Goal: Task Accomplishment & Management: Manage account settings

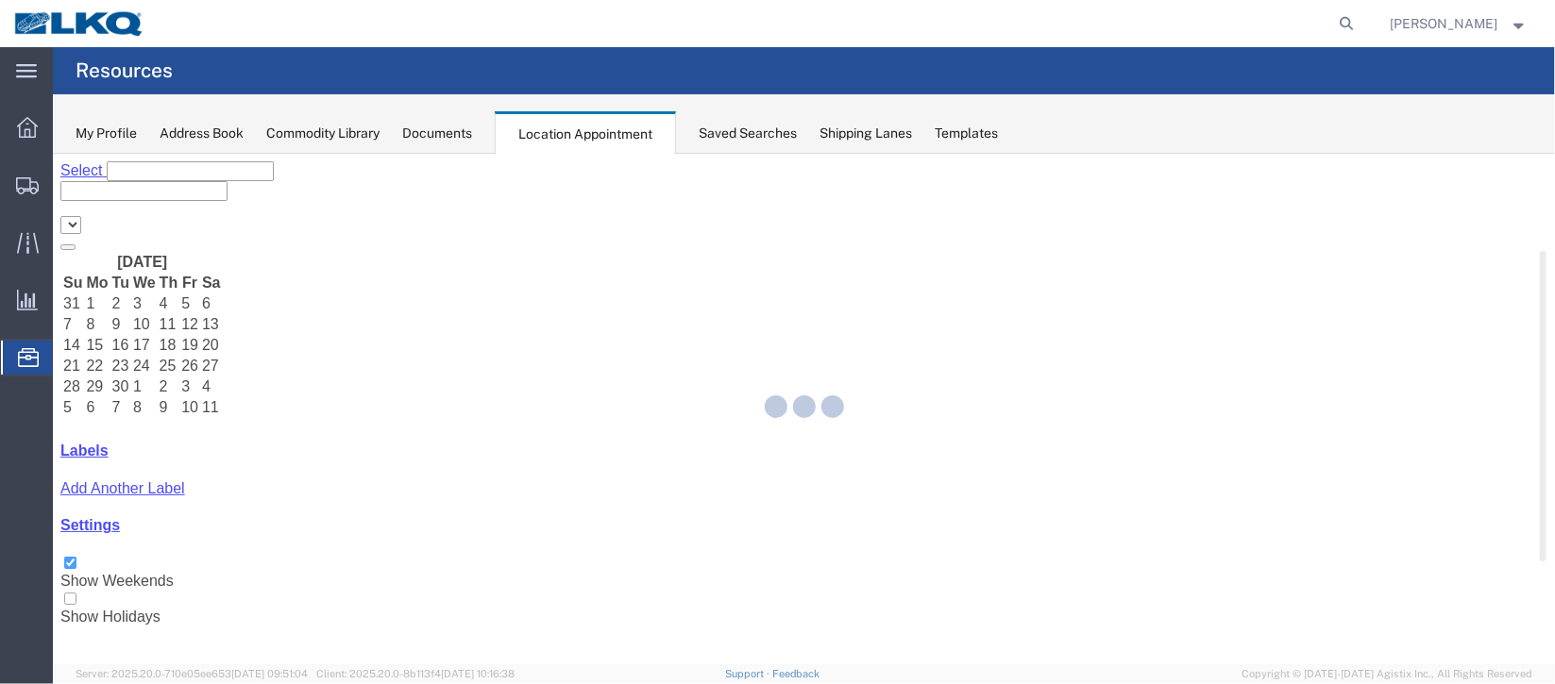
select select "27634"
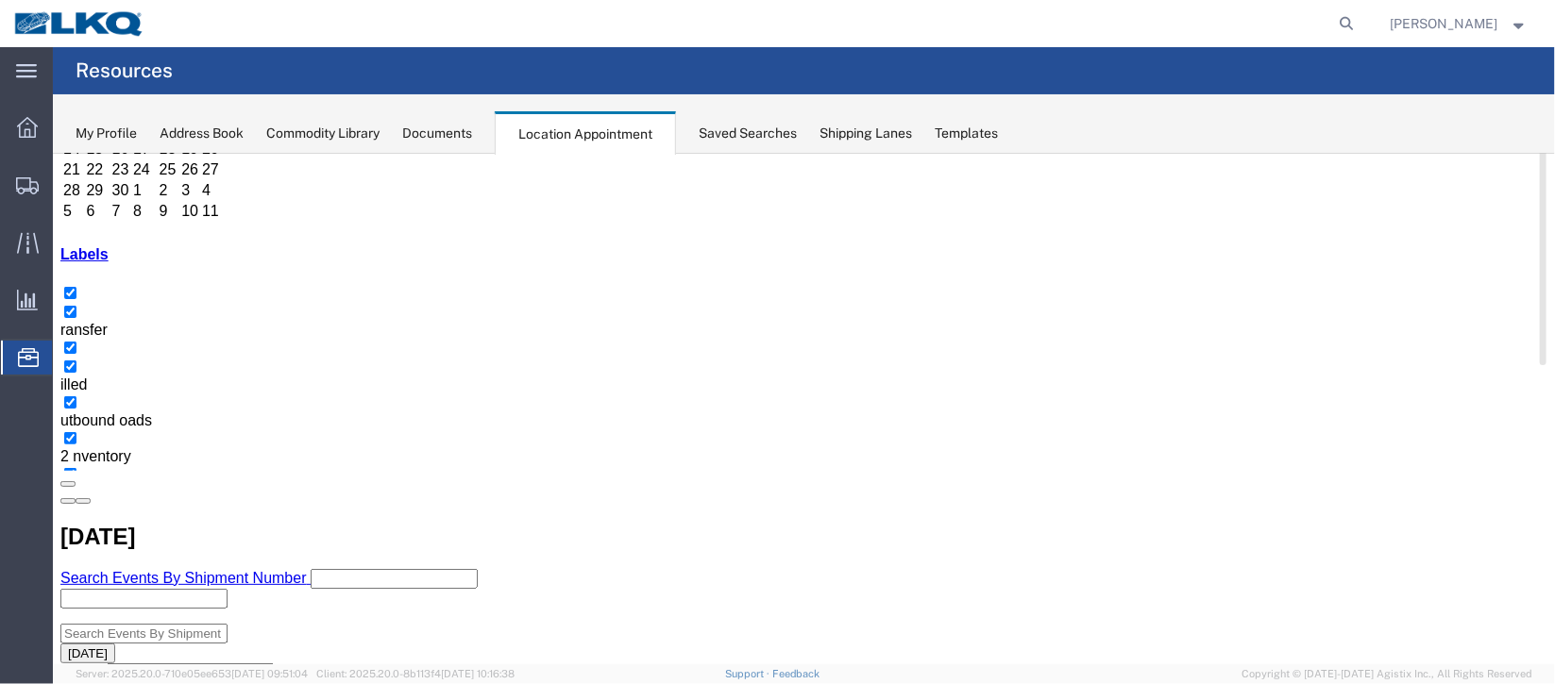
scroll to position [141, 0]
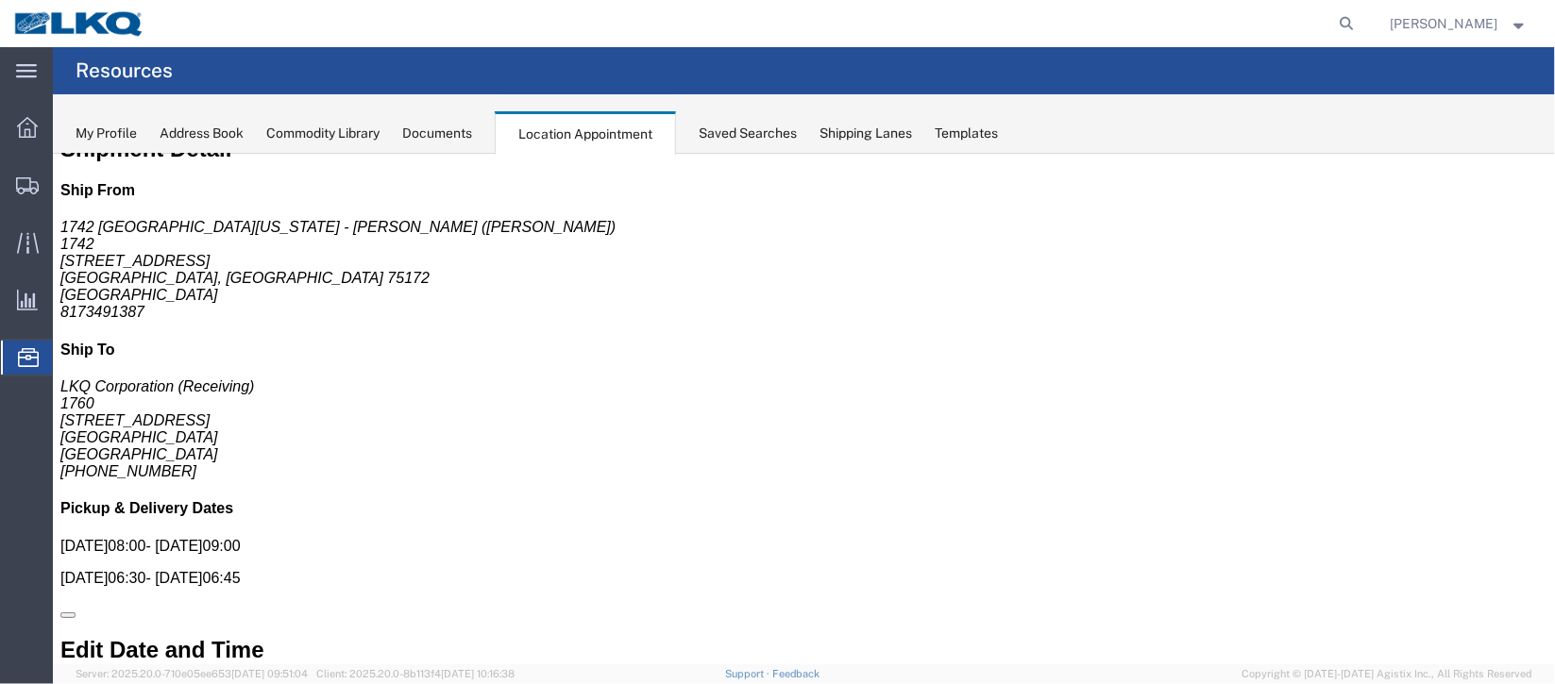
scroll to position [0, 0]
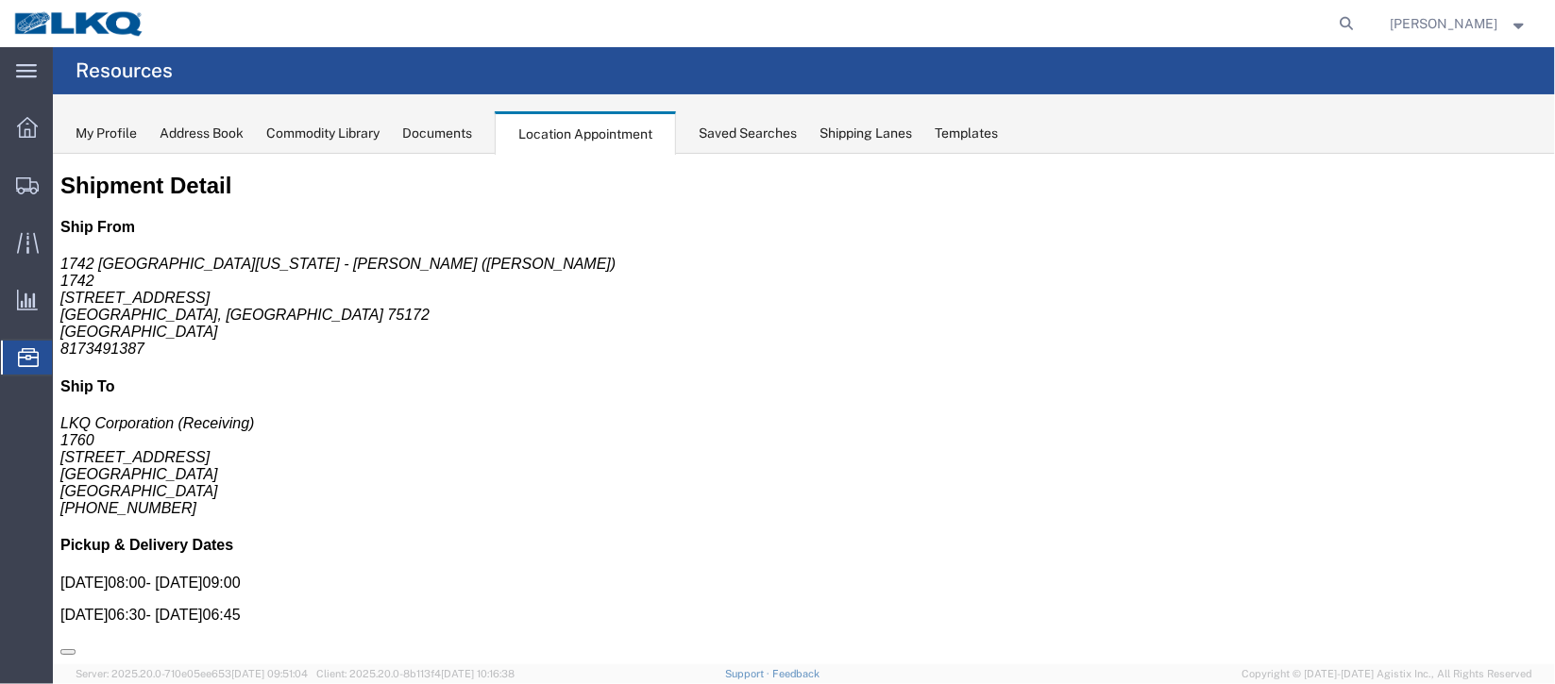
click at [0, 0] on span "Documents" at bounding box center [0, 0] width 0 height 0
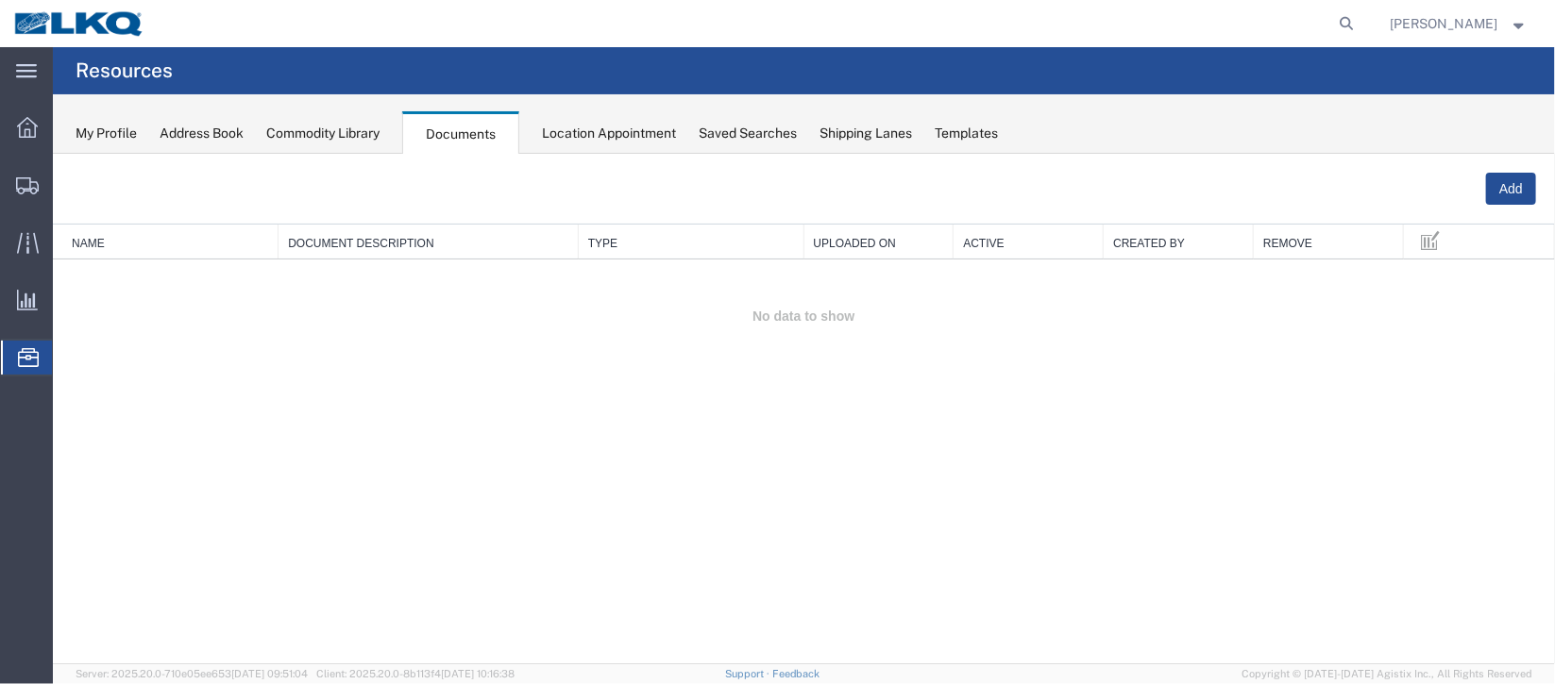
click at [0, 0] on span "Location Appointment" at bounding box center [0, 0] width 0 height 0
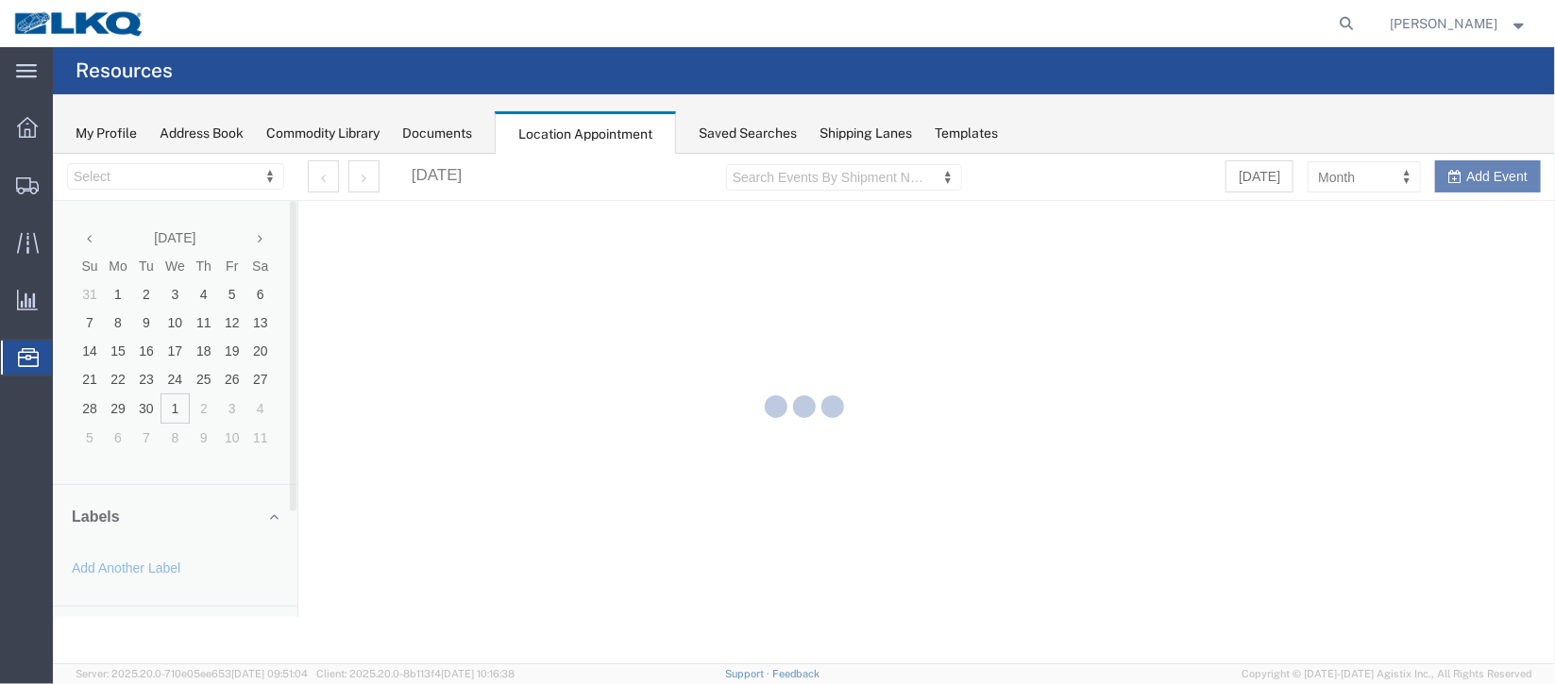
select select "27634"
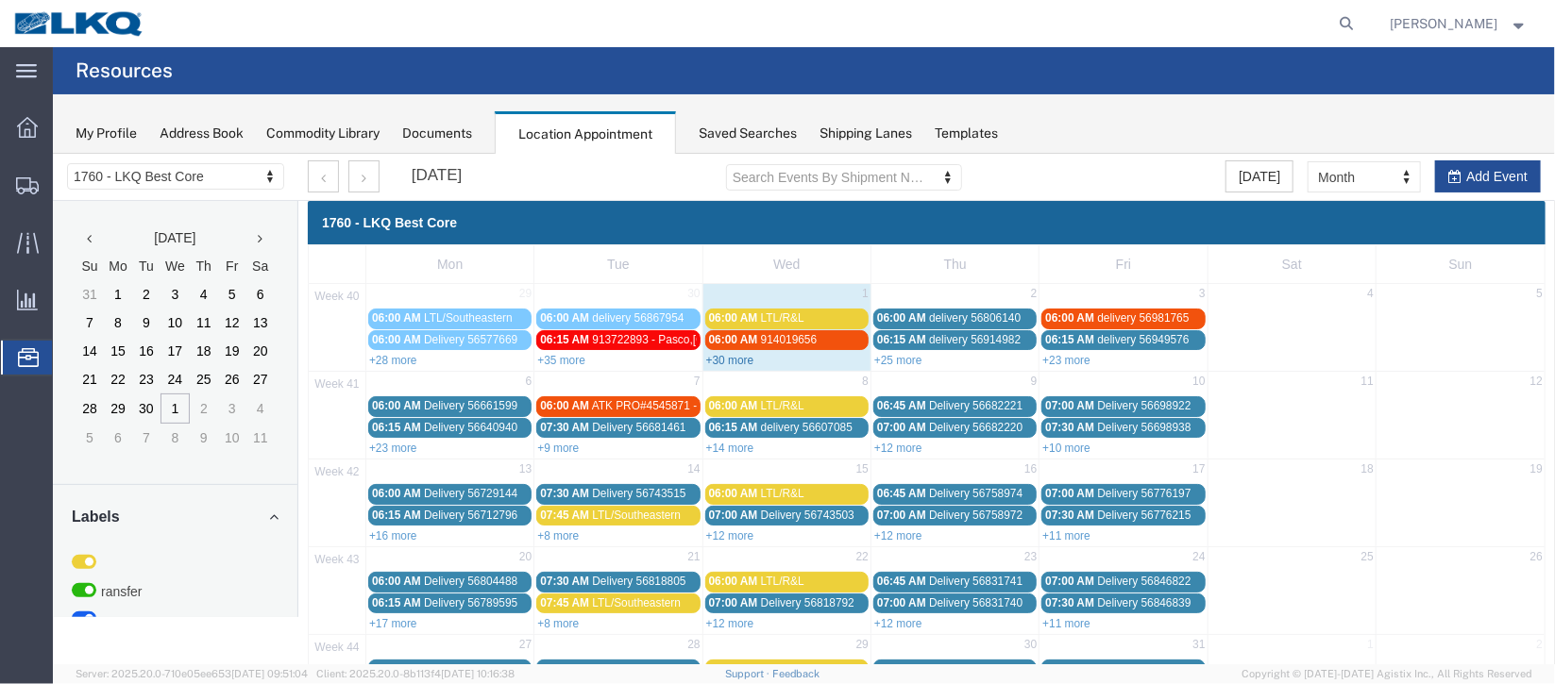
click at [735, 358] on link "+30 more" at bounding box center [729, 359] width 48 height 13
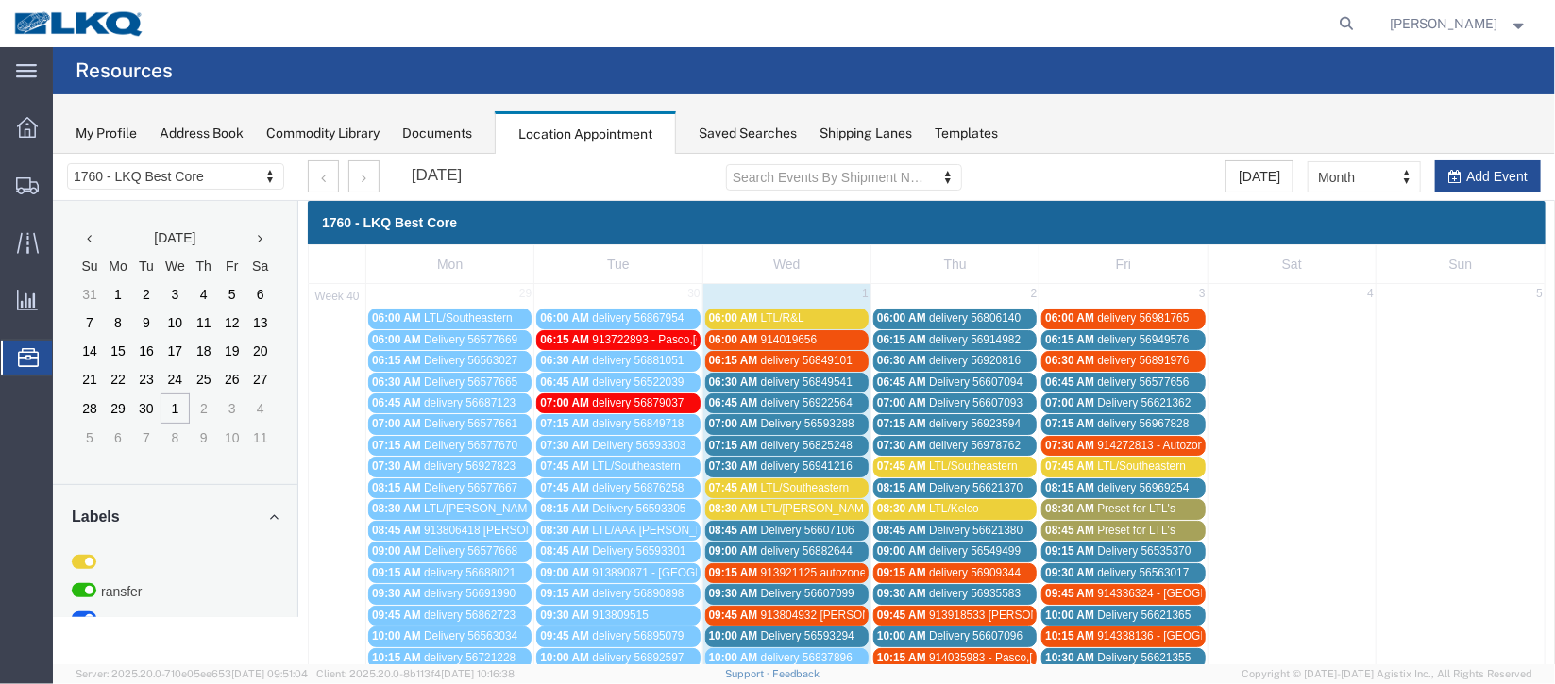
click at [752, 399] on span "06:45 AM" at bounding box center [732, 402] width 49 height 13
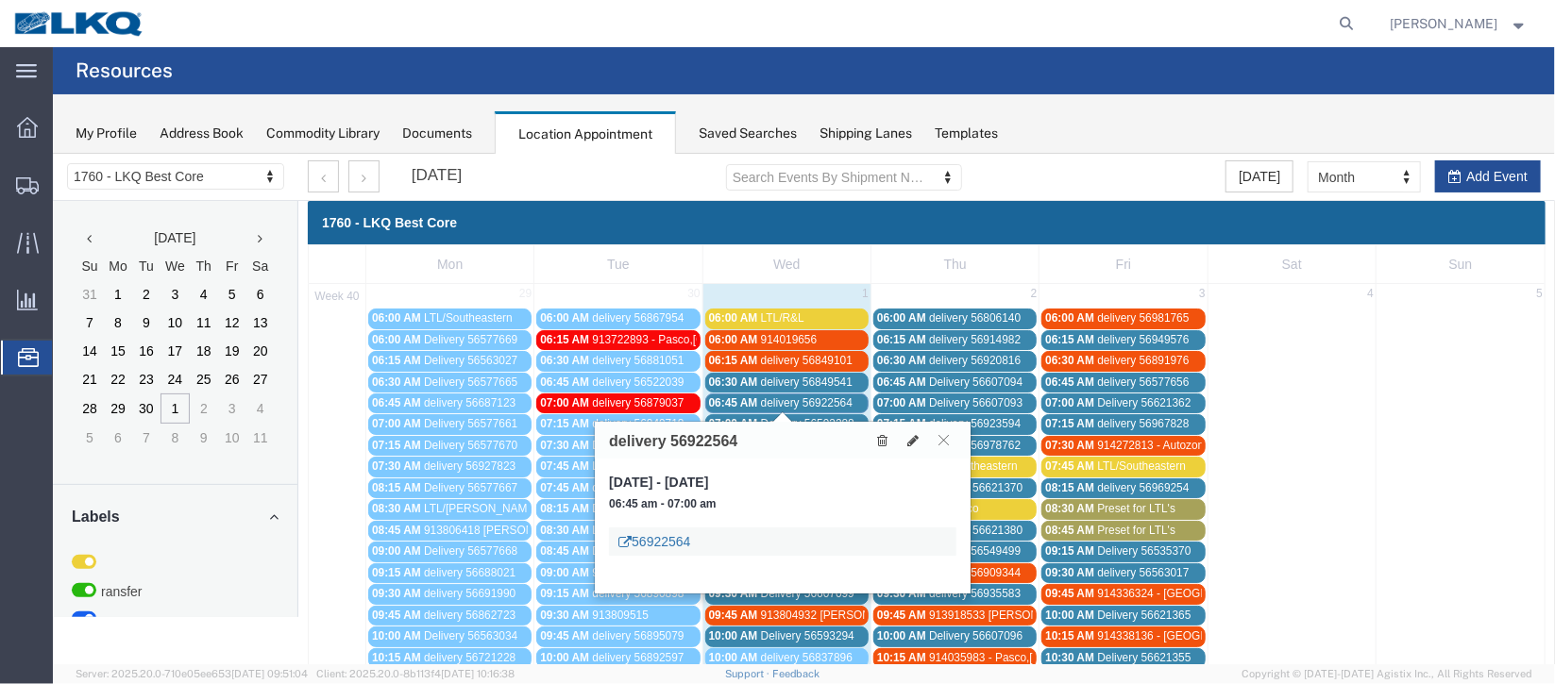
click at [669, 535] on link "56922564" at bounding box center [653, 541] width 72 height 19
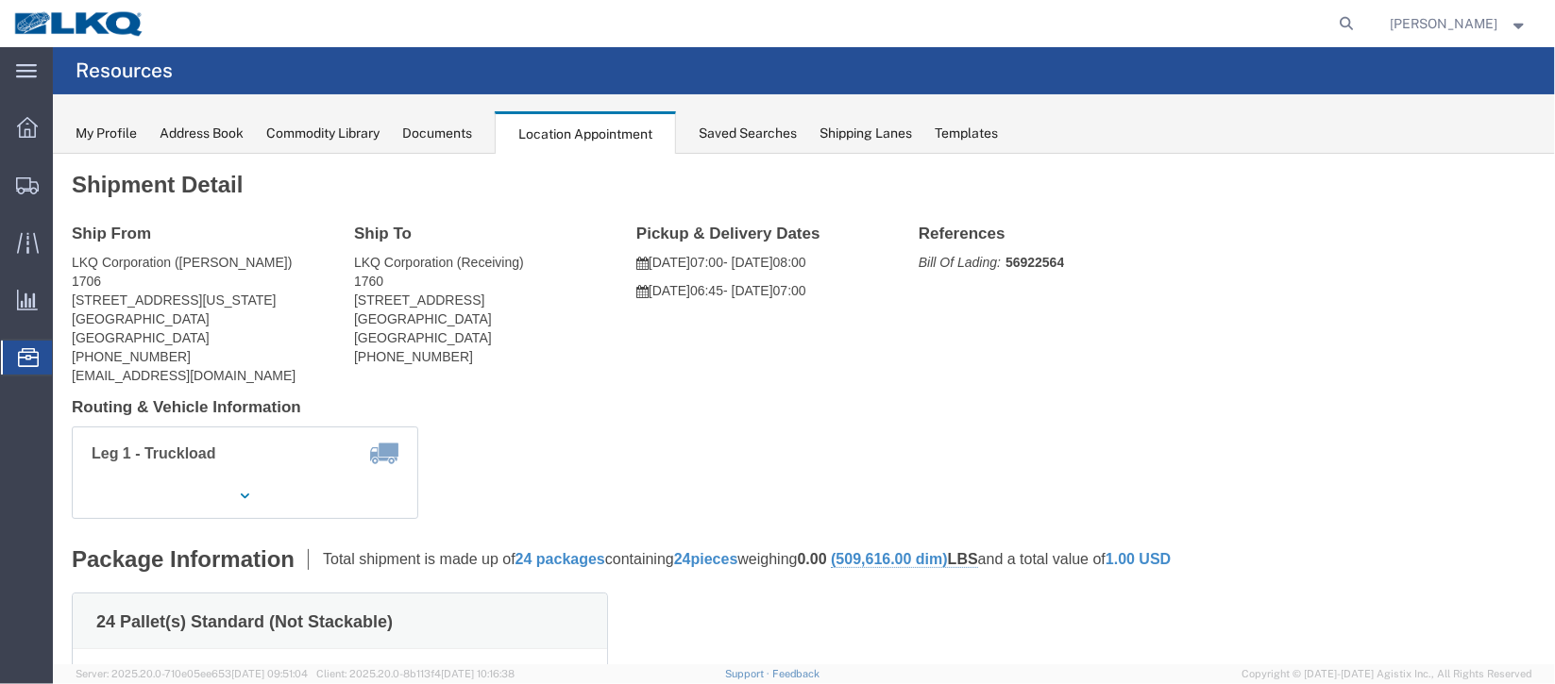
click at [0, 0] on span "Documents" at bounding box center [0, 0] width 0 height 0
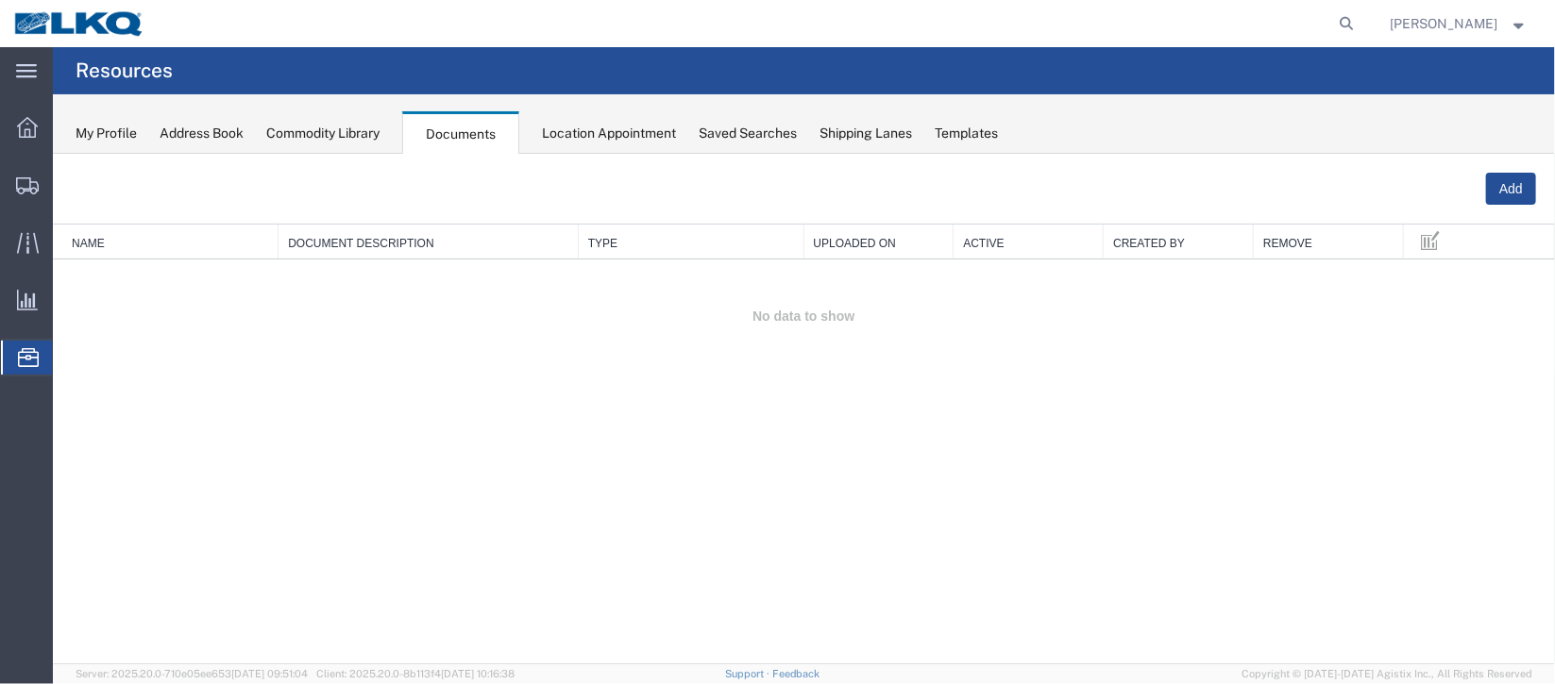
click at [0, 0] on span "Location Appointment" at bounding box center [0, 0] width 0 height 0
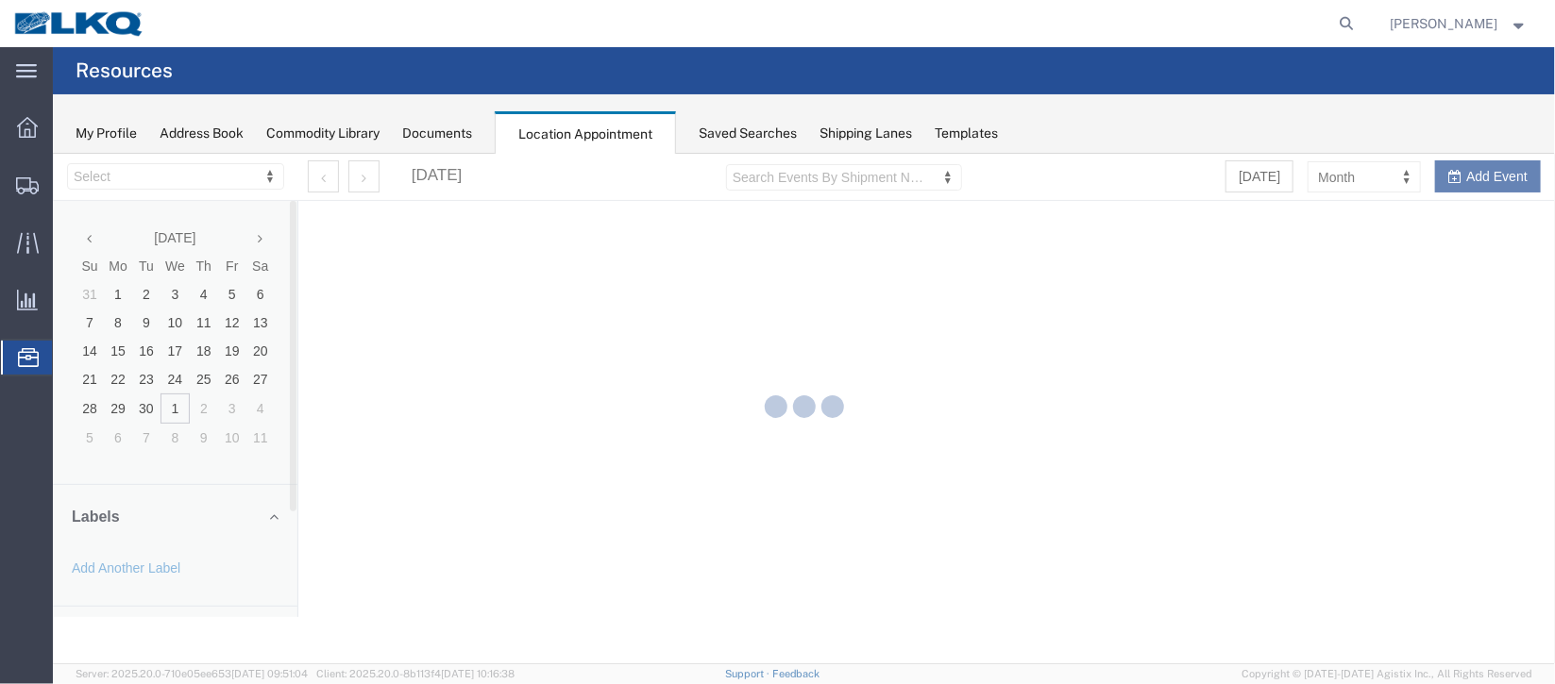
select select "27634"
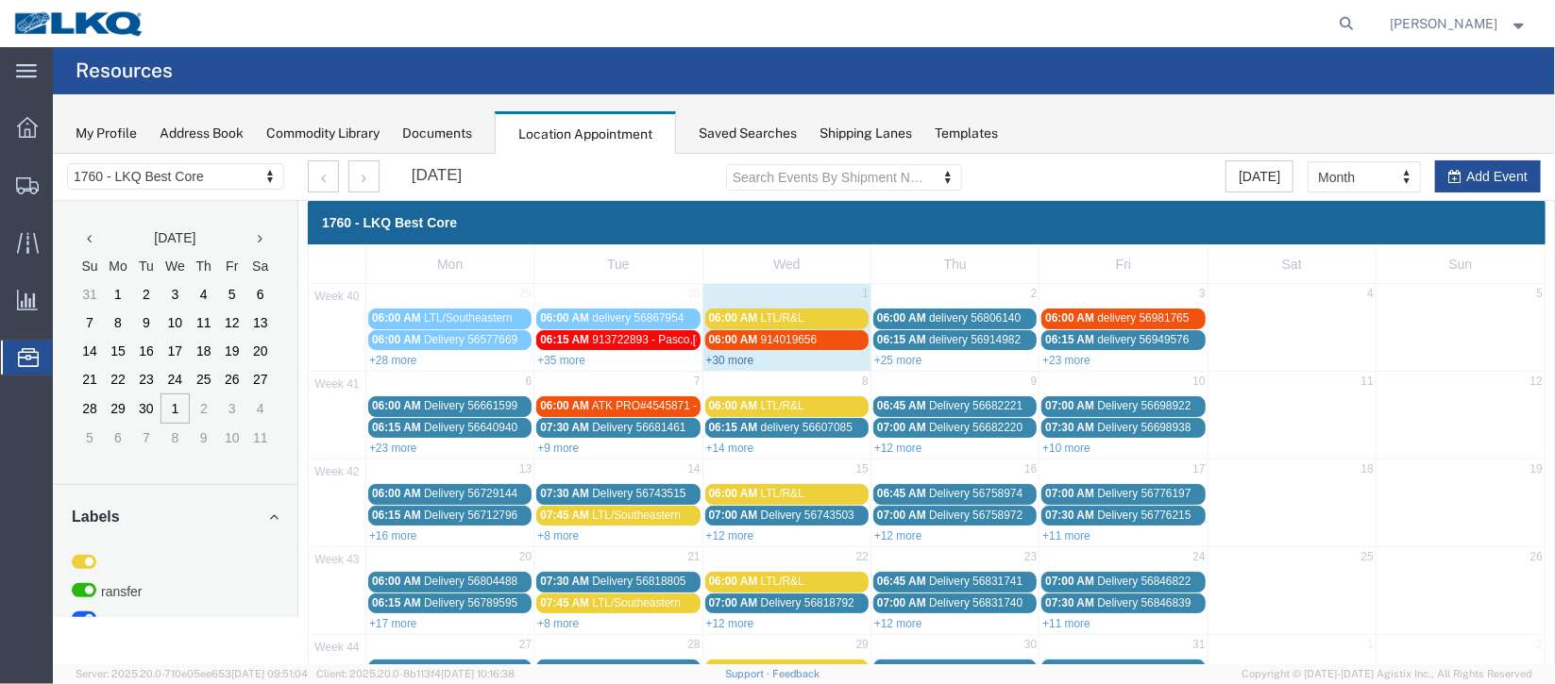
click at [748, 356] on link "+30 more" at bounding box center [729, 359] width 48 height 13
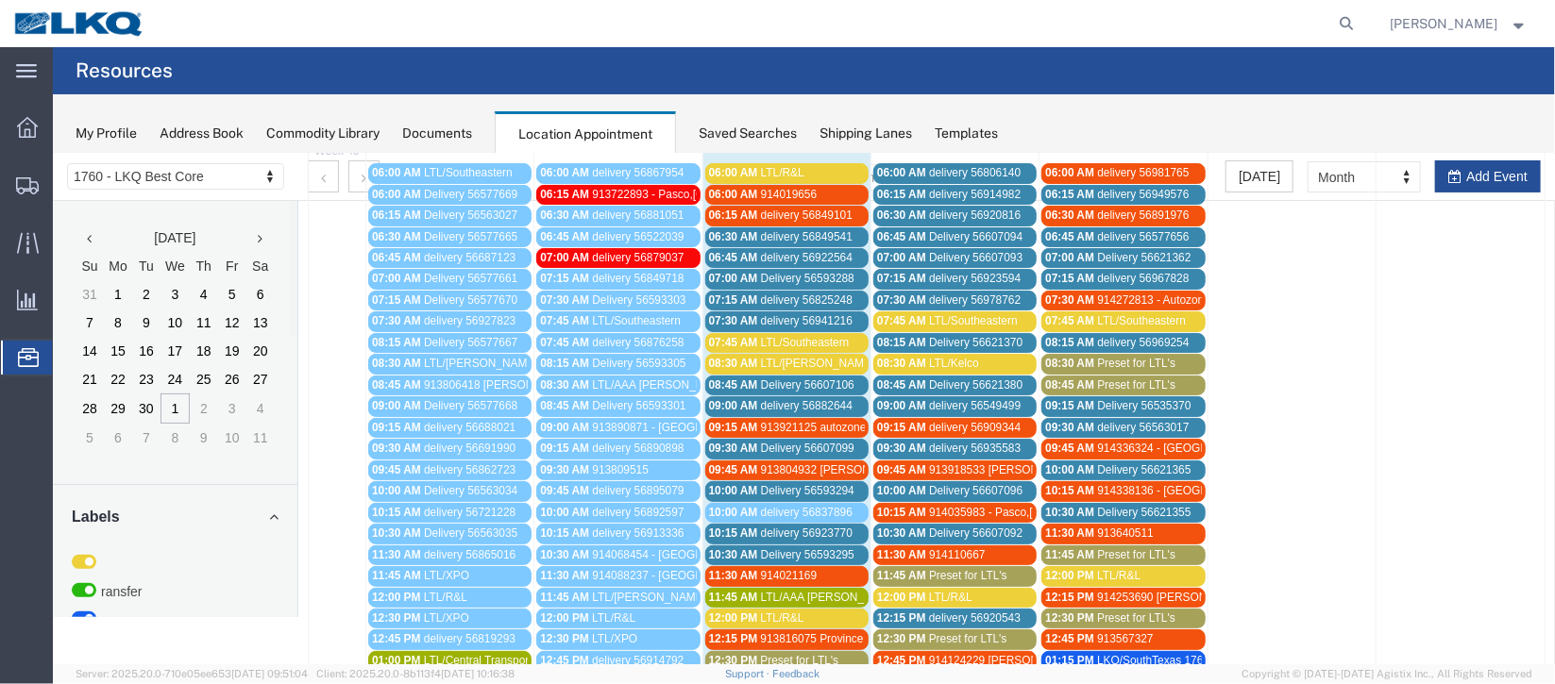
scroll to position [282, 0]
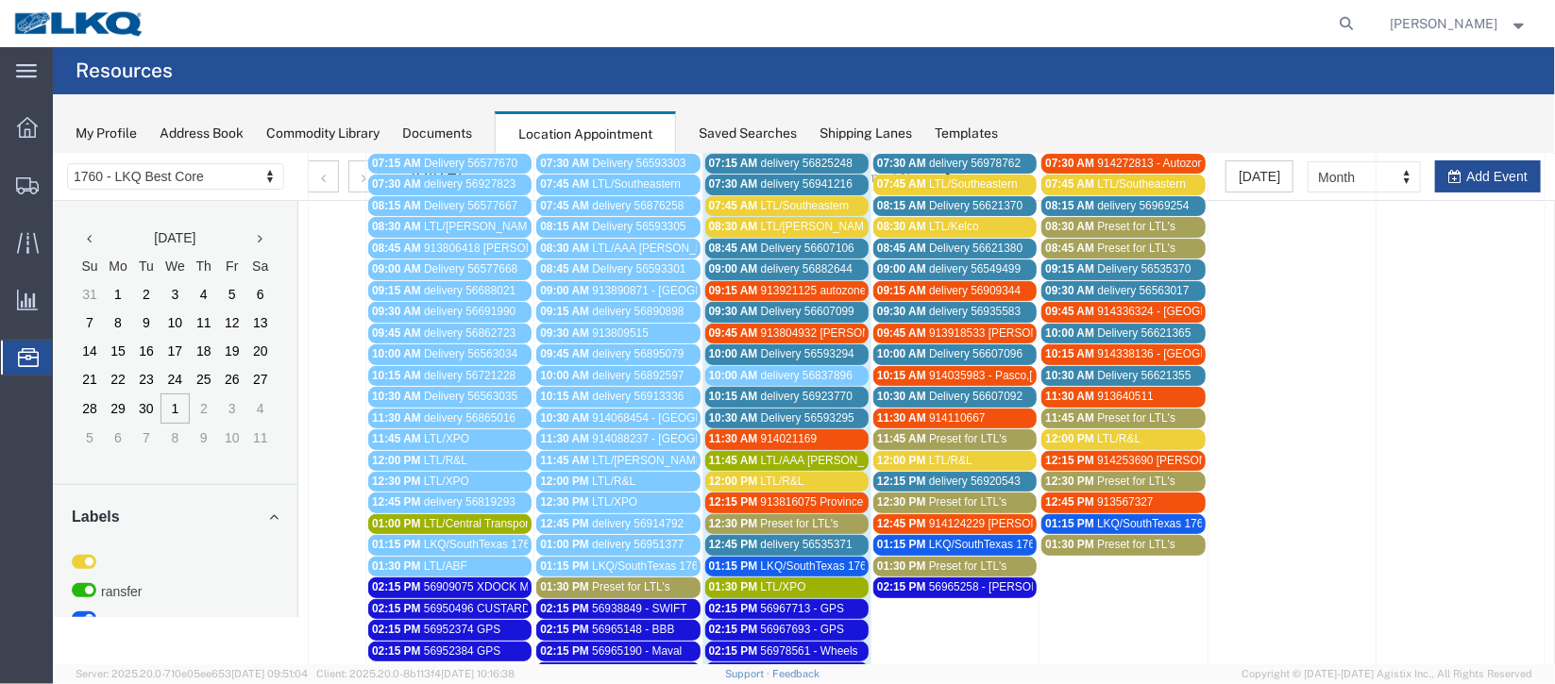
click at [747, 369] on span "10:00 AM" at bounding box center [732, 374] width 49 height 13
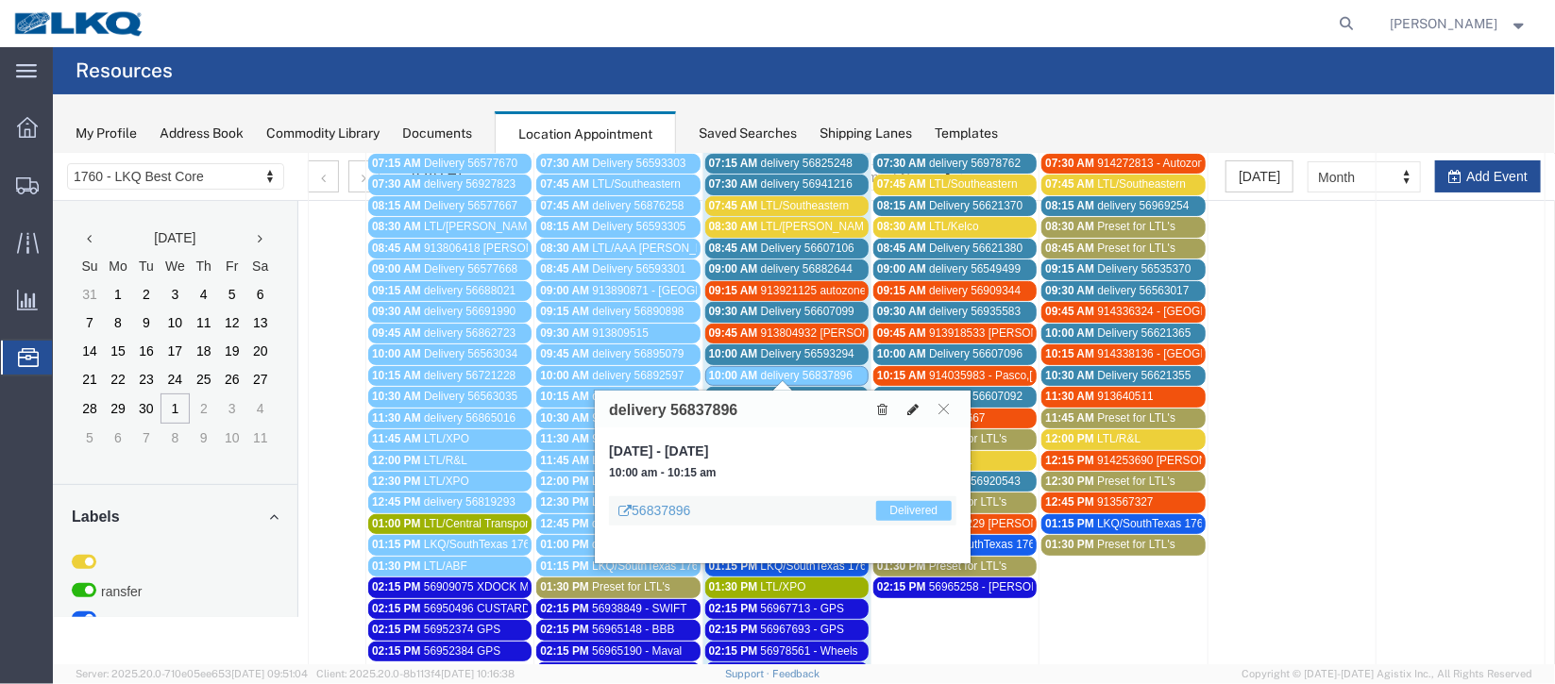
click at [909, 412] on icon at bounding box center [911, 408] width 11 height 13
select select "1"
select select "40"
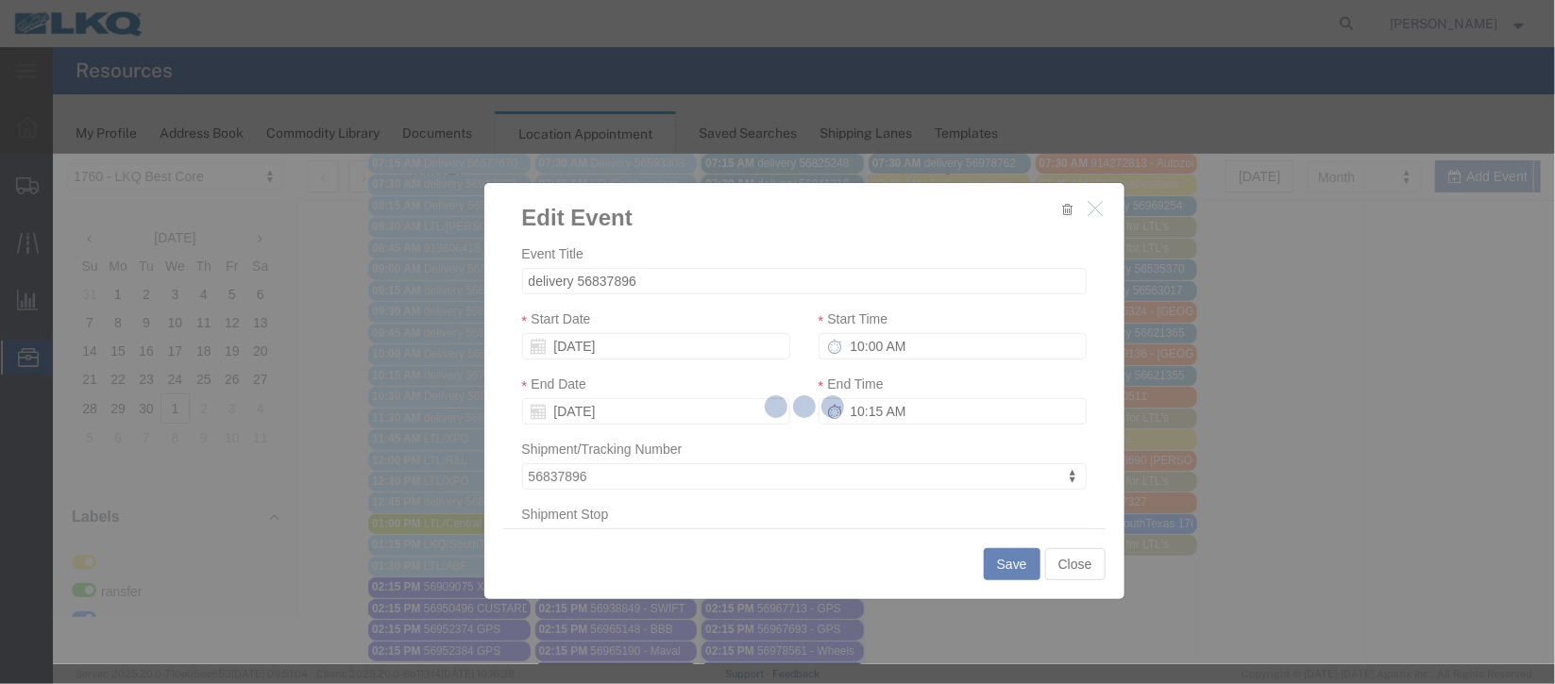
select select
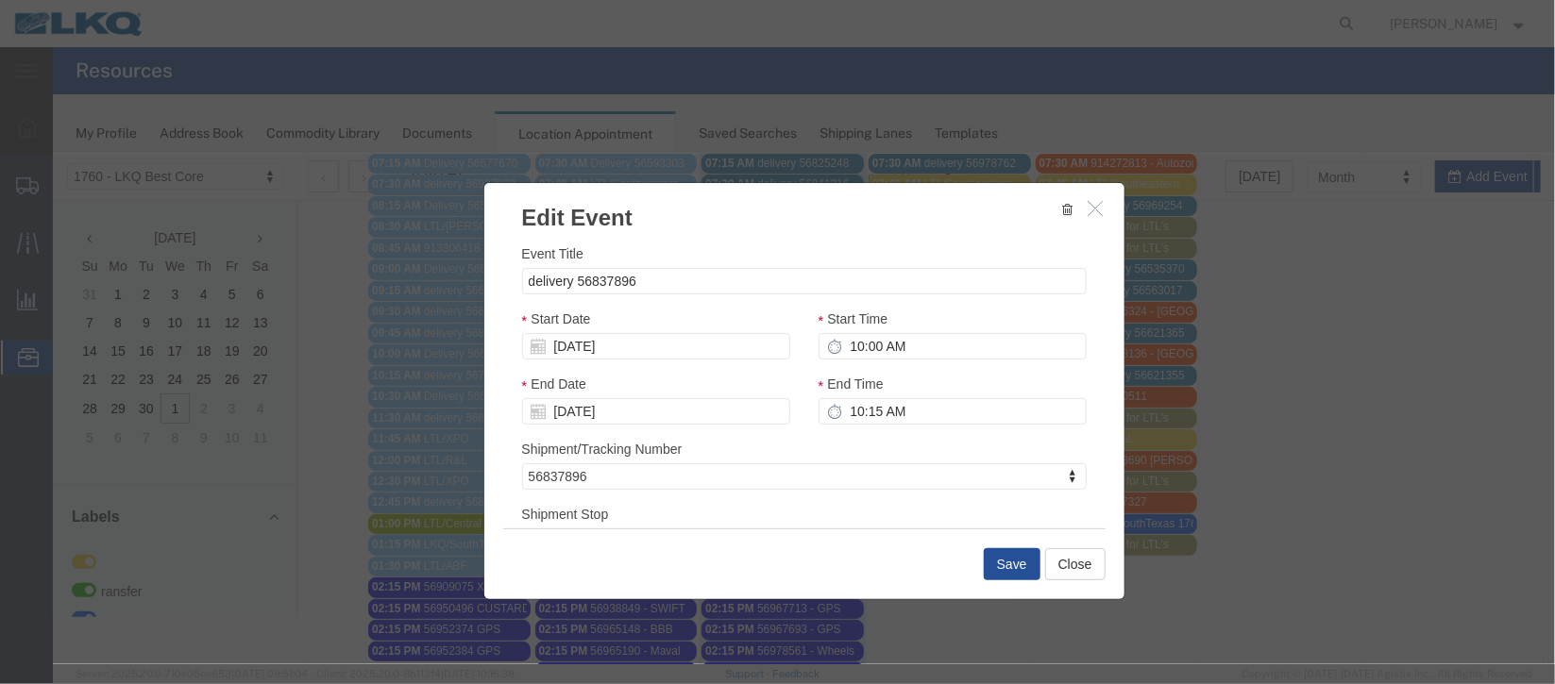
scroll to position [241, 0]
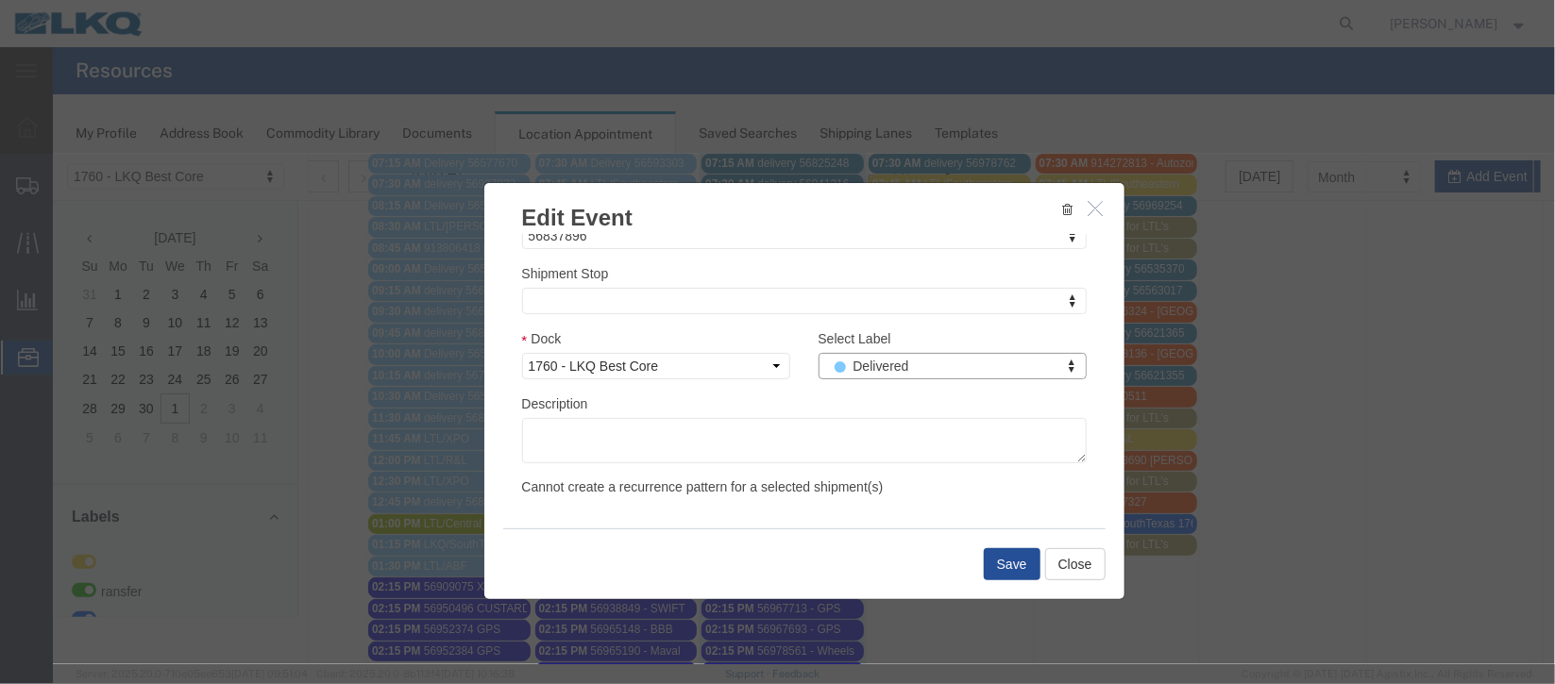
select select
click at [991, 558] on button "Save" at bounding box center [1011, 564] width 57 height 32
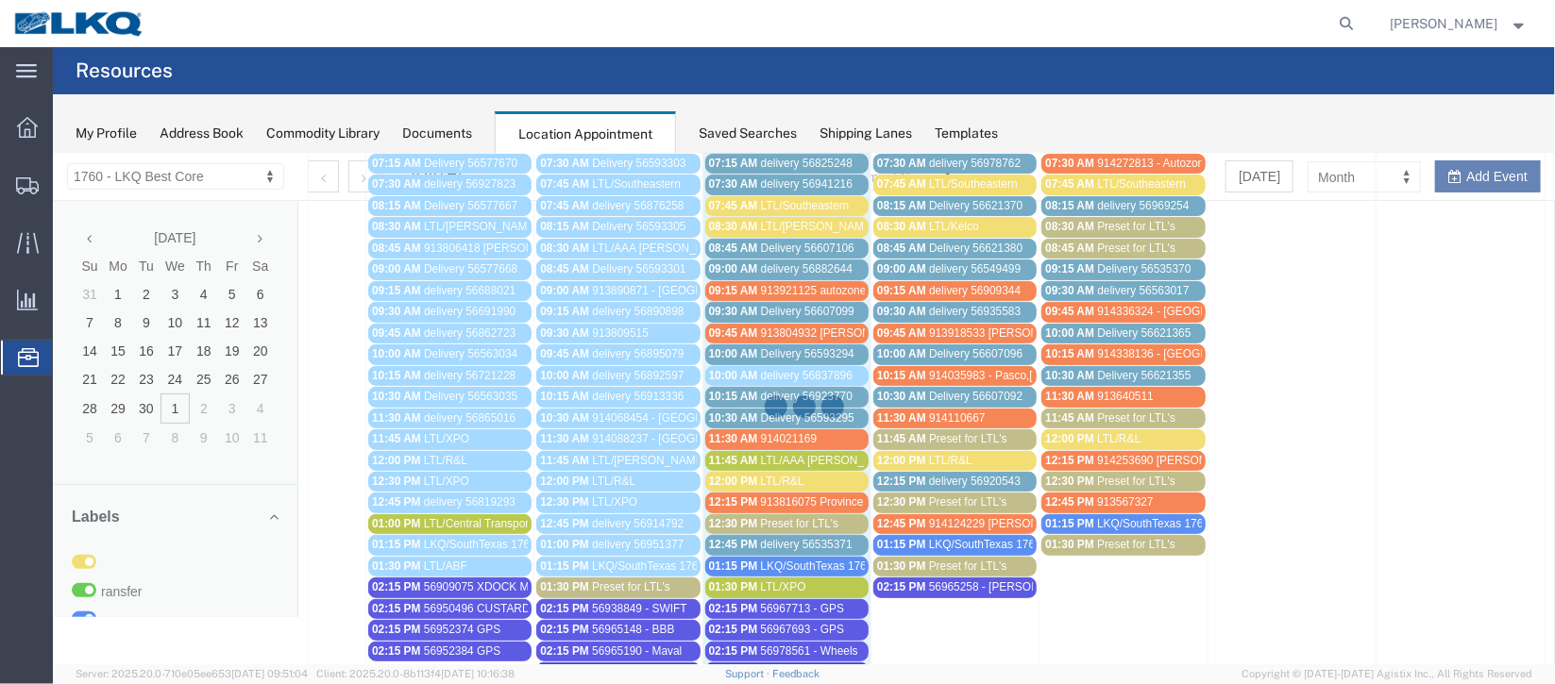
scroll to position [0, 0]
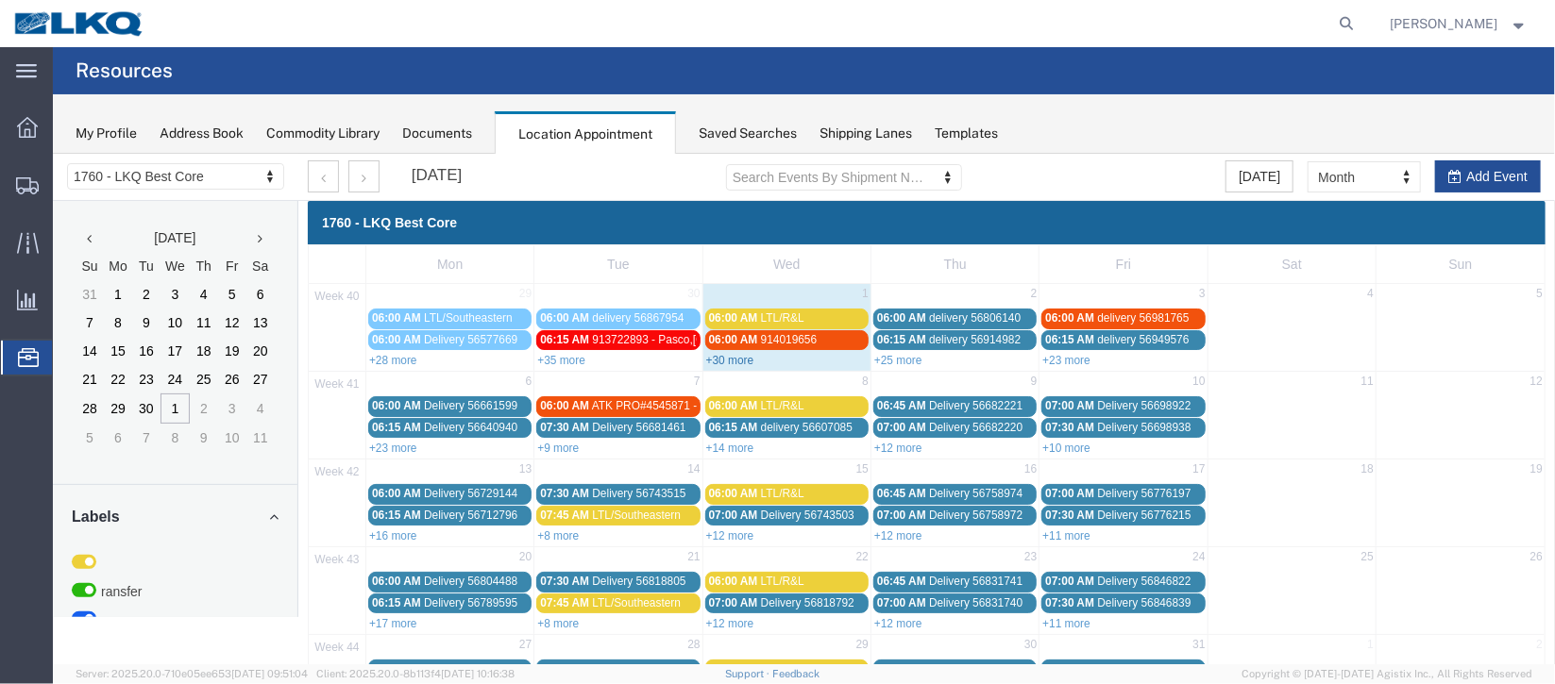
click at [721, 362] on link "+30 more" at bounding box center [729, 359] width 48 height 13
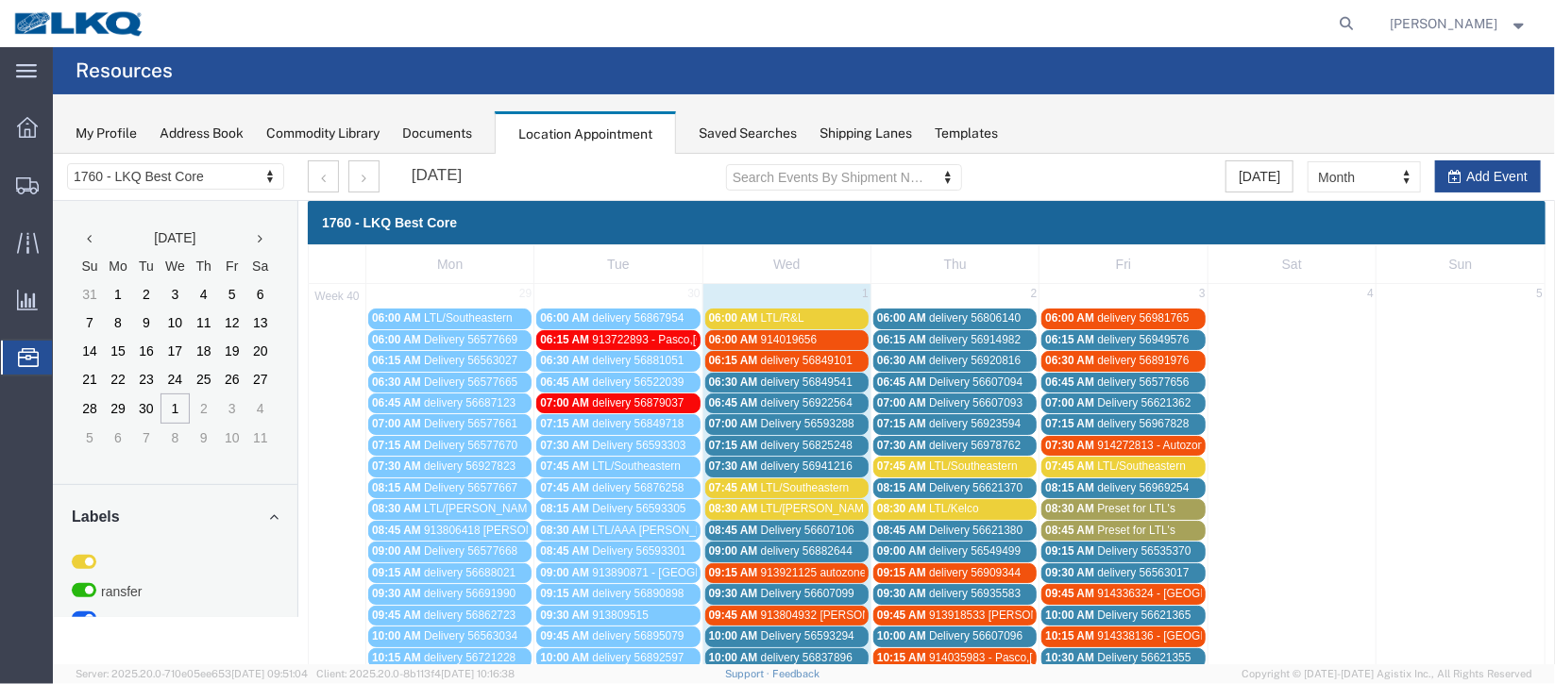
scroll to position [141, 0]
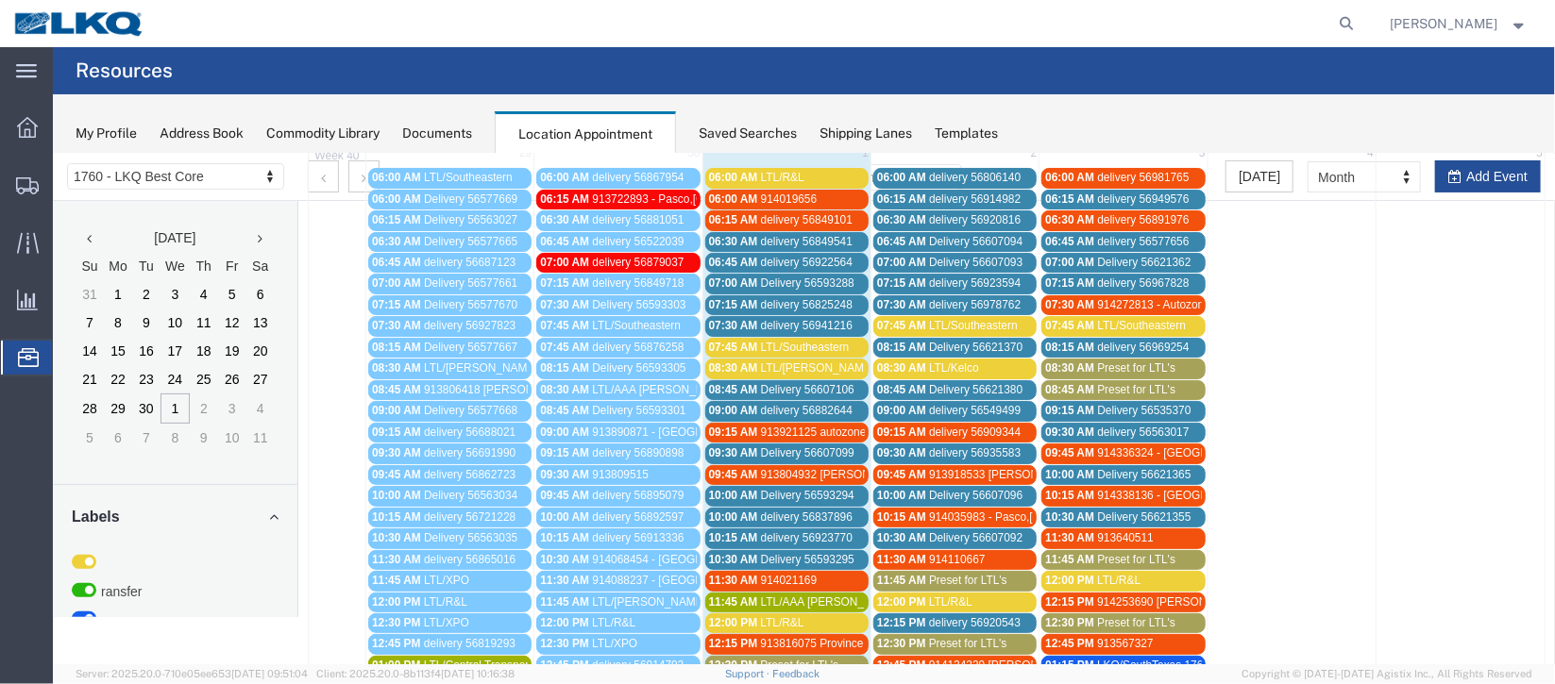
click at [829, 263] on span "delivery 56922564" at bounding box center [806, 261] width 92 height 13
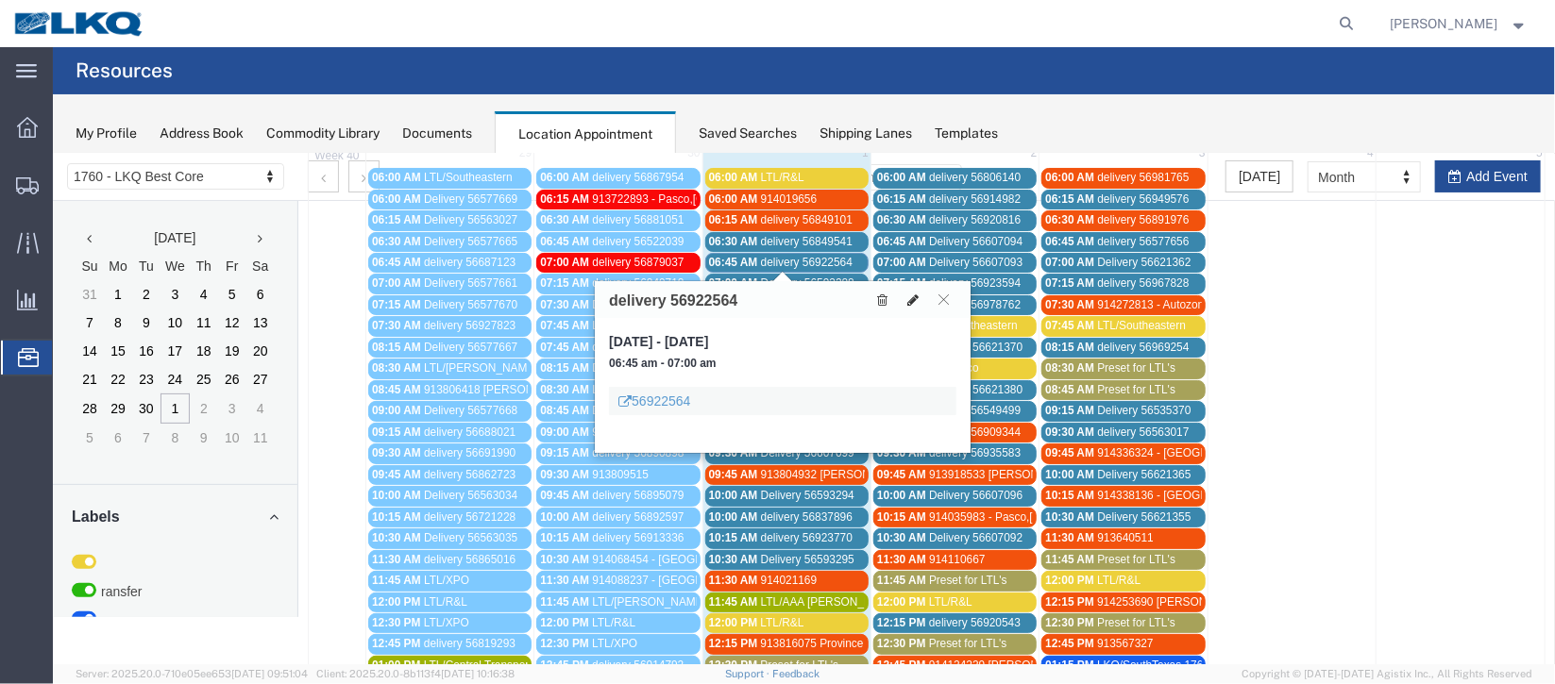
click at [910, 293] on icon at bounding box center [911, 299] width 11 height 13
select select "100"
select select "1"
select select
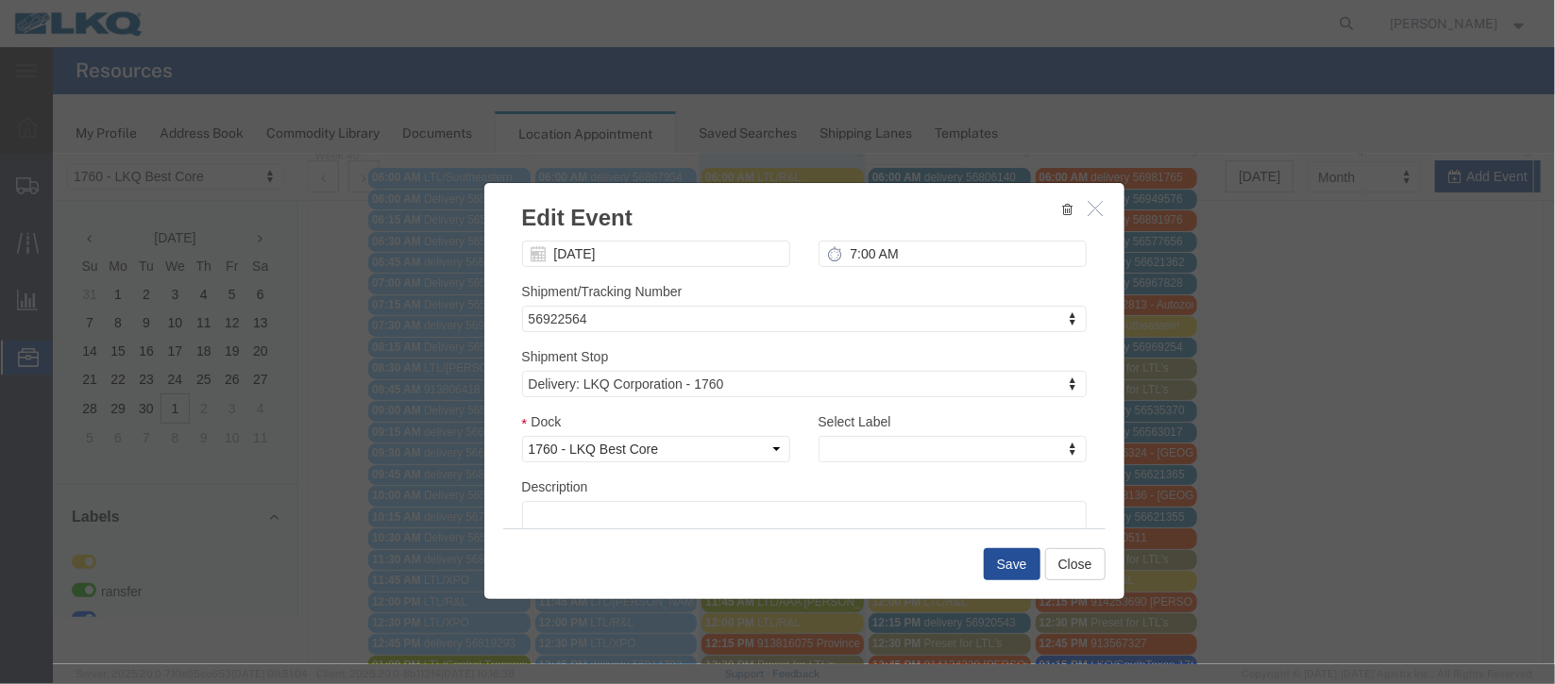
scroll to position [241, 0]
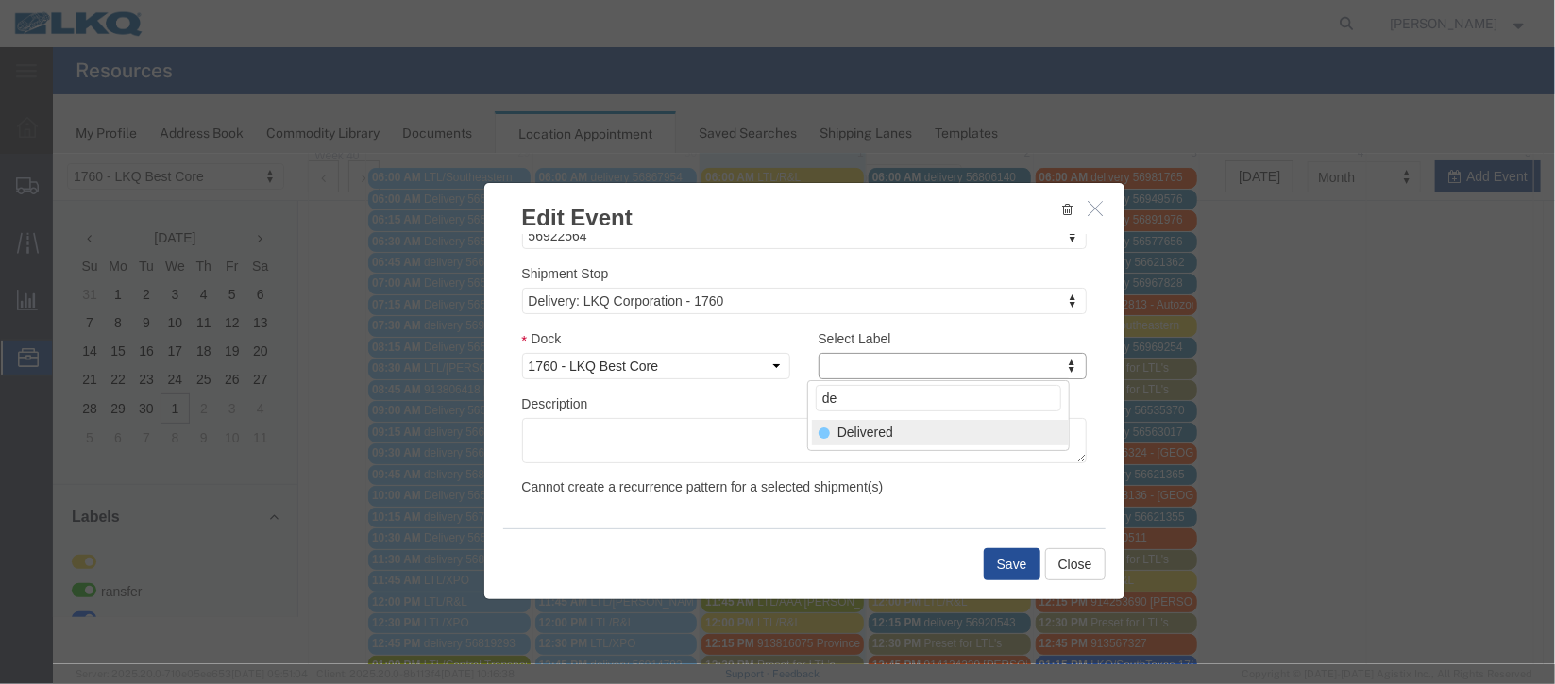
type input "de"
select select "40"
click at [992, 561] on button "Save" at bounding box center [1011, 564] width 57 height 32
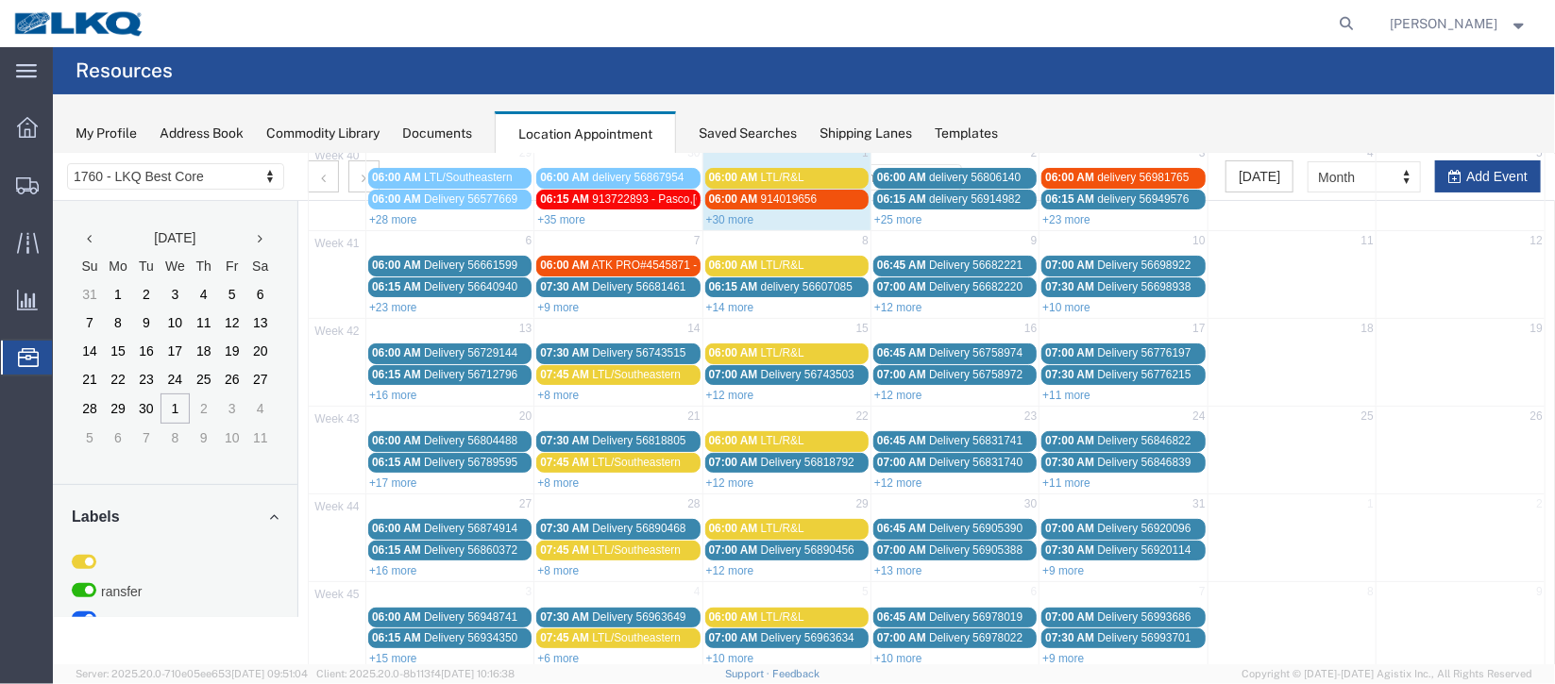
scroll to position [0, 0]
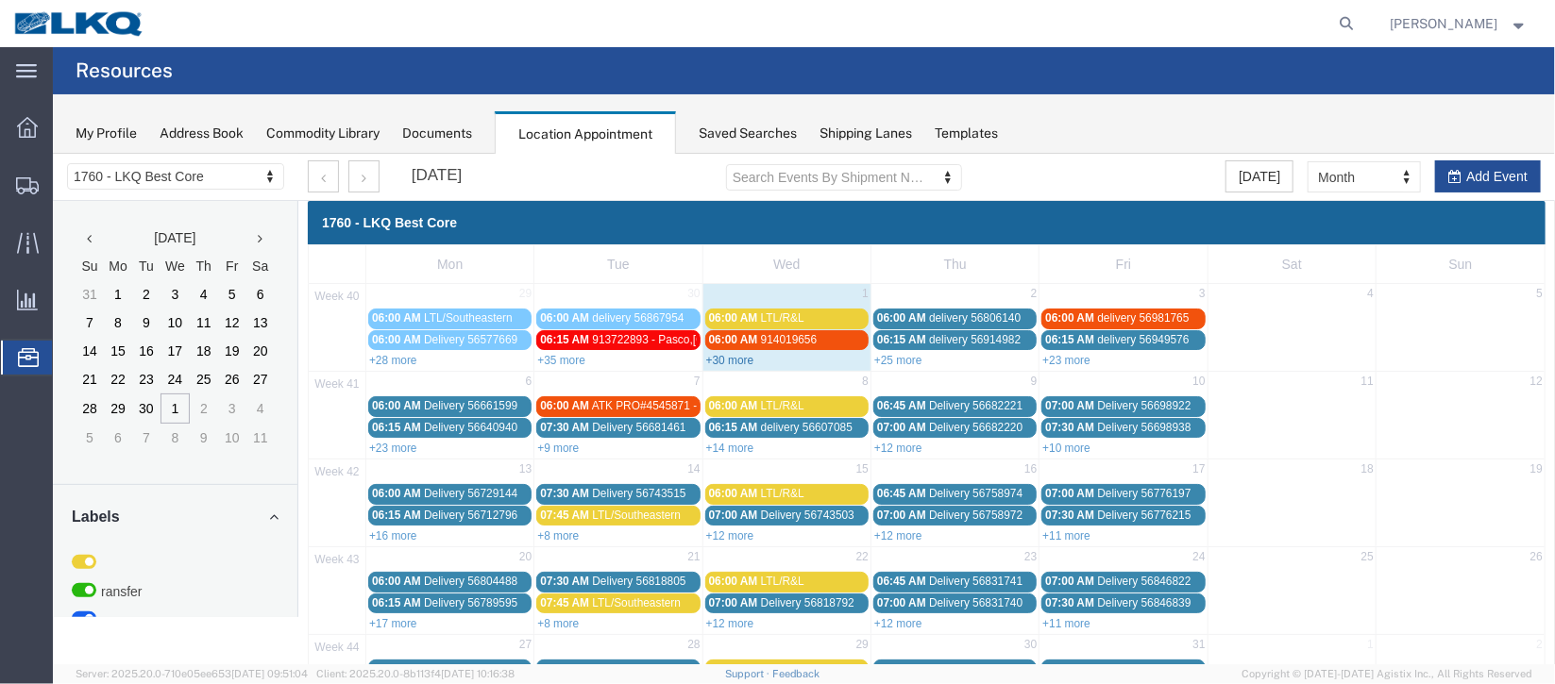
click at [723, 353] on link "+30 more" at bounding box center [729, 359] width 48 height 13
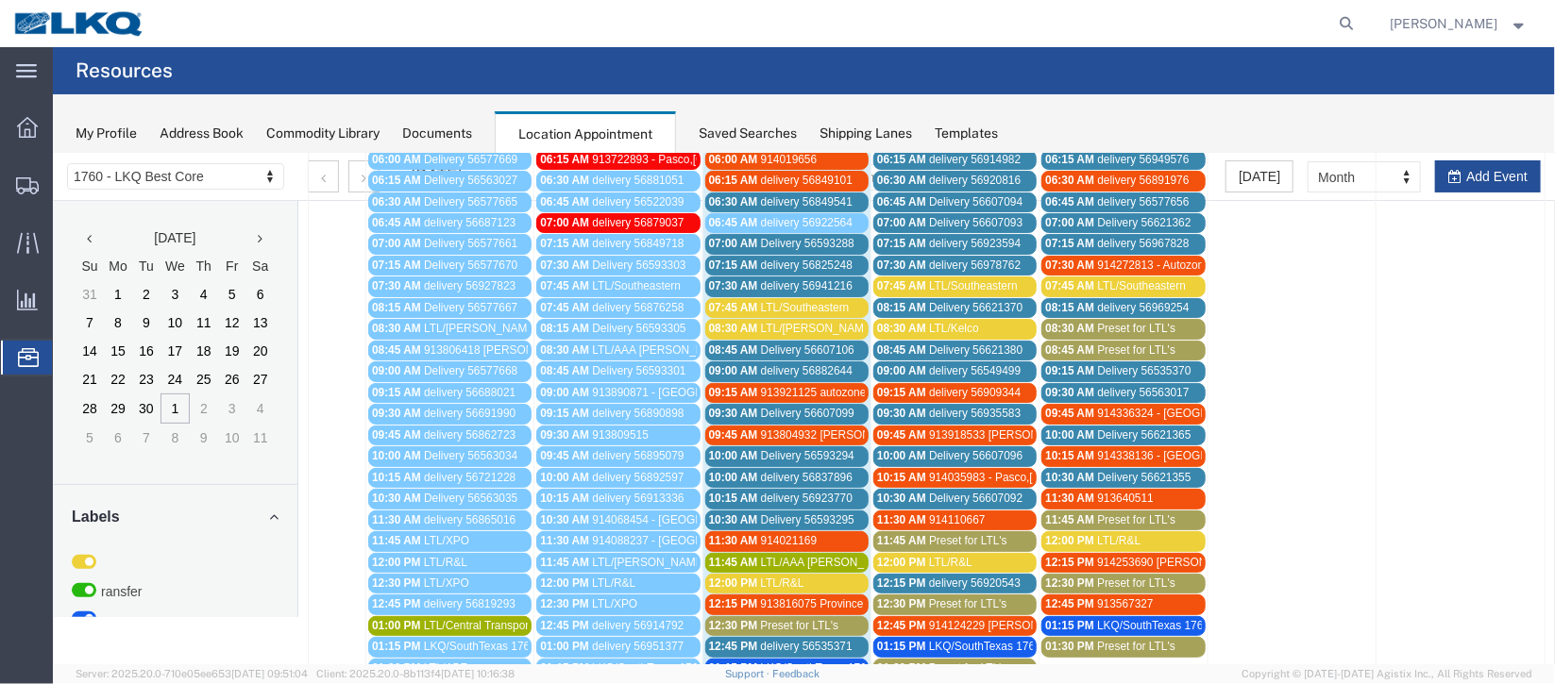
scroll to position [141, 0]
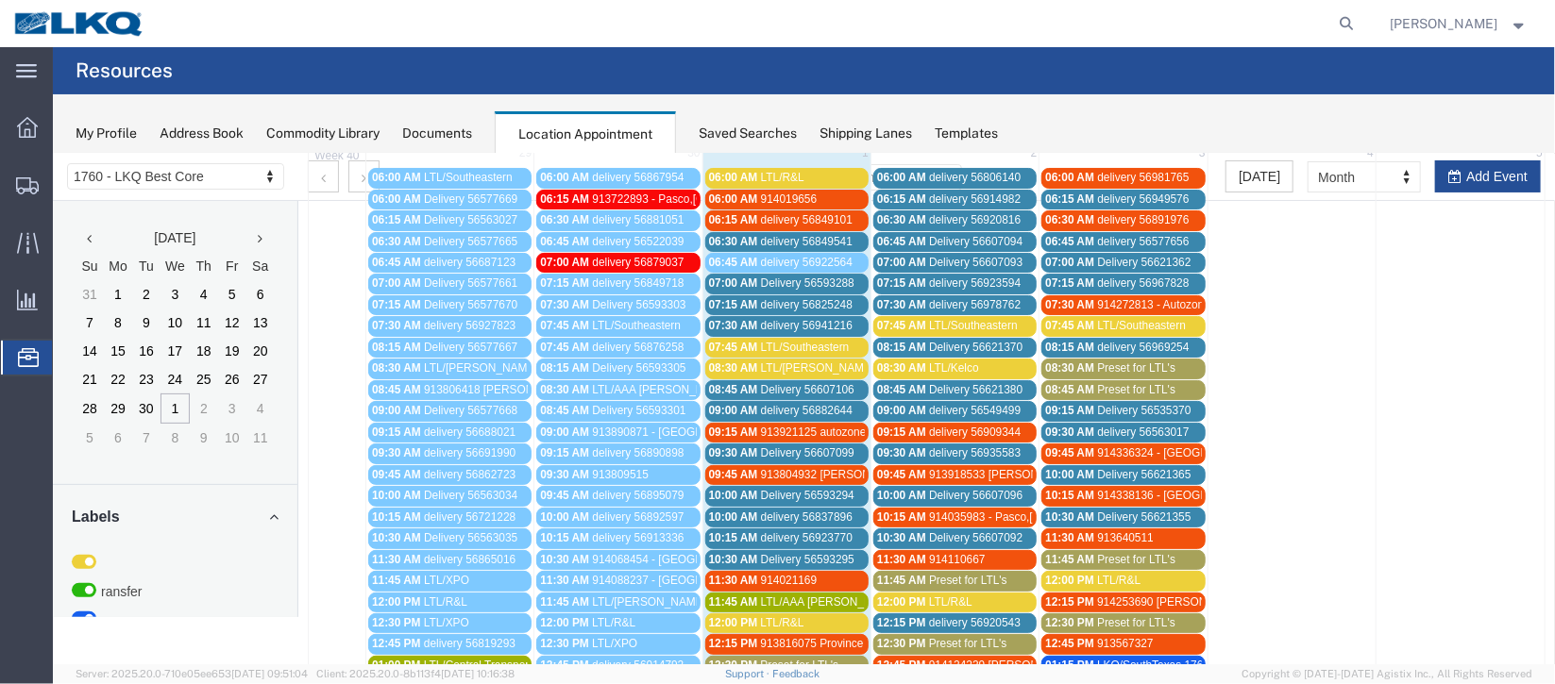
click at [812, 235] on span "delivery 56849541" at bounding box center [806, 240] width 92 height 13
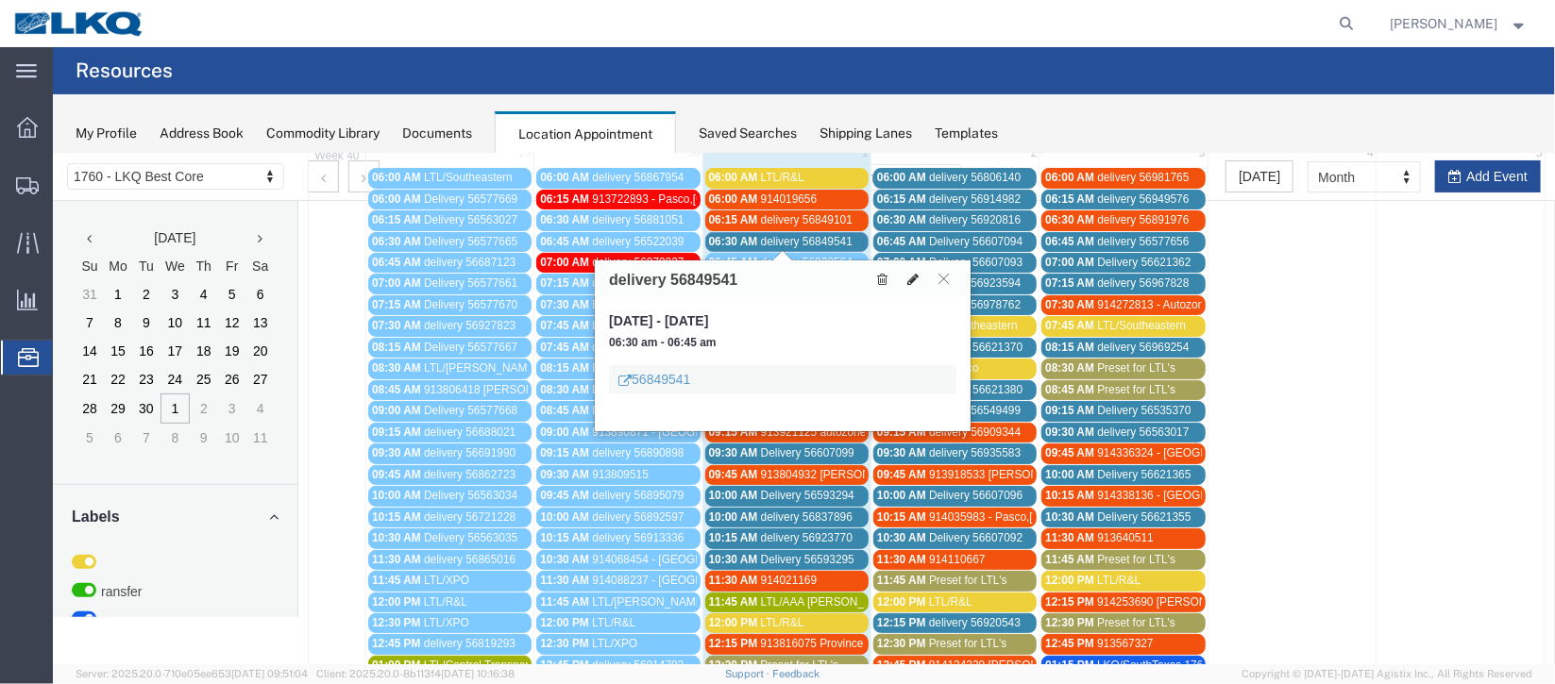
click at [905, 276] on button at bounding box center [912, 278] width 26 height 20
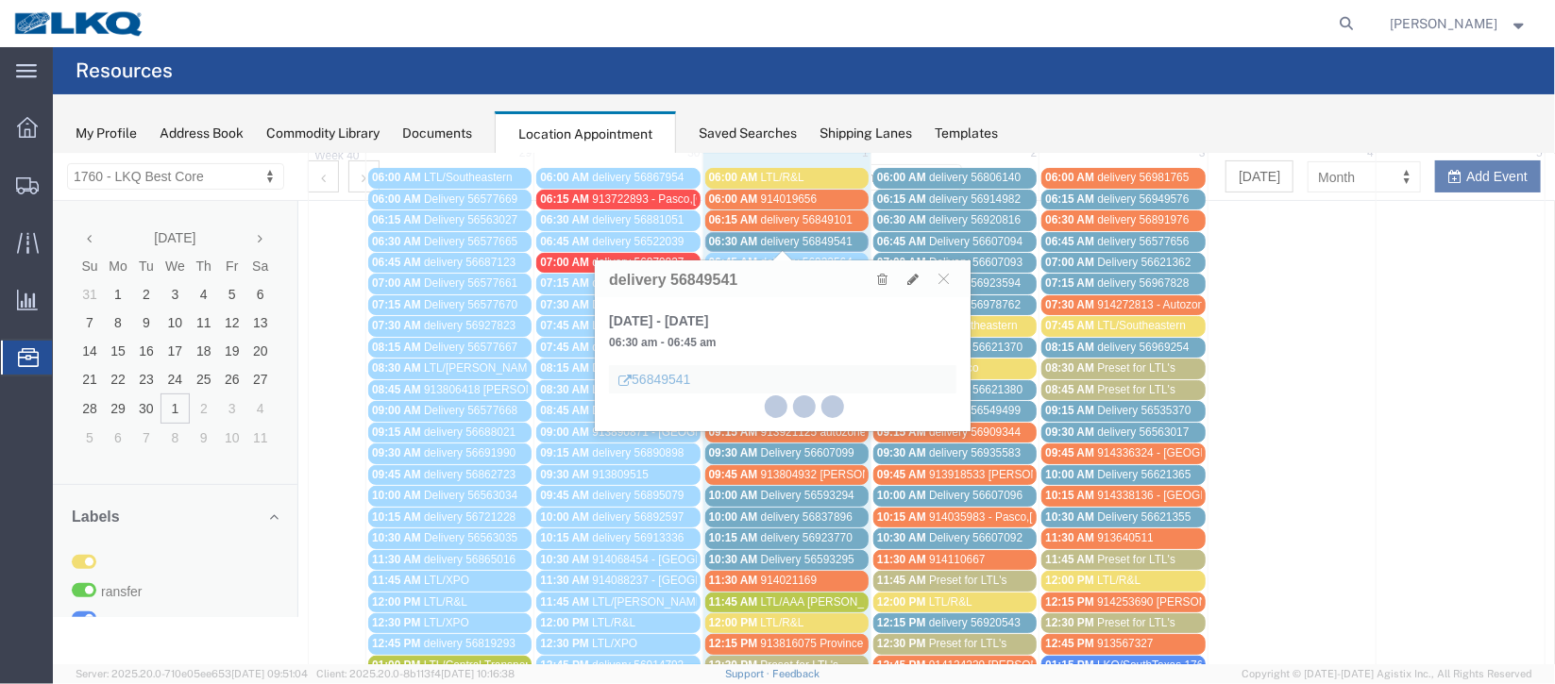
select select "100"
select select "1"
select select
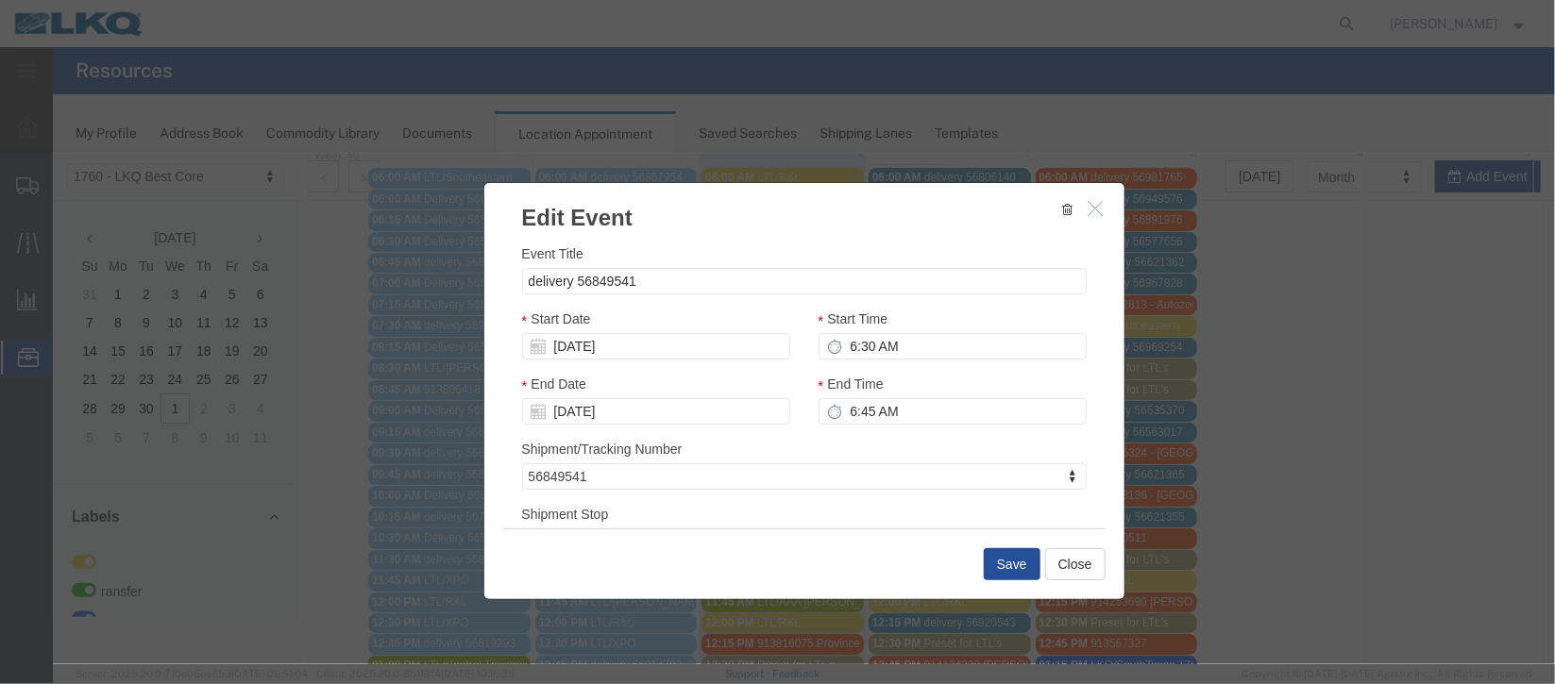
scroll to position [241, 0]
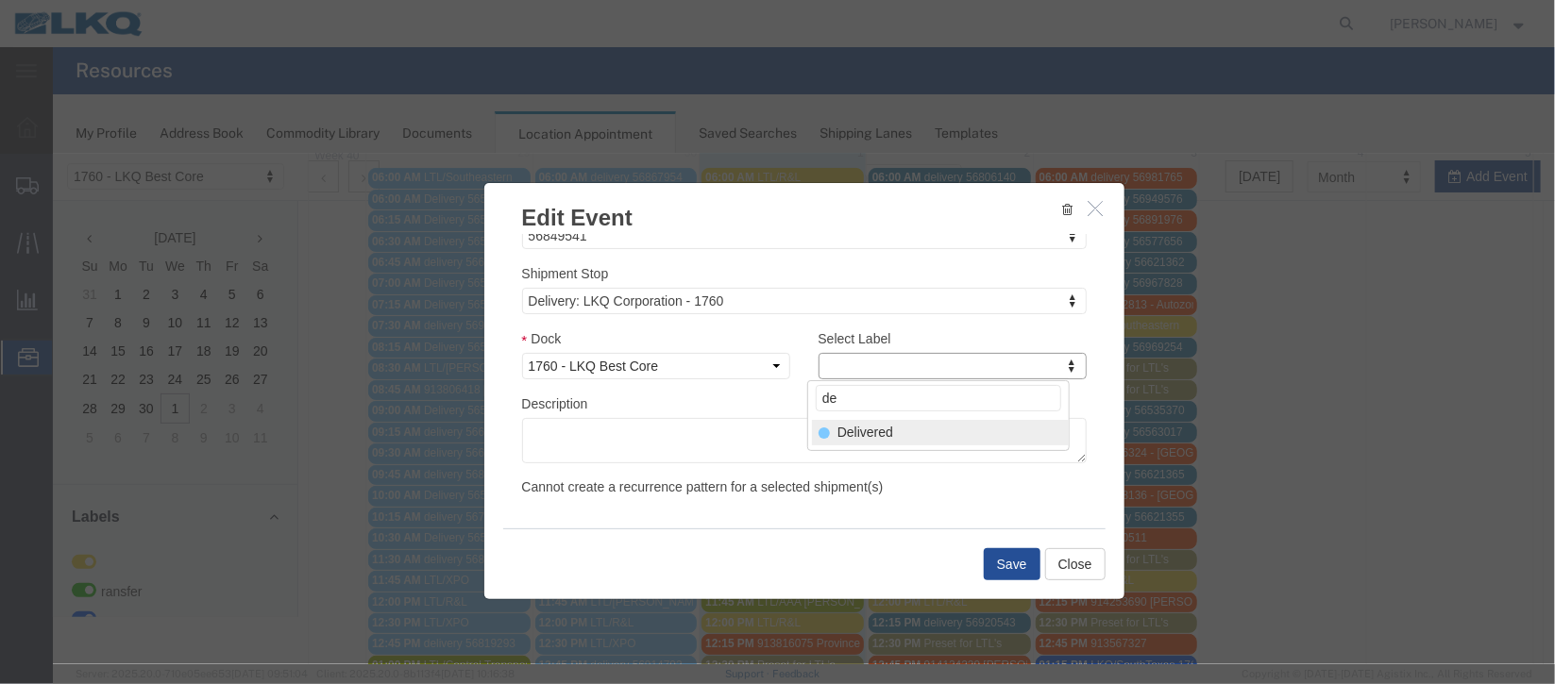
type input "de"
select select "40"
click at [990, 579] on button "Save" at bounding box center [1011, 564] width 57 height 32
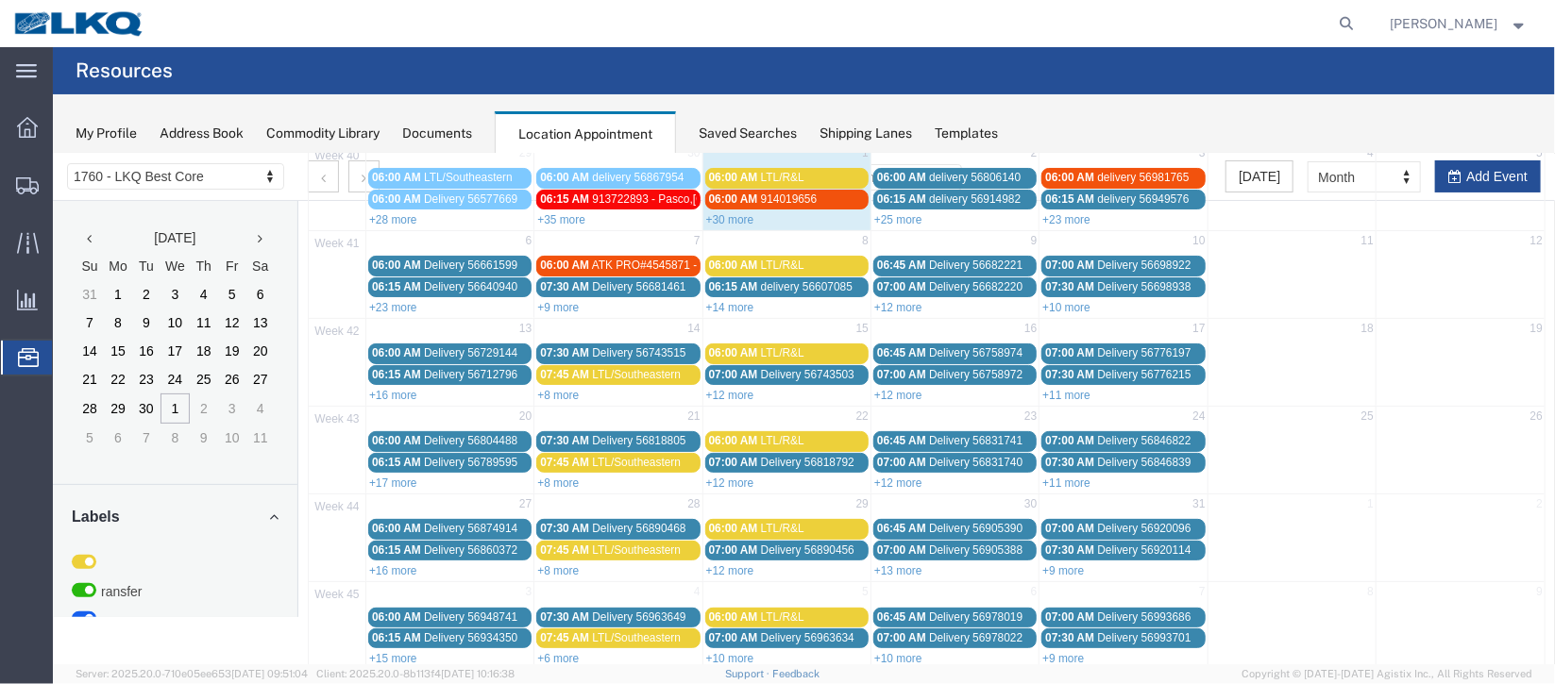
scroll to position [0, 0]
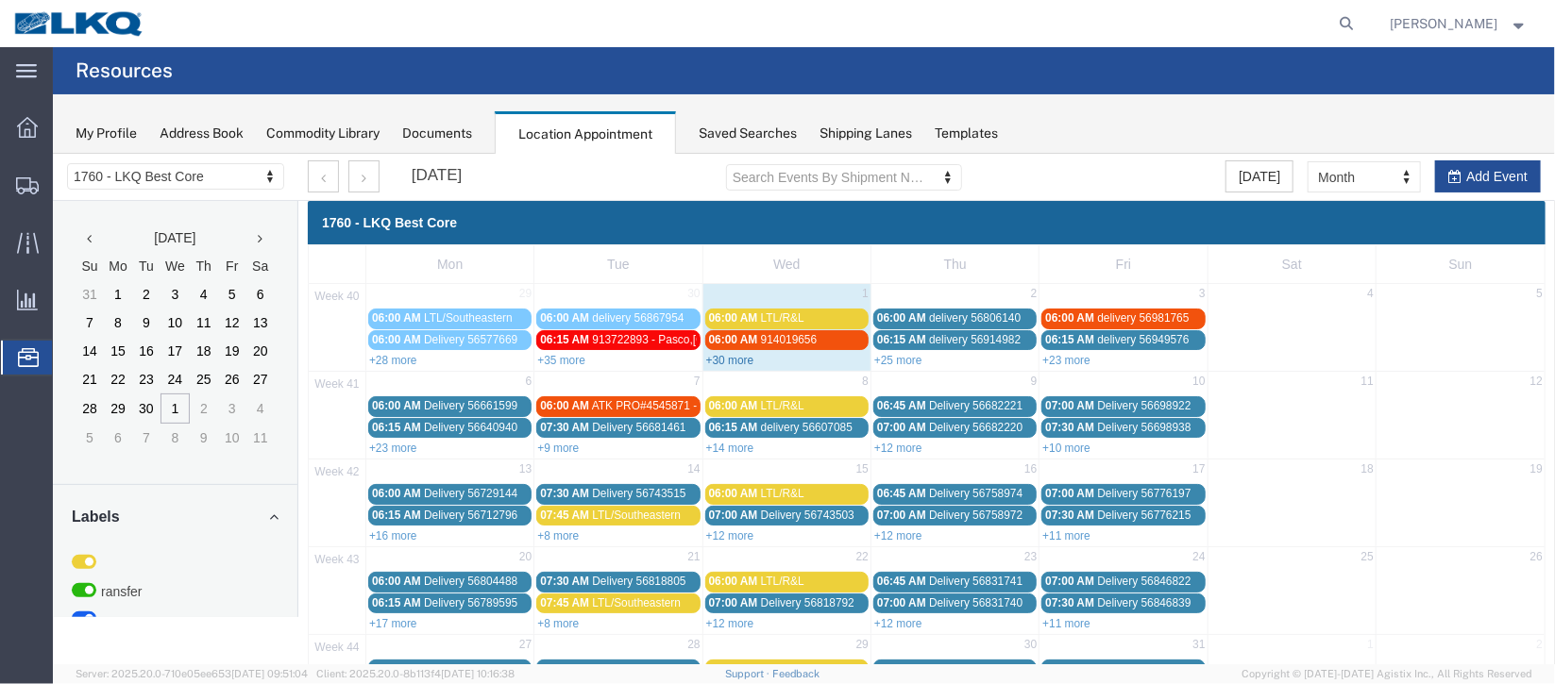
click at [720, 360] on link "+30 more" at bounding box center [729, 359] width 48 height 13
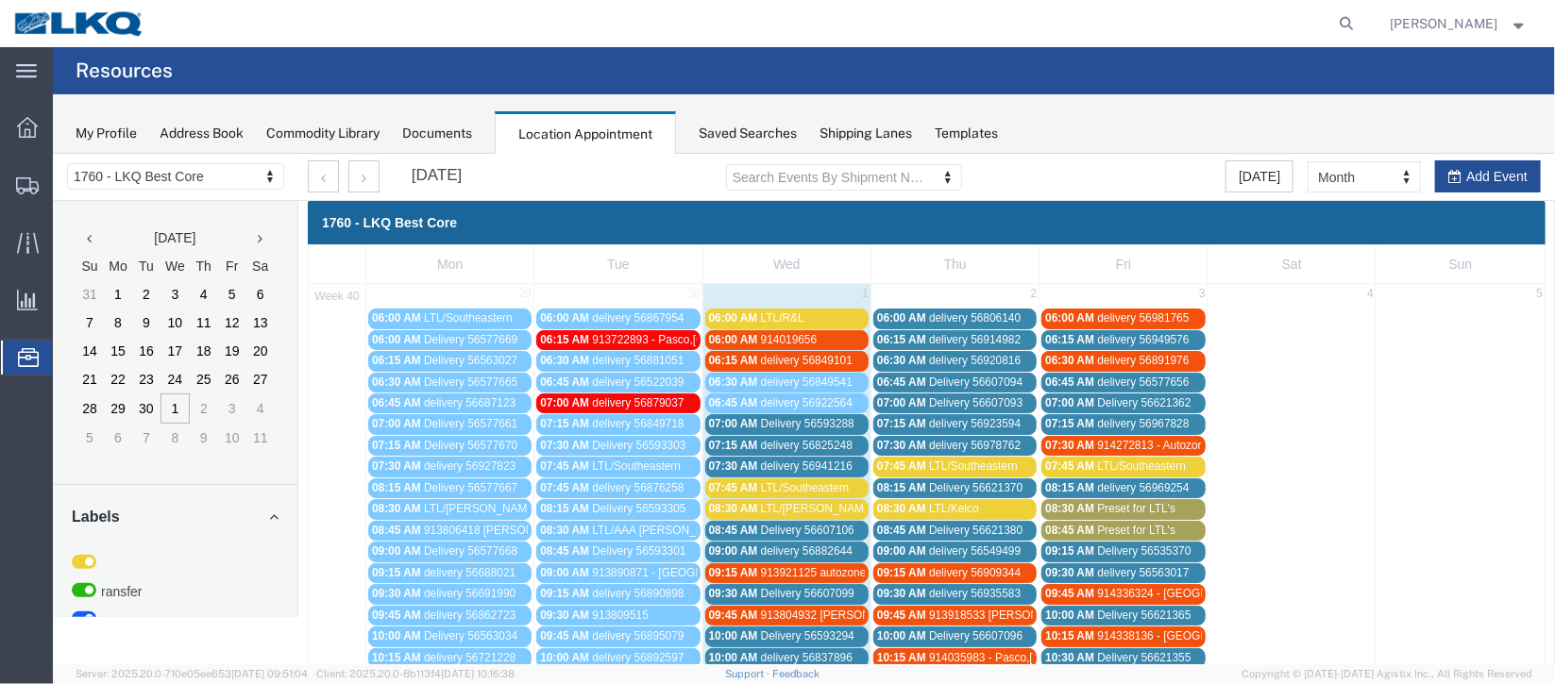
click at [796, 334] on span "914019656" at bounding box center [788, 338] width 57 height 13
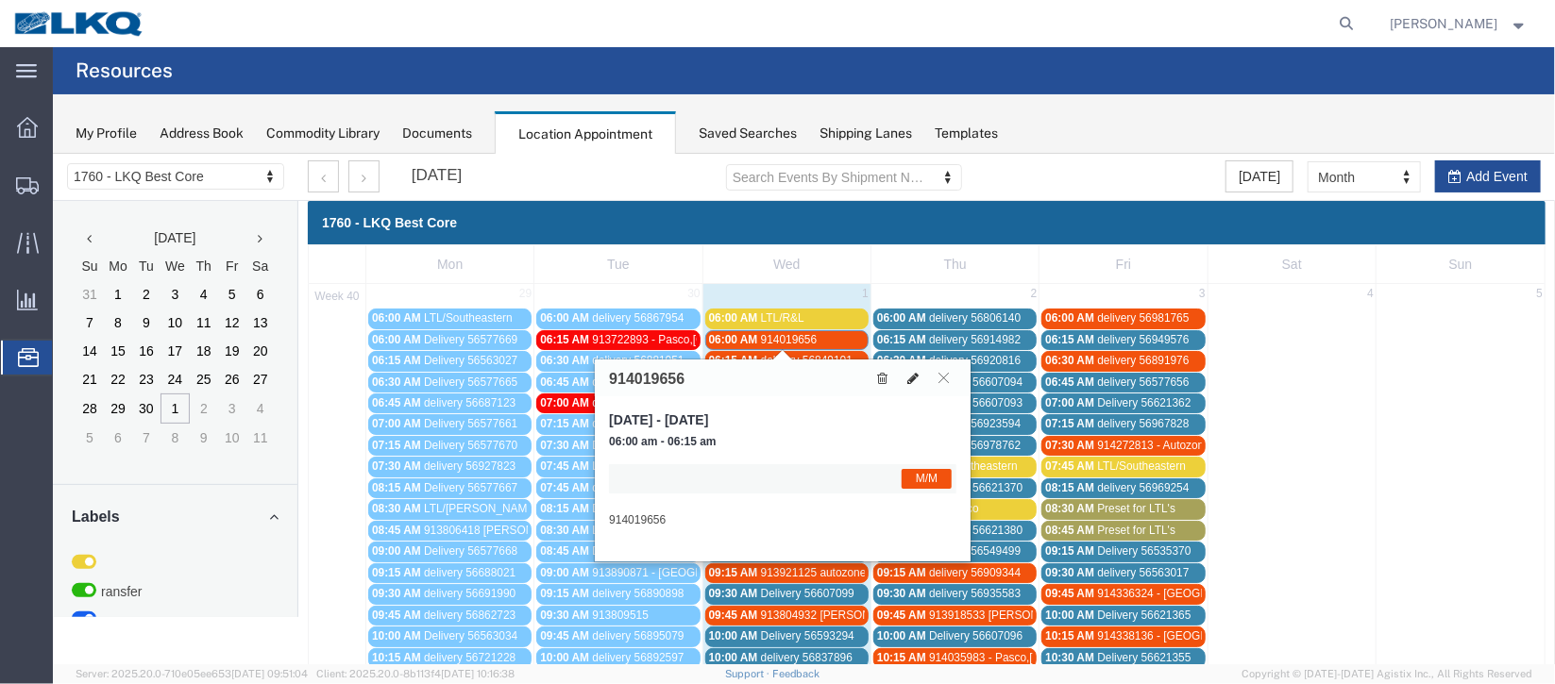
click at [911, 377] on icon at bounding box center [911, 377] width 11 height 13
select select "1"
select select "24"
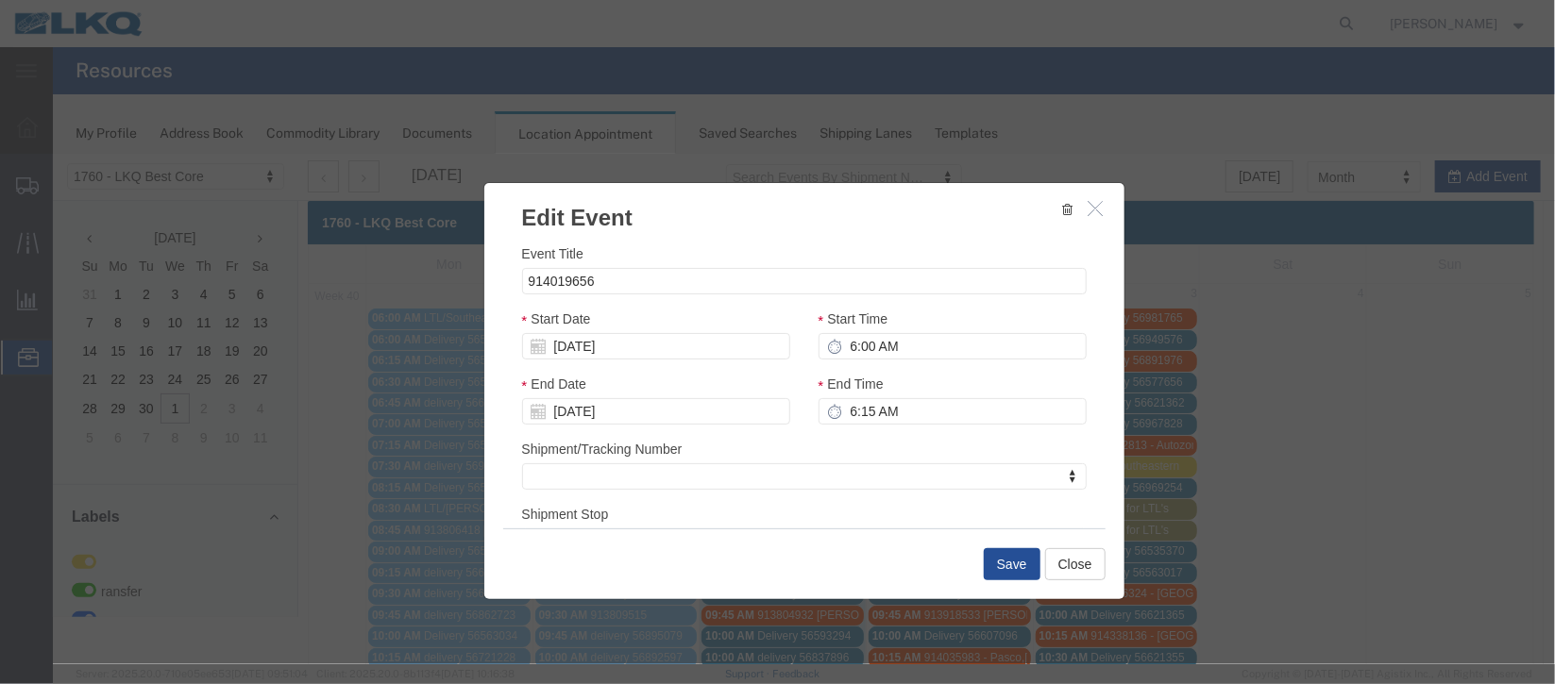
scroll to position [231, 0]
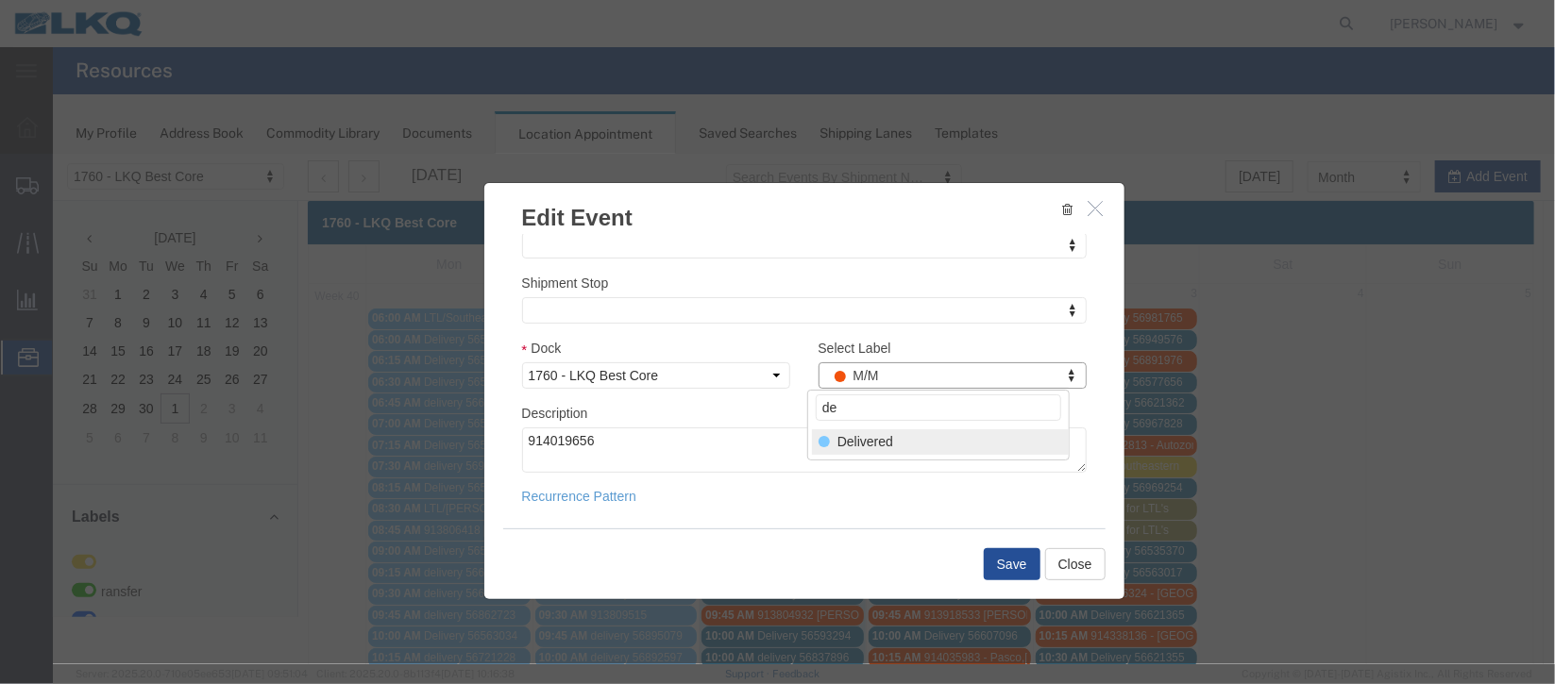
type input "de"
select select "40"
click at [996, 555] on button "Save" at bounding box center [1011, 564] width 57 height 32
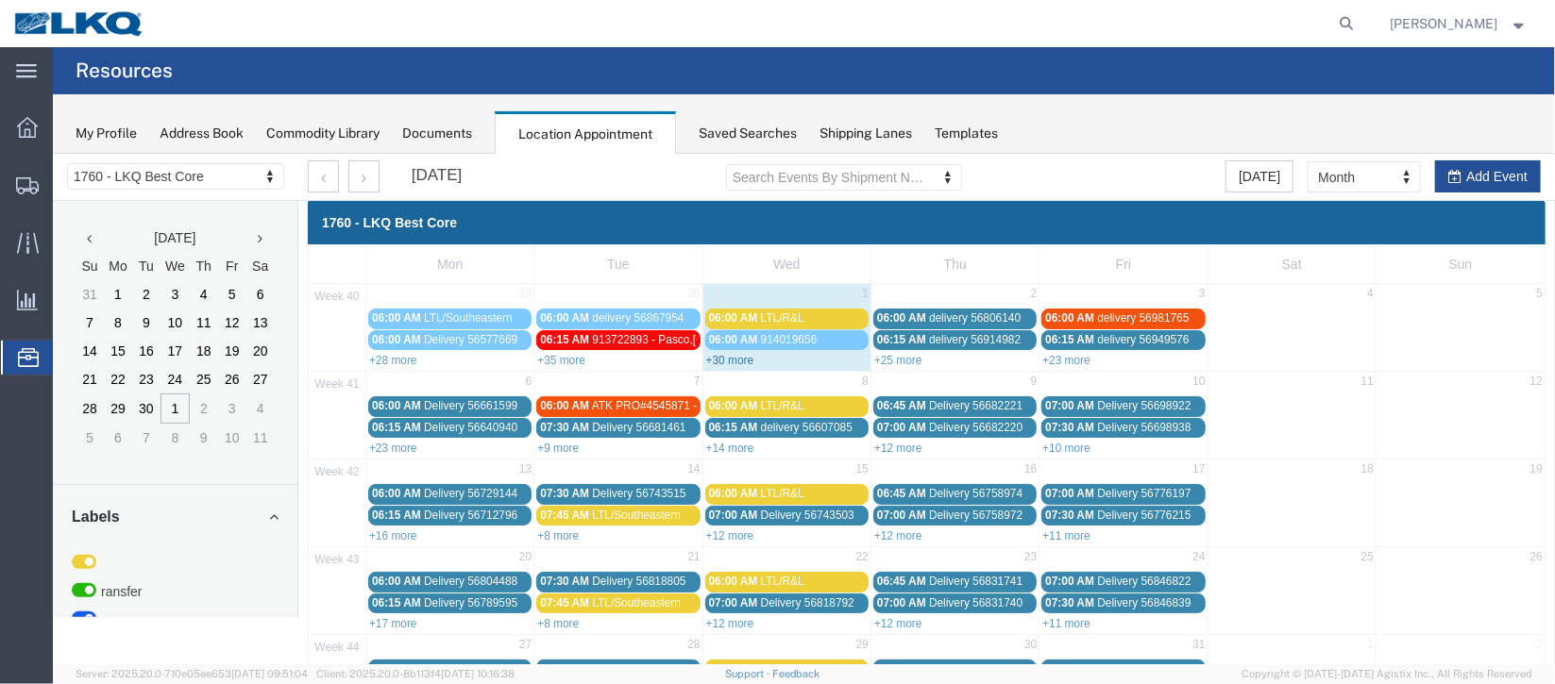
click at [732, 363] on link "+30 more" at bounding box center [729, 359] width 48 height 13
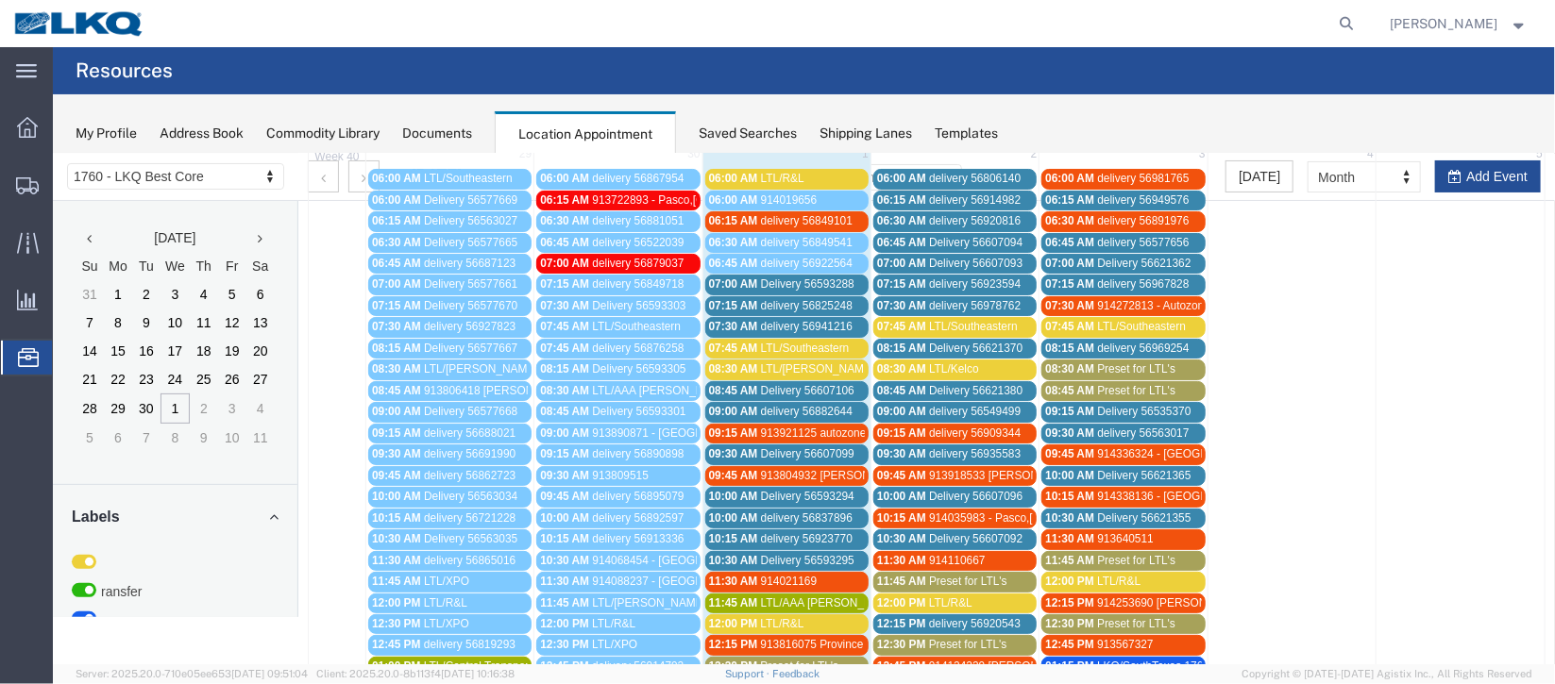
scroll to position [0, 0]
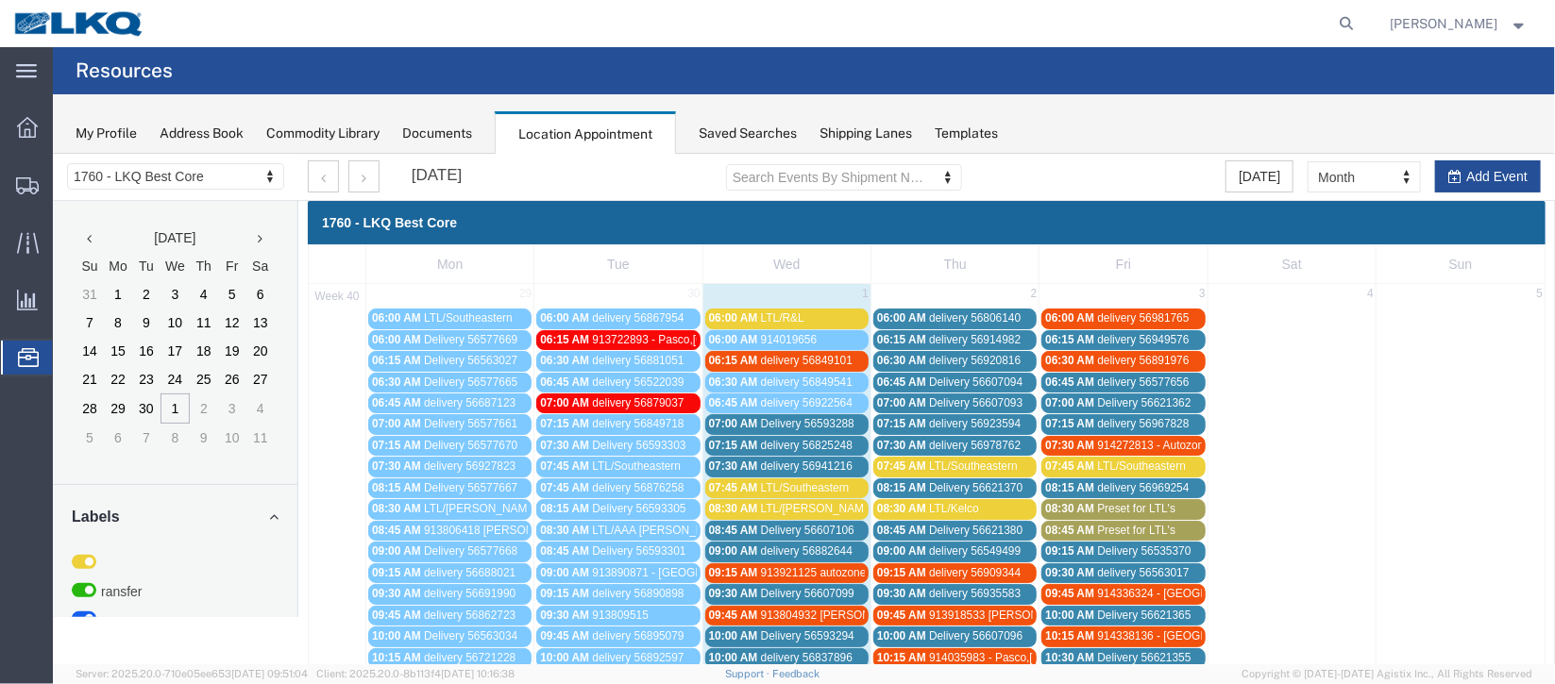
click at [784, 417] on span "Delivery 56593288" at bounding box center [806, 422] width 93 height 13
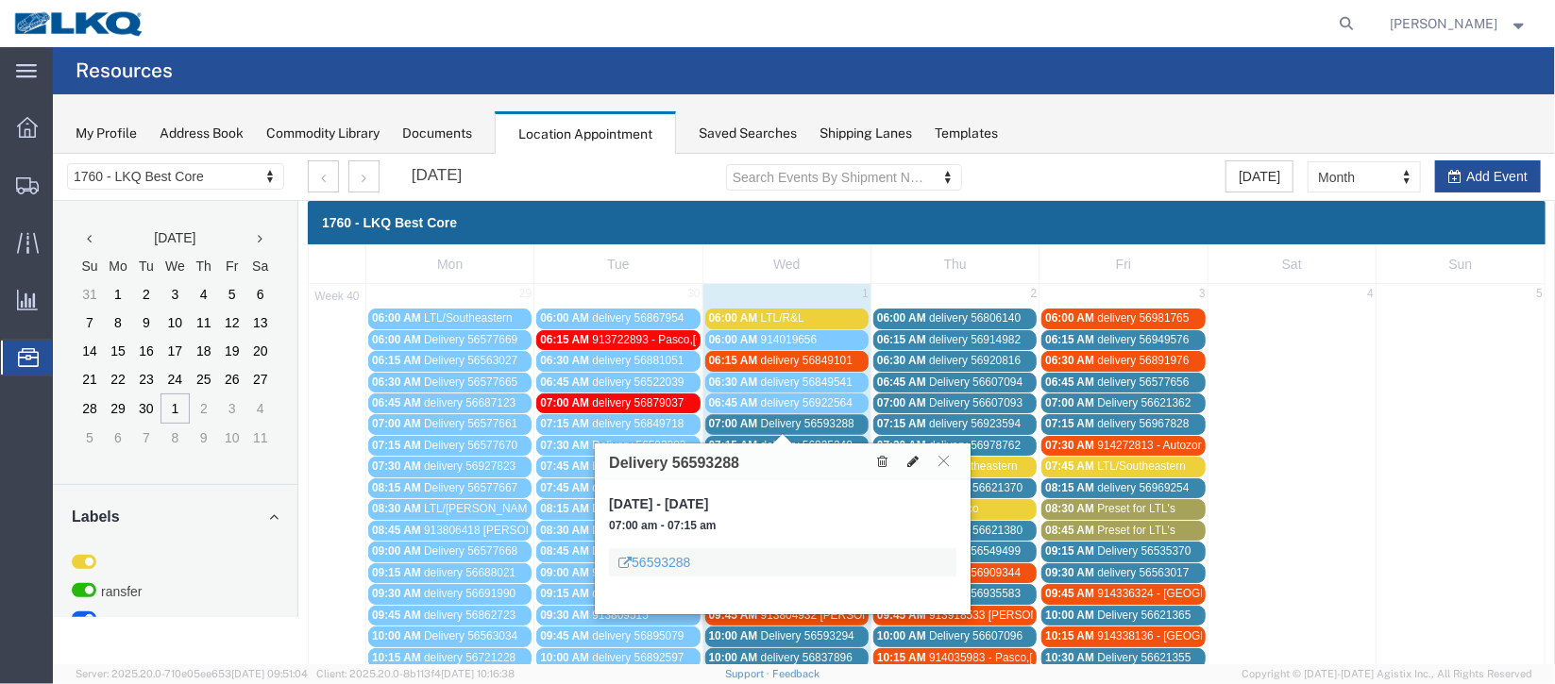
click at [911, 463] on icon at bounding box center [911, 460] width 11 height 13
select select "1"
select select
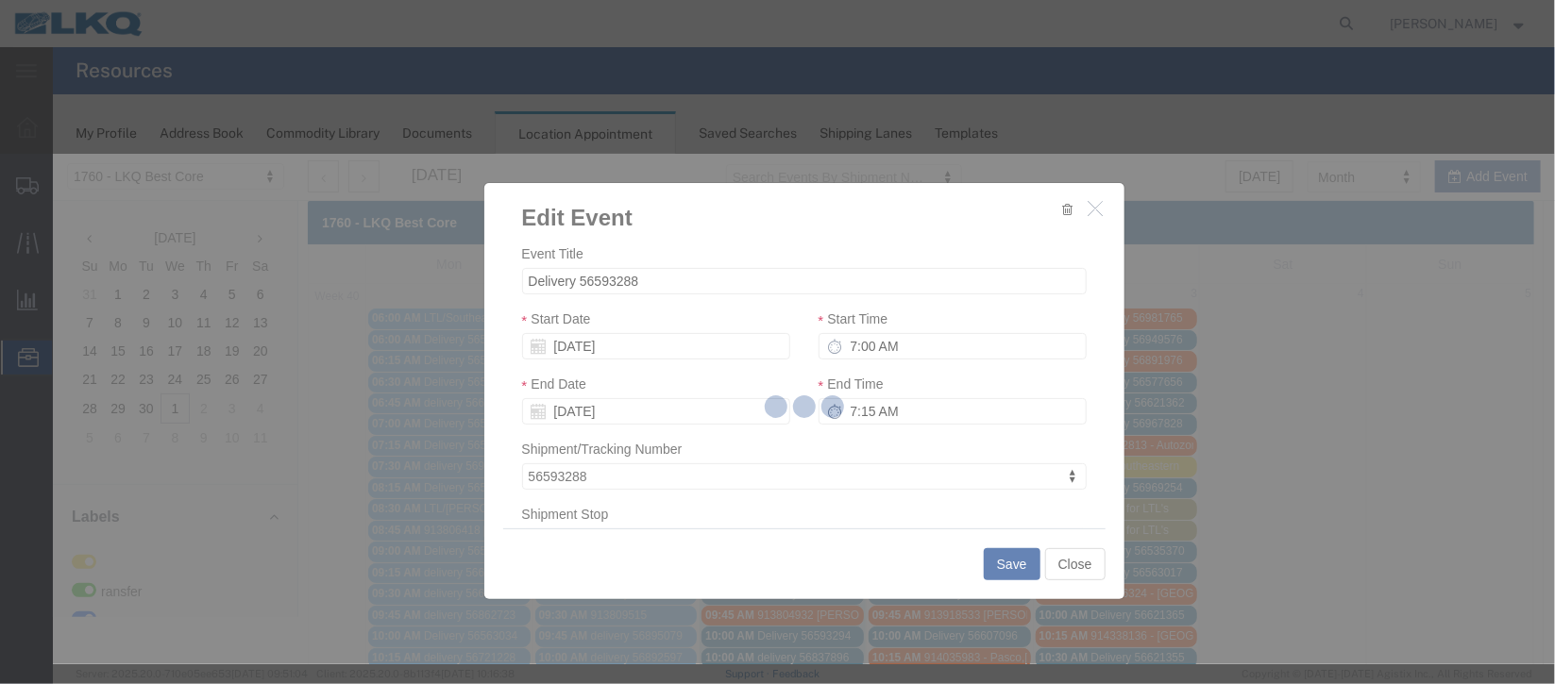
select select
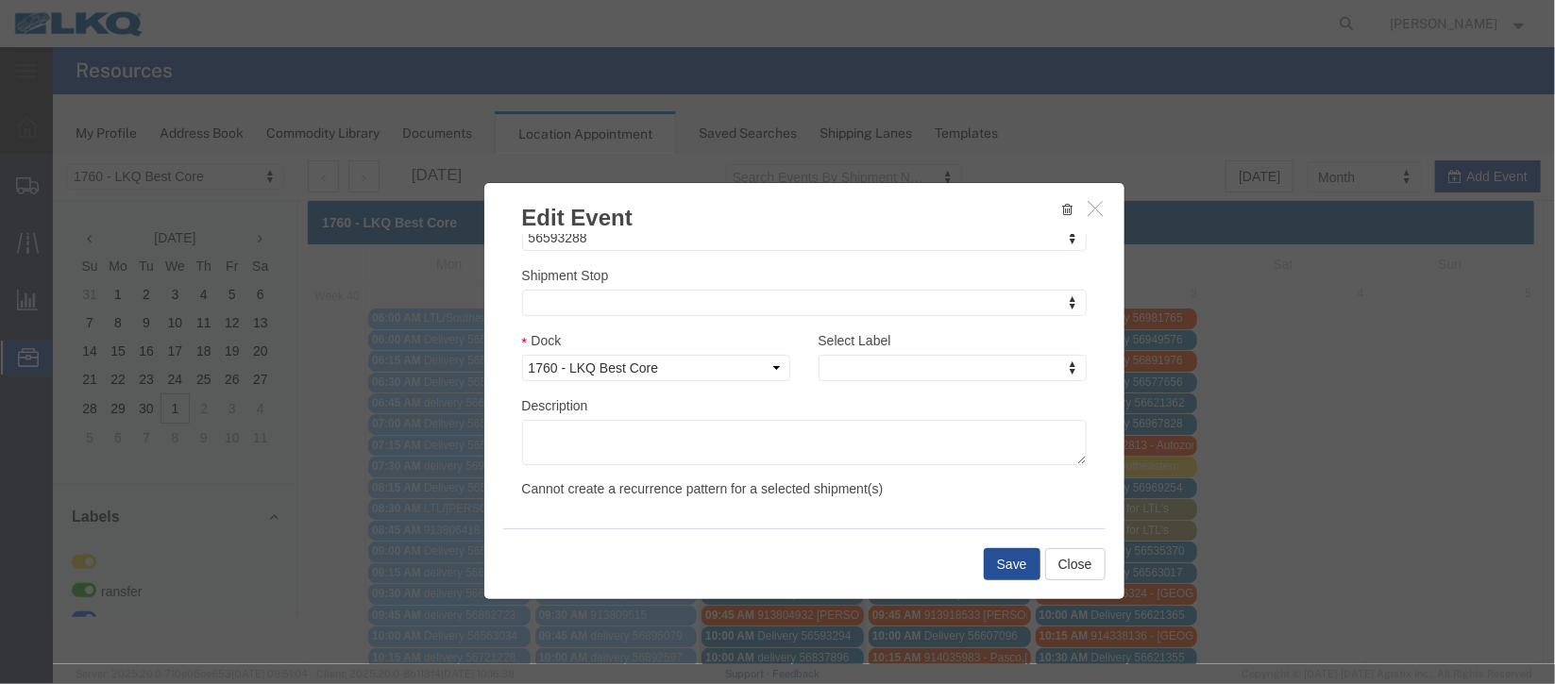
scroll to position [241, 0]
type input "de"
select select "40"
drag, startPoint x: 990, startPoint y: 532, endPoint x: 1000, endPoint y: 535, distance: 10.2
click at [1000, 535] on div "Save Close" at bounding box center [803, 563] width 602 height 71
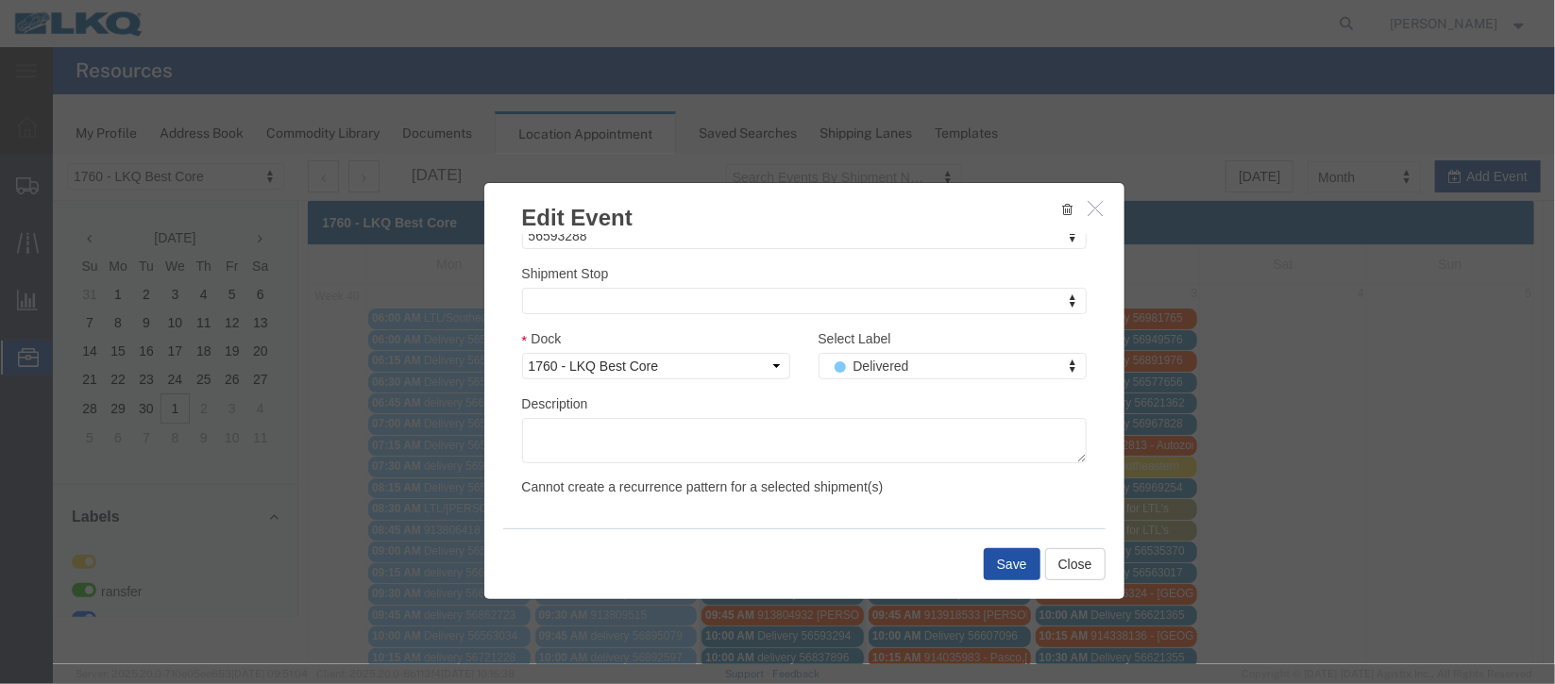
drag, startPoint x: 1000, startPoint y: 543, endPoint x: 1004, endPoint y: 558, distance: 15.6
click at [1004, 552] on div "Save Close" at bounding box center [803, 563] width 602 height 71
click at [1004, 558] on button "Save" at bounding box center [1011, 564] width 57 height 32
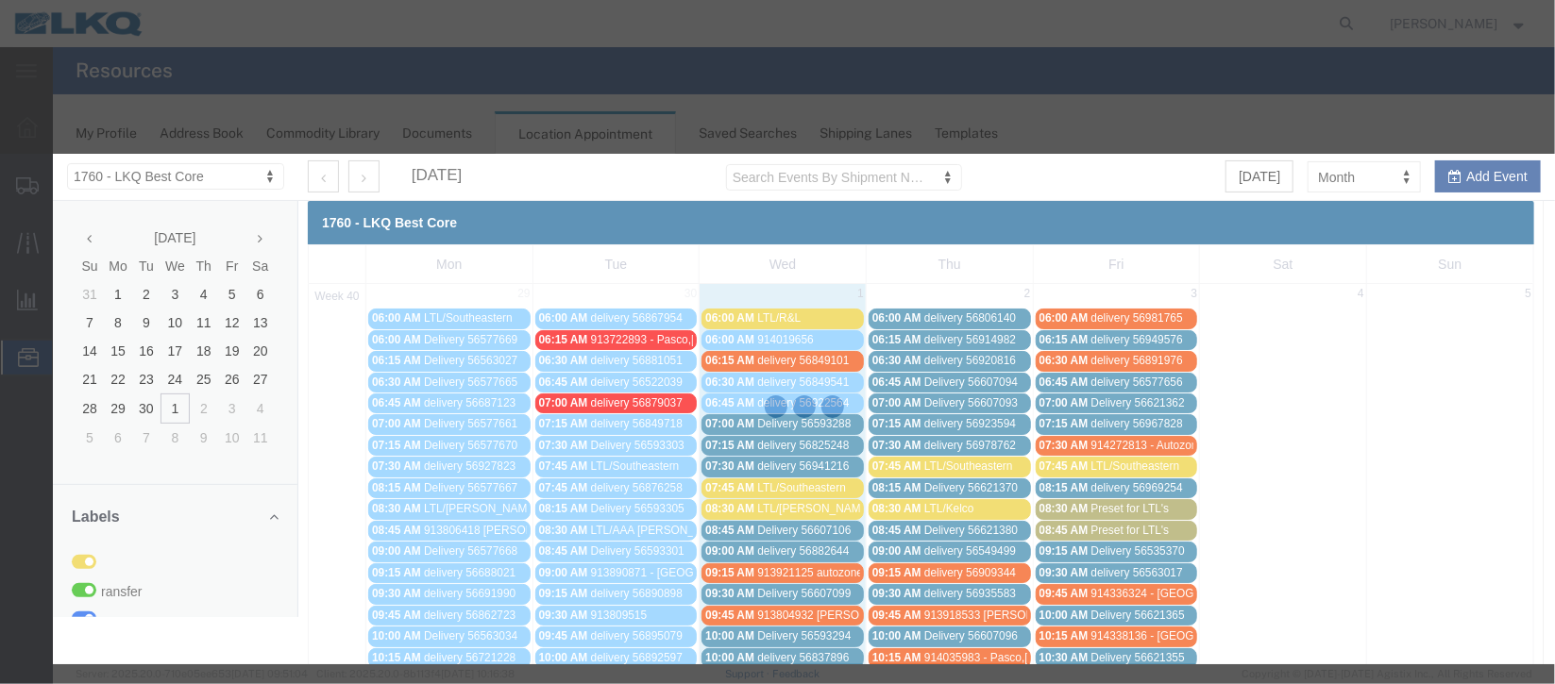
scroll to position [231, 0]
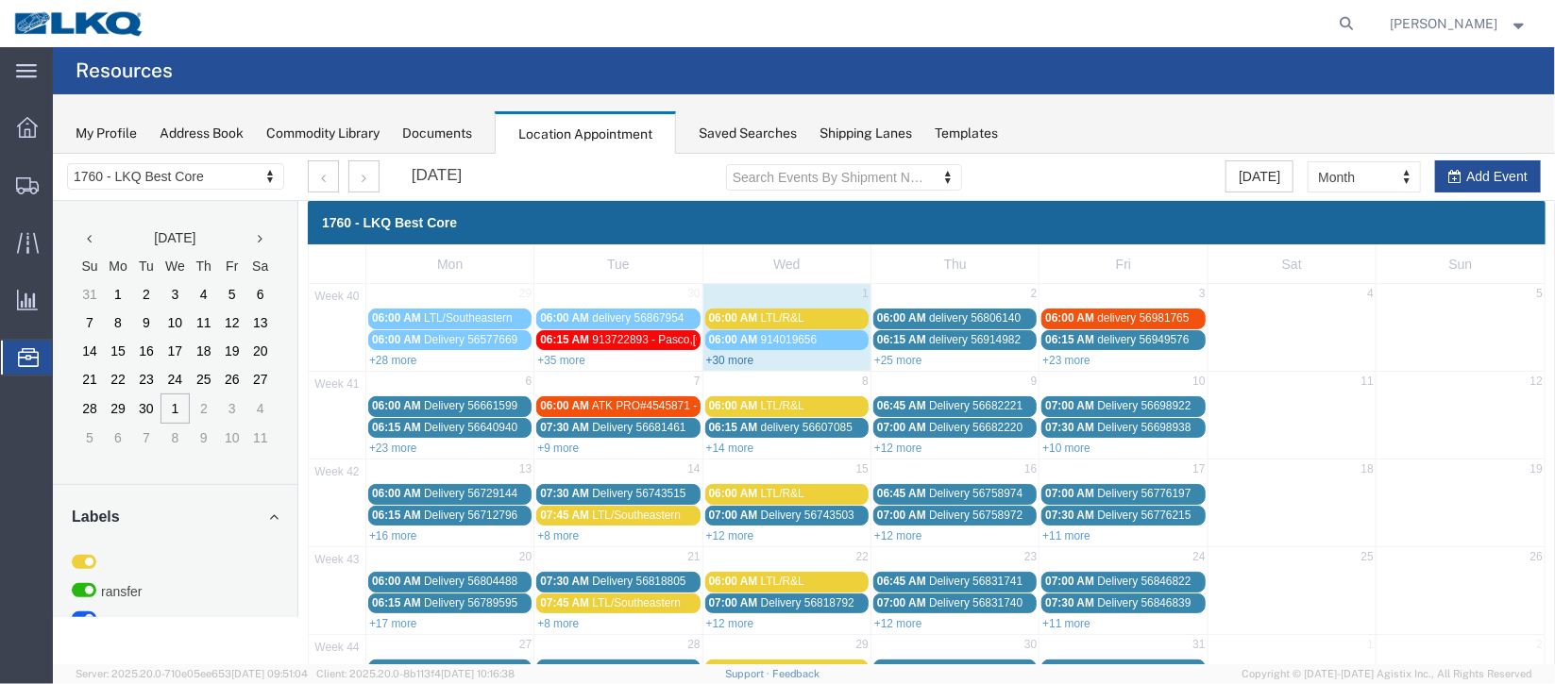
click at [721, 356] on link "+30 more" at bounding box center [729, 359] width 48 height 13
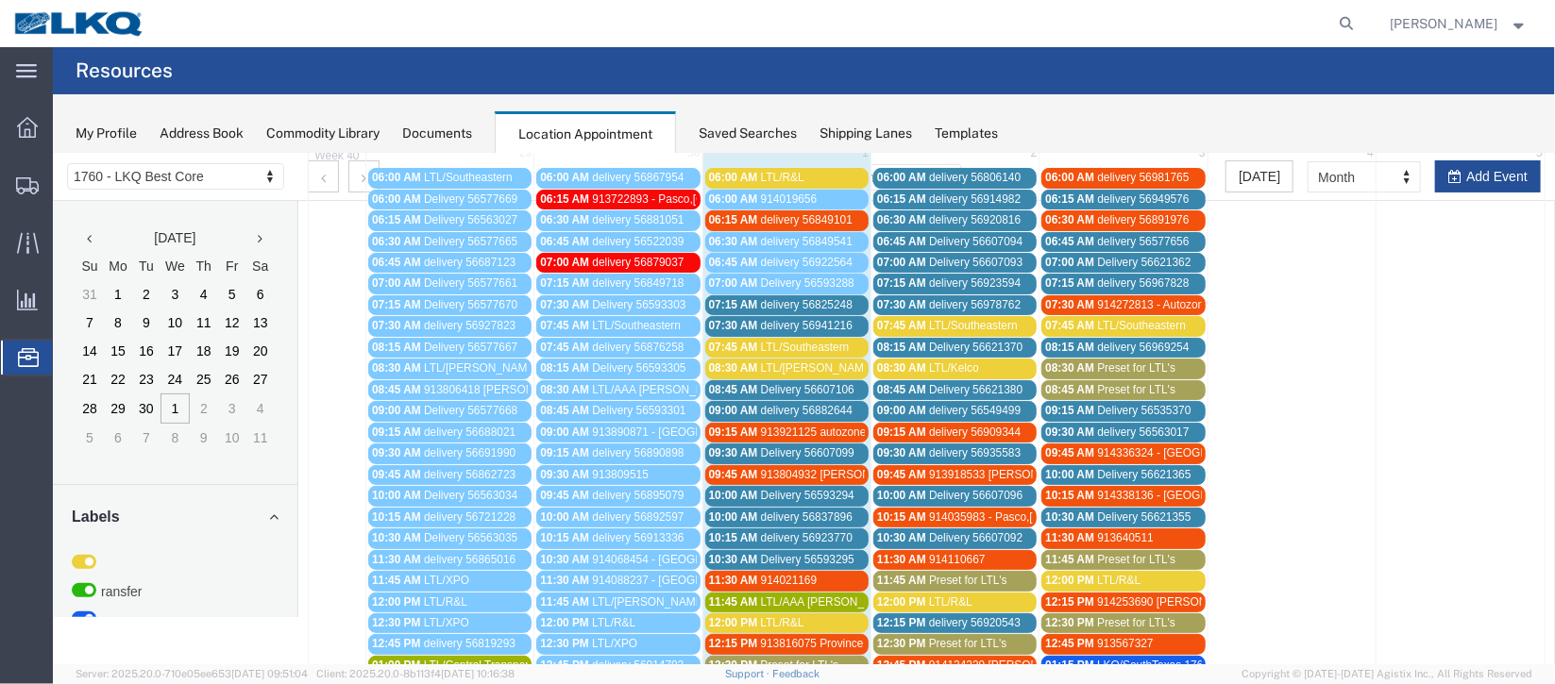
scroll to position [141, 0]
click at [796, 490] on span "Delivery 56593294" at bounding box center [806, 494] width 93 height 13
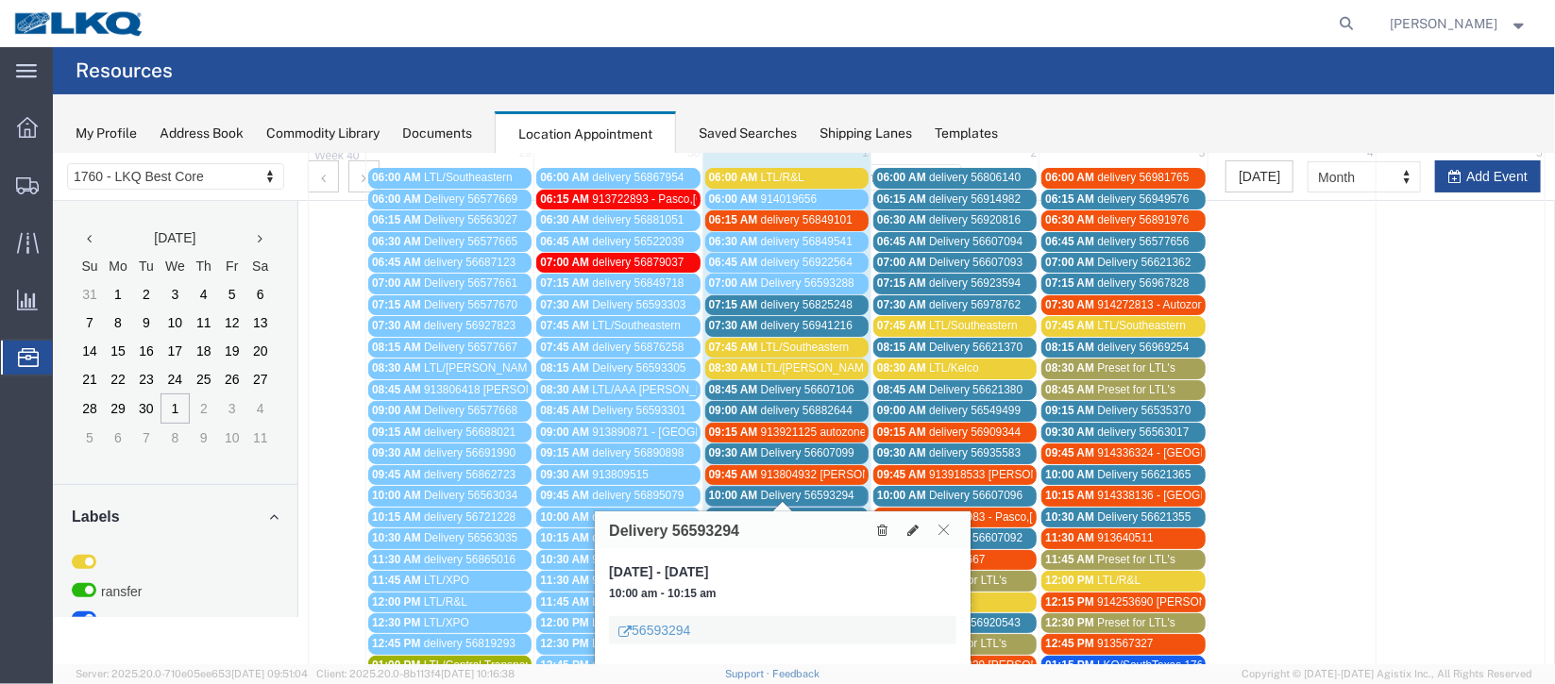
click at [947, 533] on button at bounding box center [942, 529] width 25 height 18
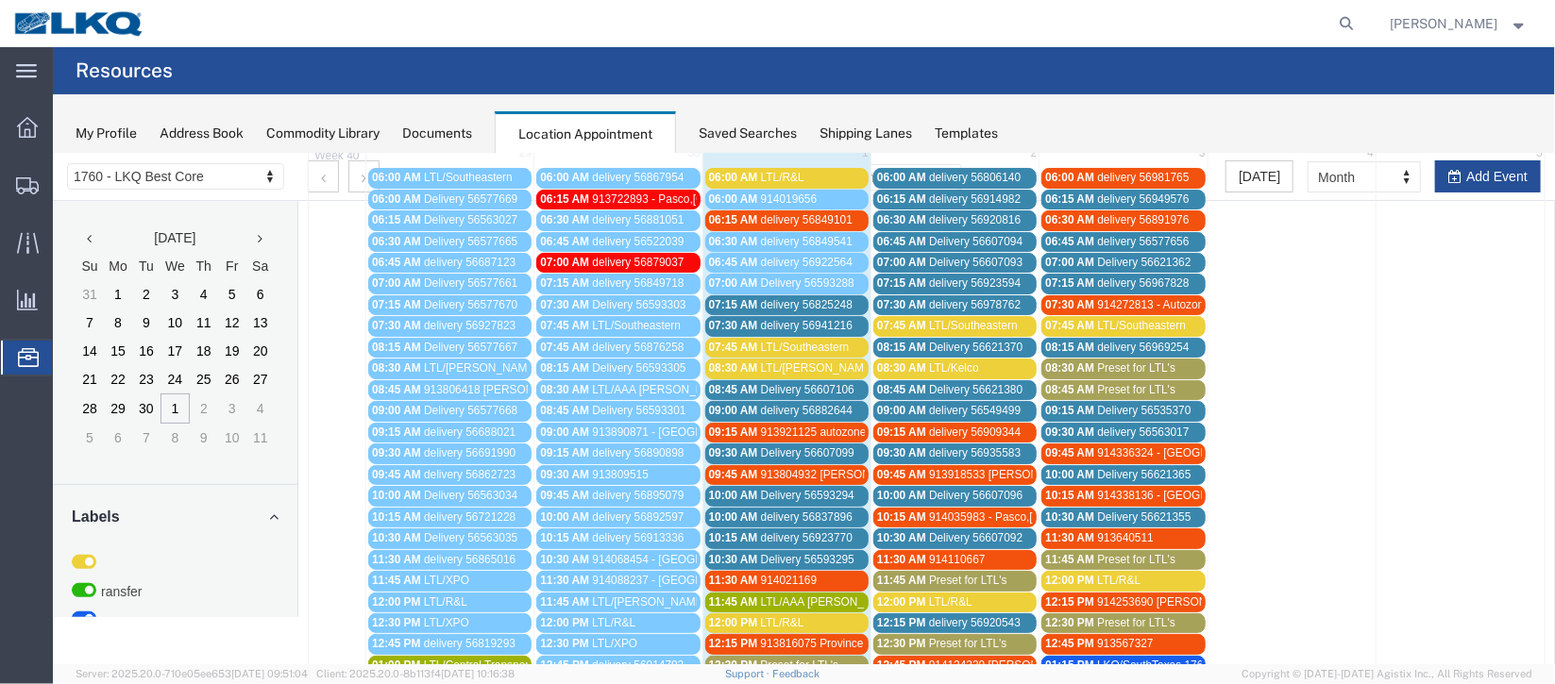
click at [843, 510] on span "delivery 56837896" at bounding box center [806, 516] width 92 height 13
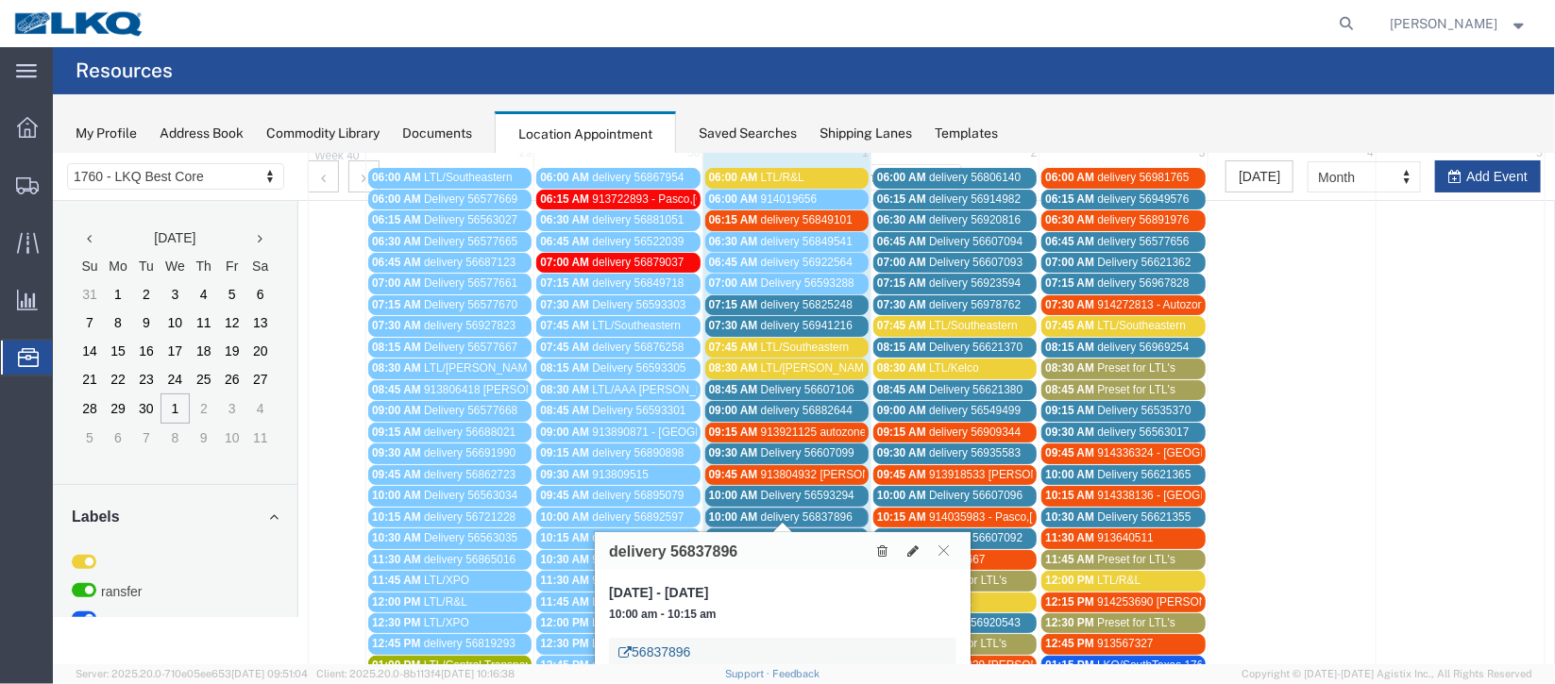
click at [639, 649] on link "56837896" at bounding box center [653, 651] width 72 height 19
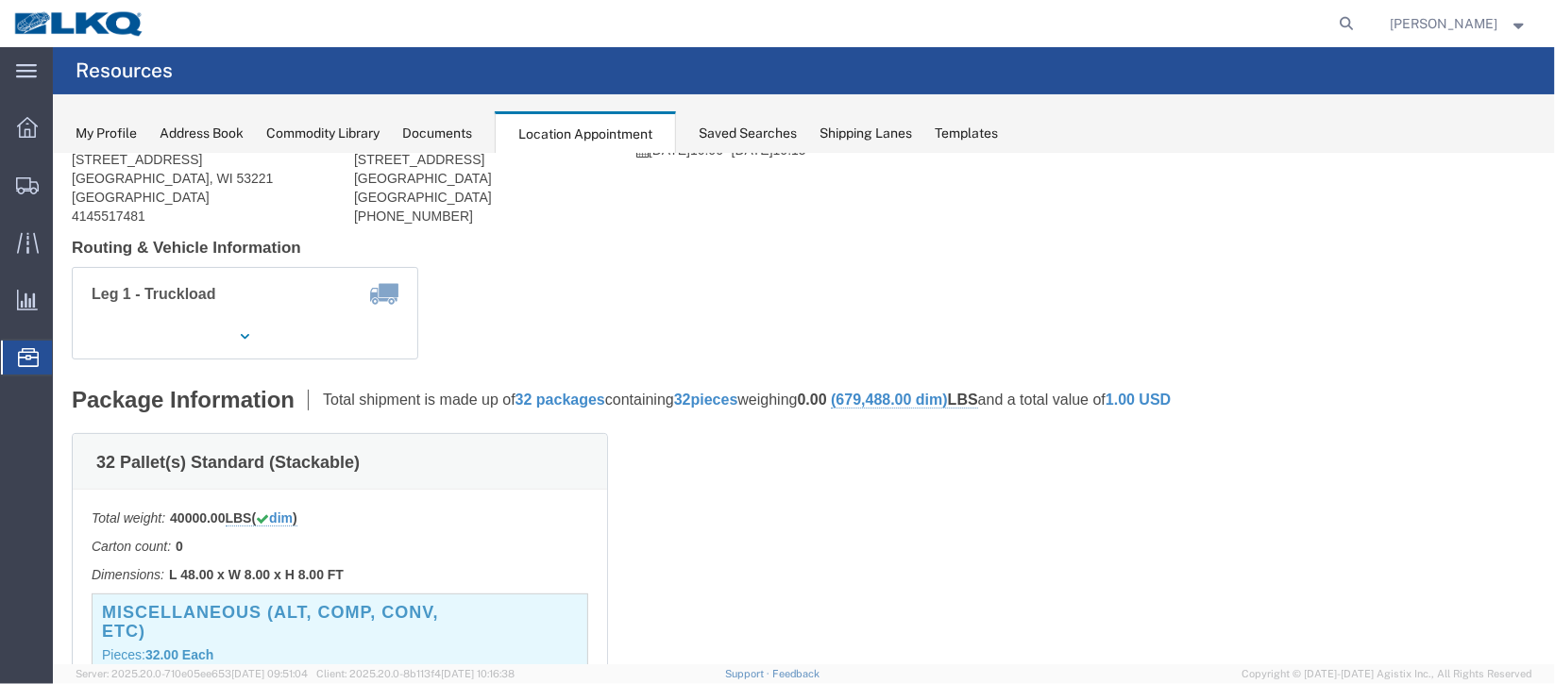
scroll to position [0, 0]
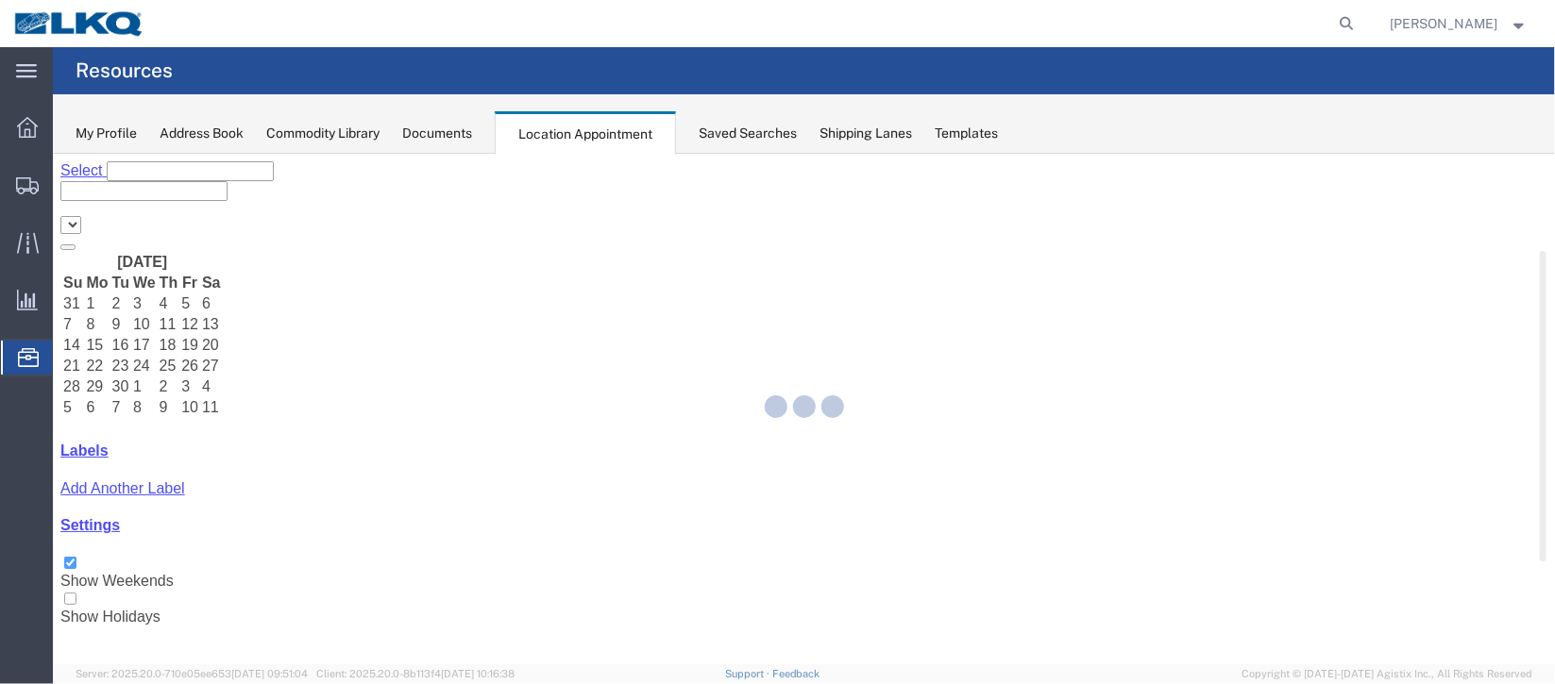
select select "27634"
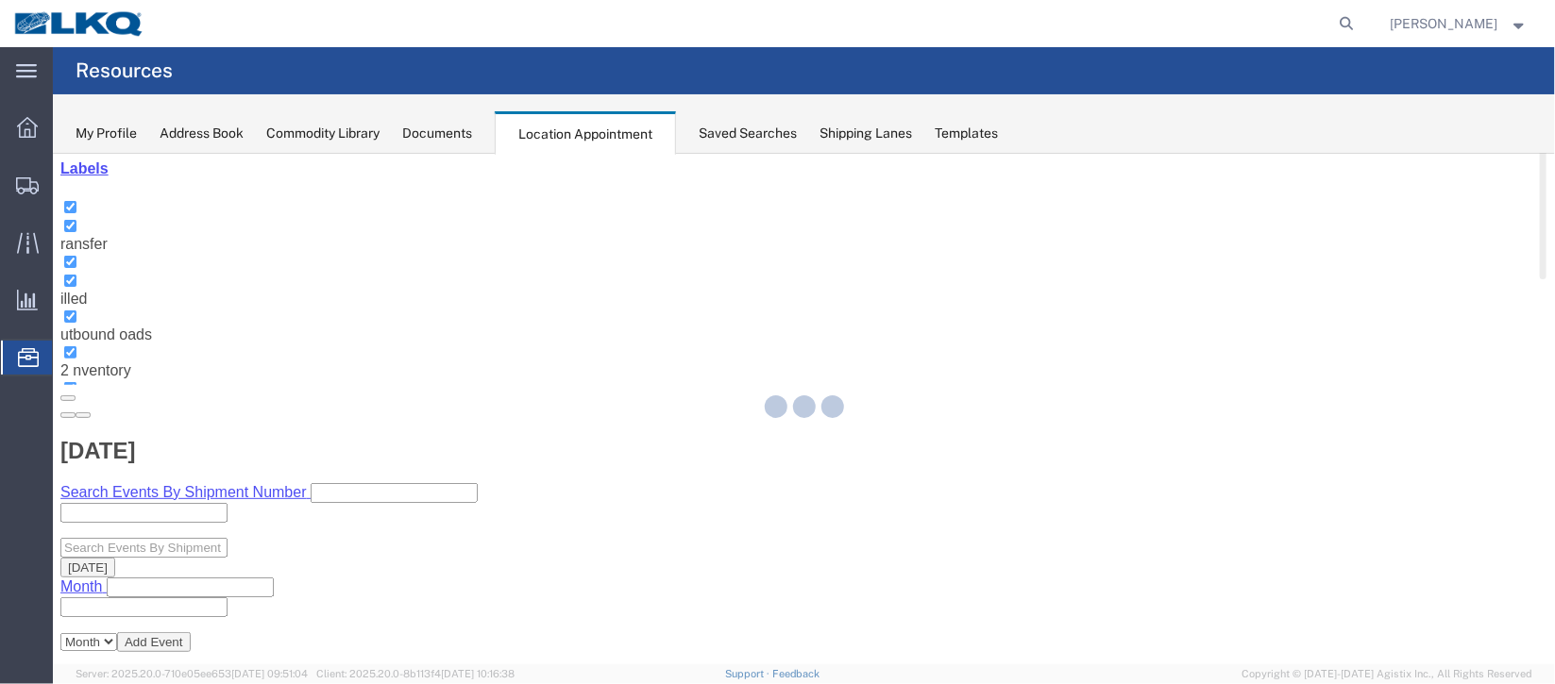
select select "1"
select select
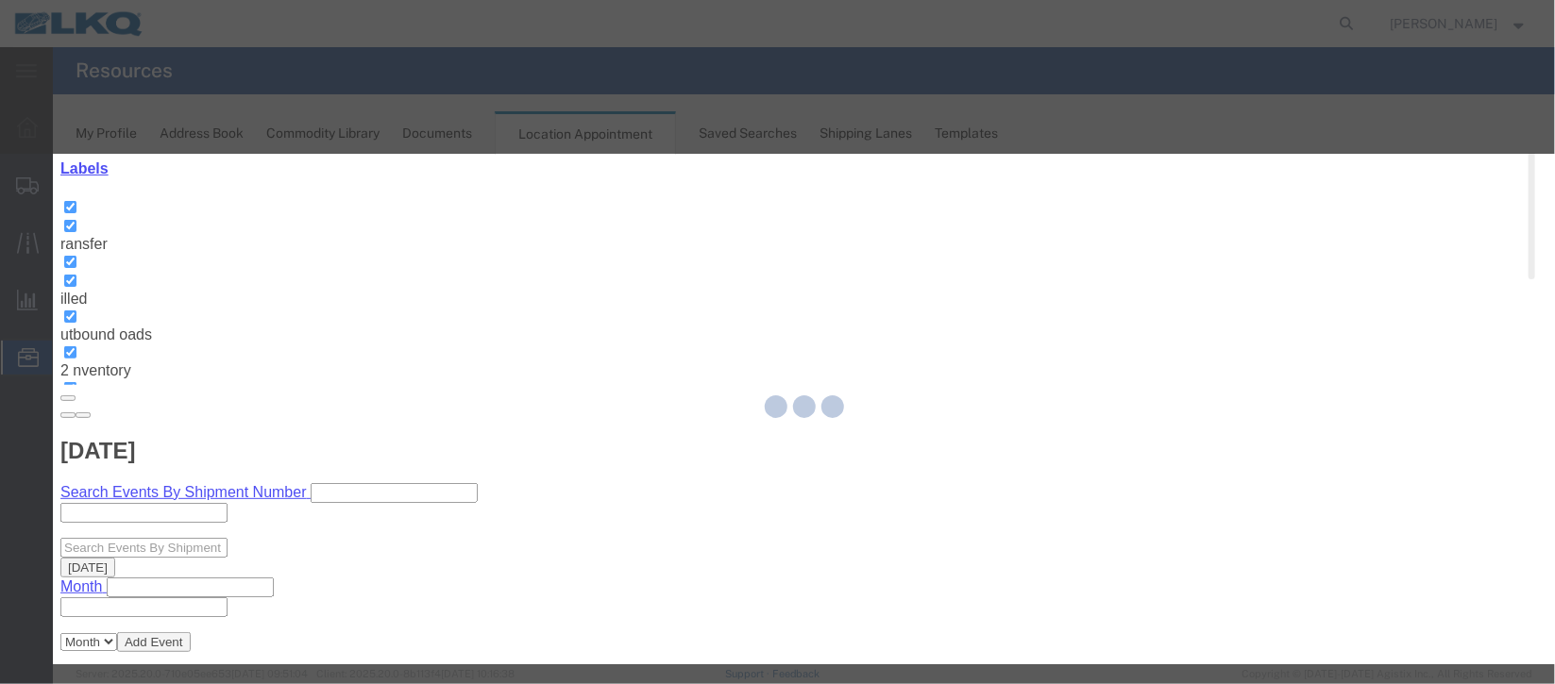
select select
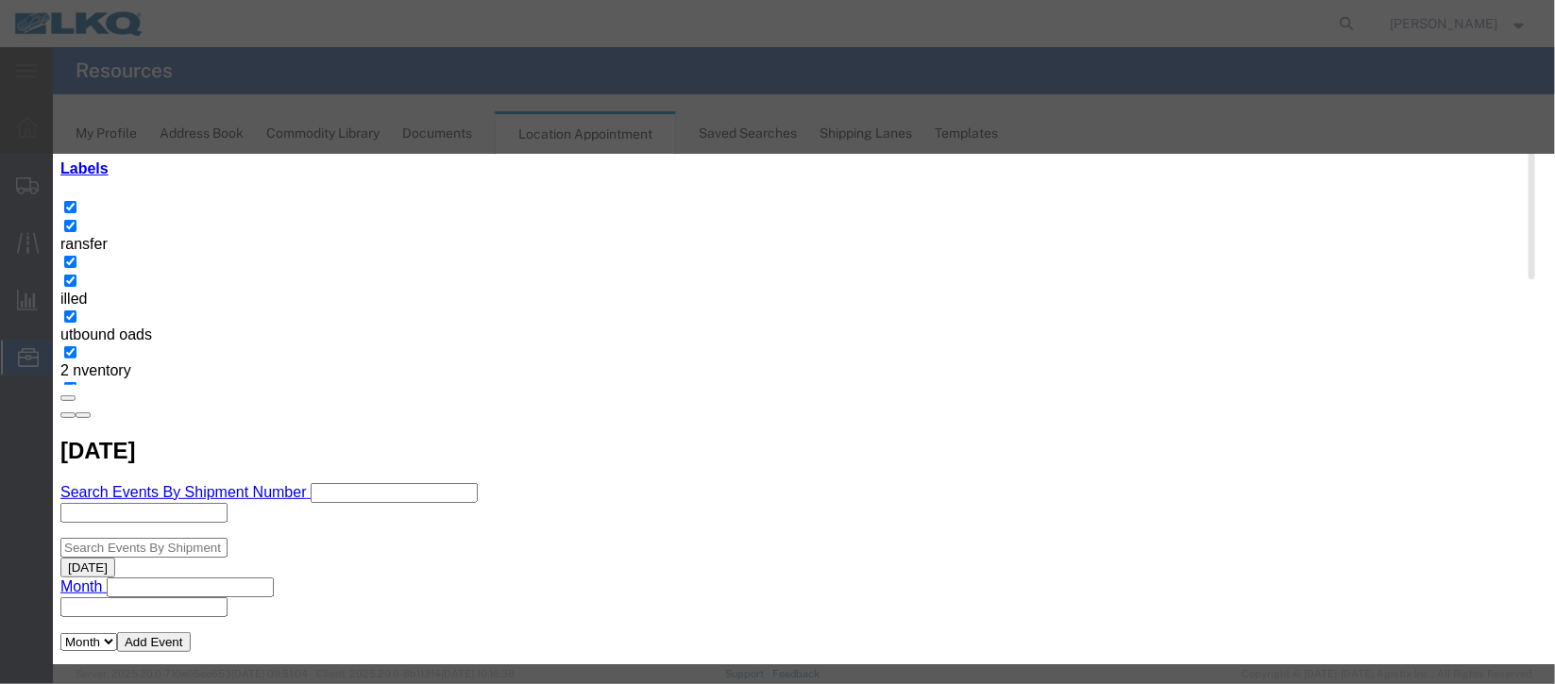
scroll to position [241, 0]
type input "de"
select select "40"
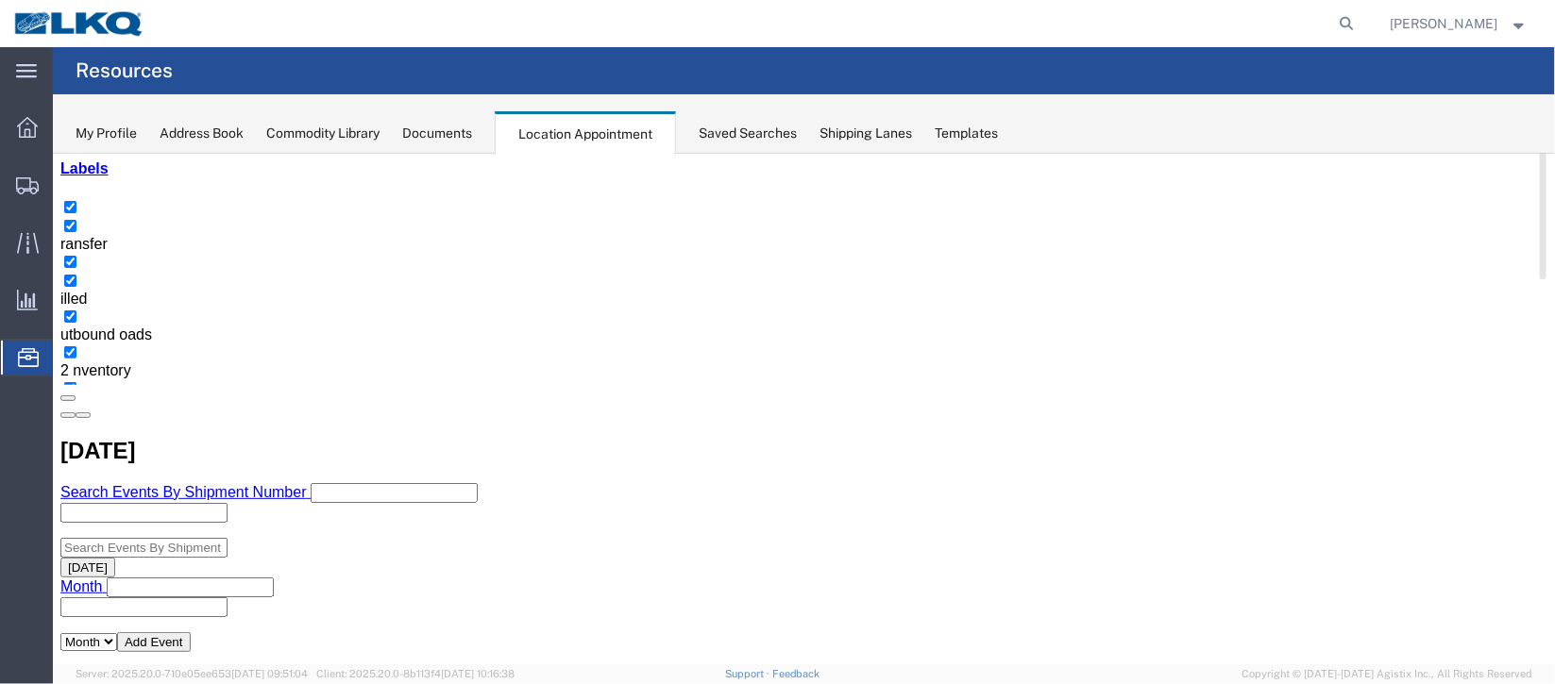
scroll to position [0, 0]
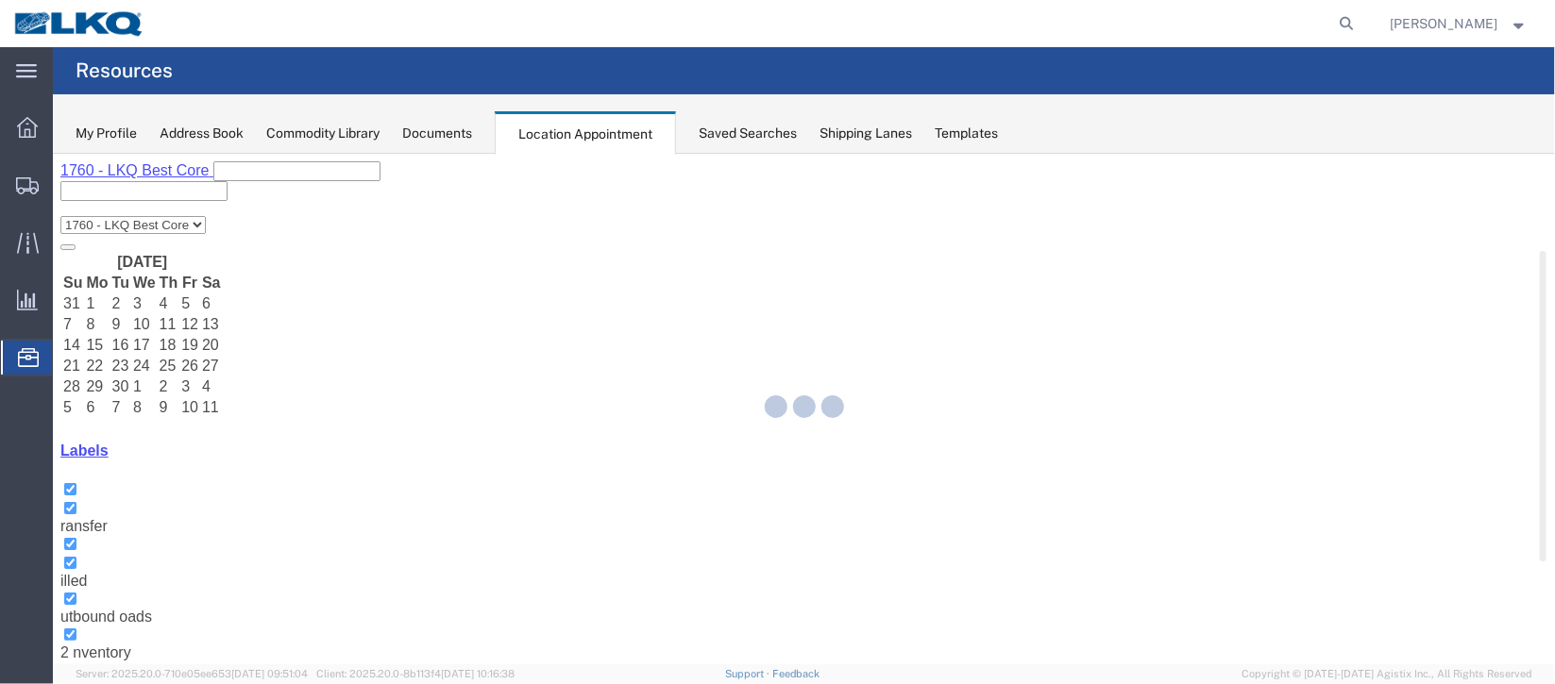
select select "27634"
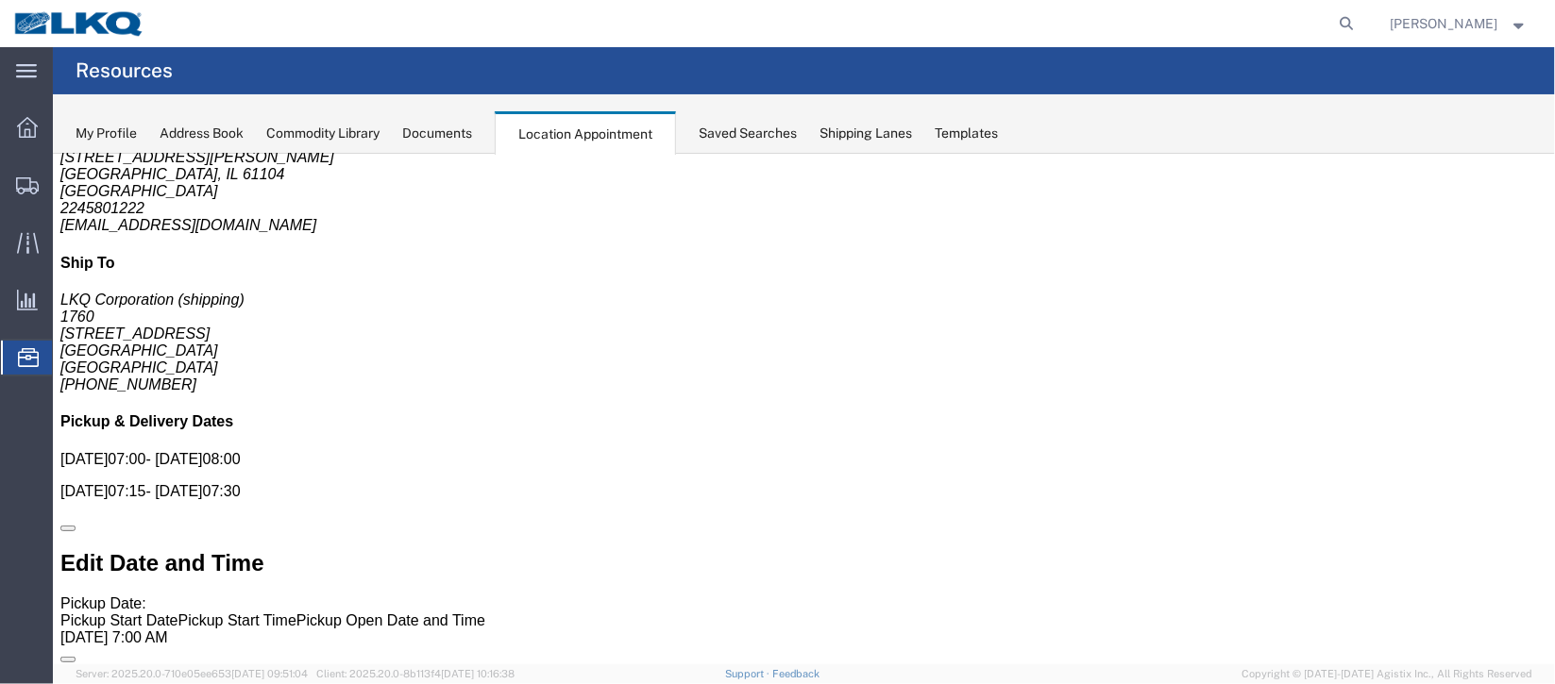
scroll to position [0, 0]
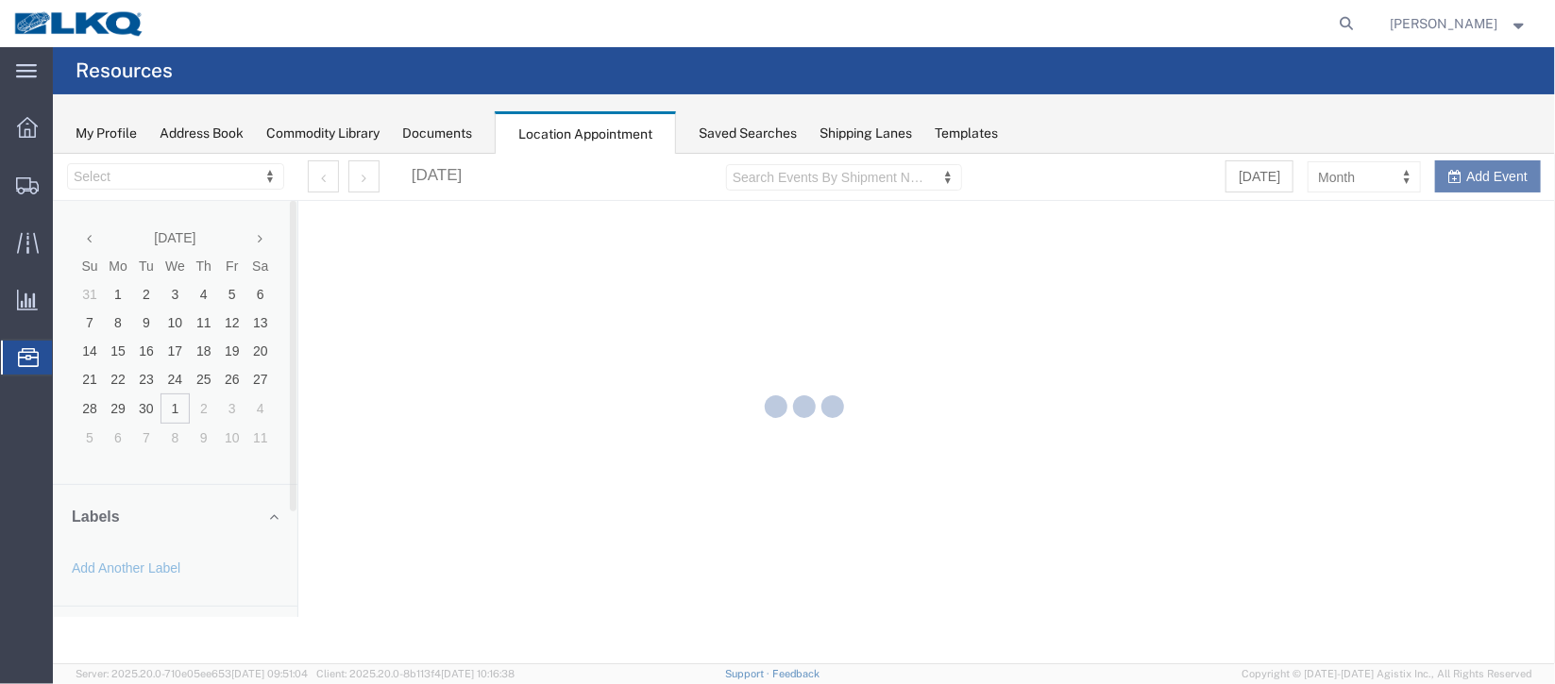
select select "27634"
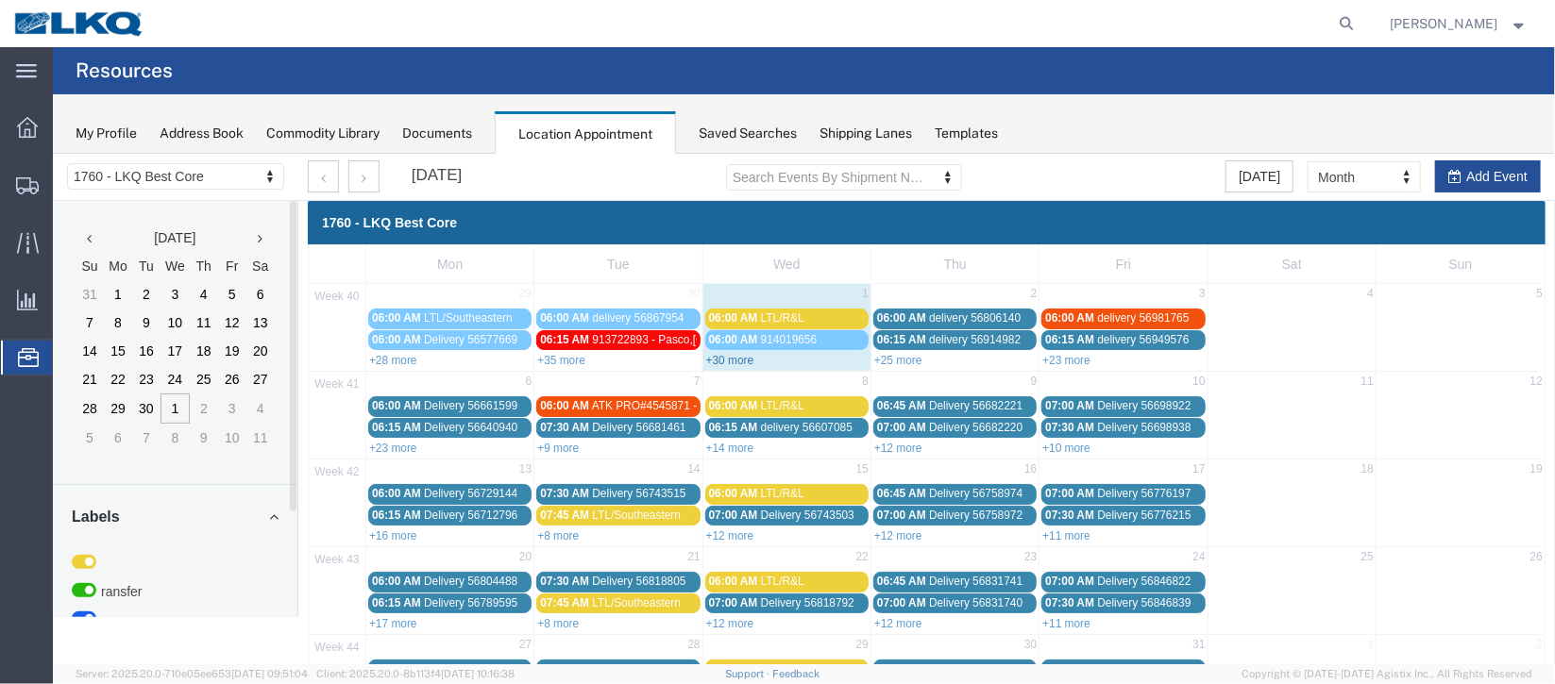
click at [731, 361] on link "+30 more" at bounding box center [729, 359] width 48 height 13
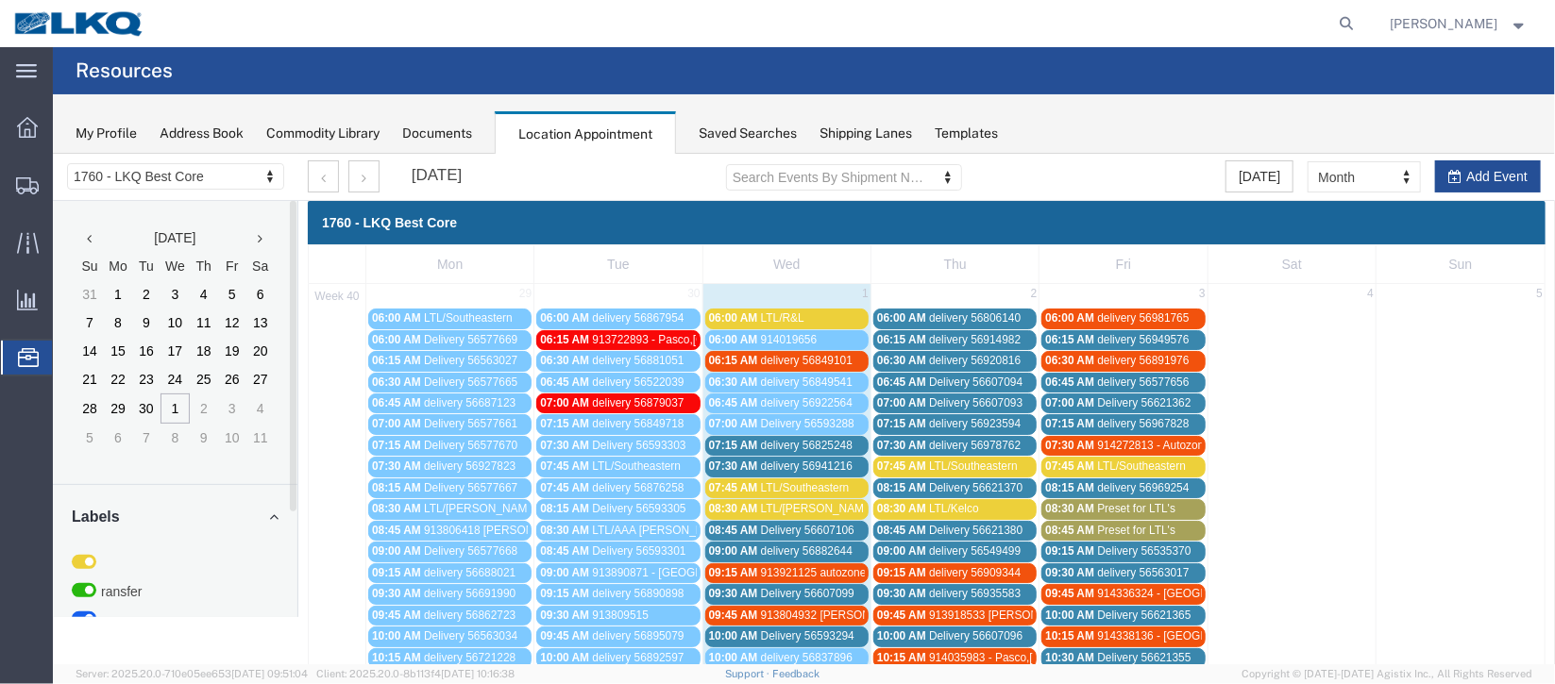
click at [769, 438] on span "delivery 56825248" at bounding box center [806, 444] width 92 height 13
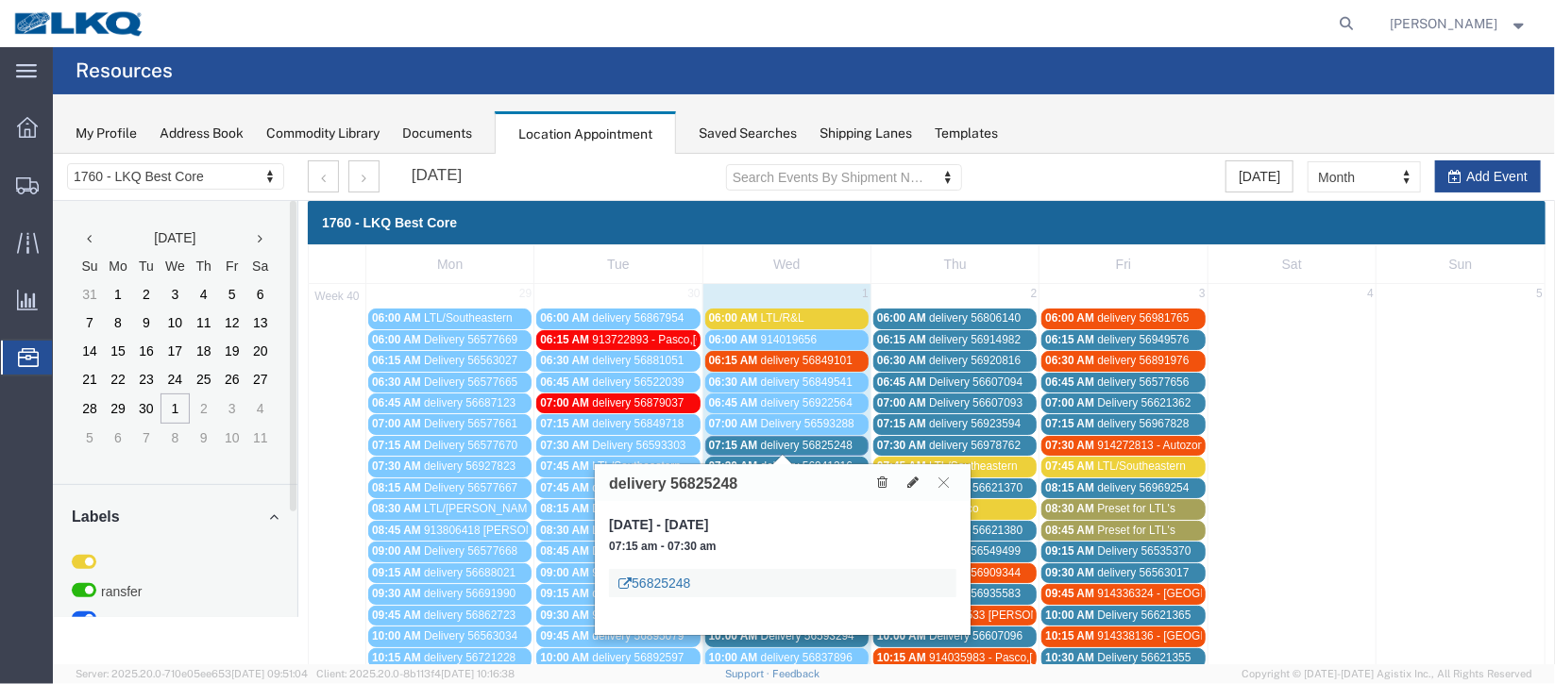
click at [660, 581] on link "56825248" at bounding box center [653, 582] width 72 height 19
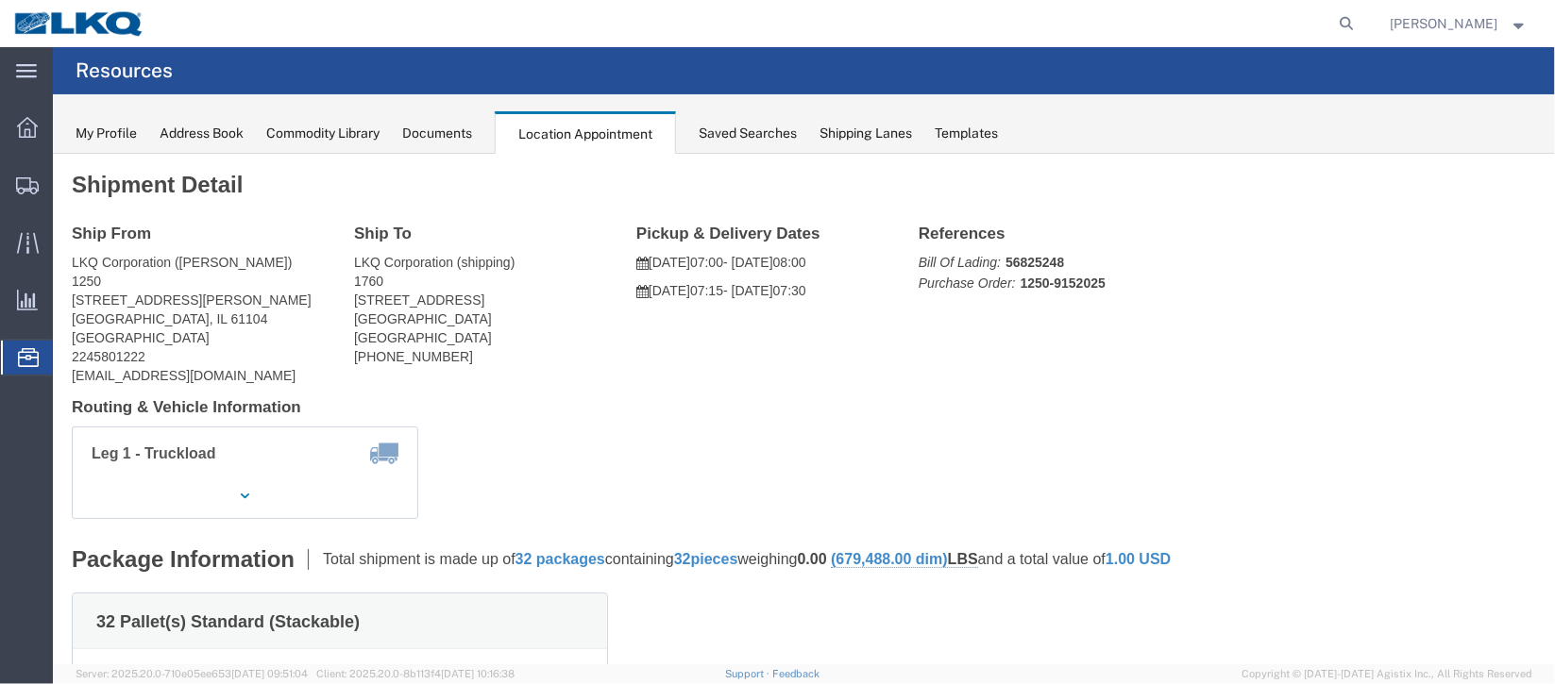
click at [0, 0] on span "Documents" at bounding box center [0, 0] width 0 height 0
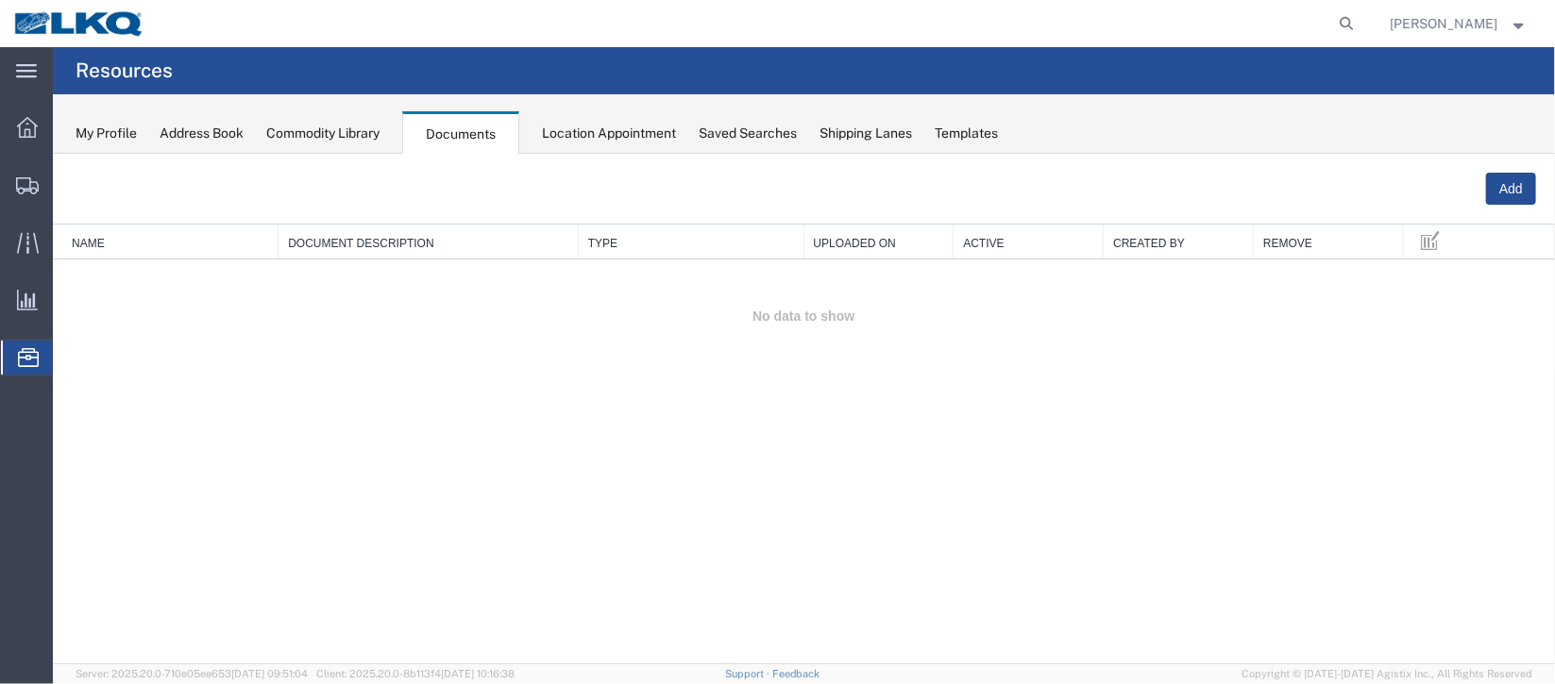
click at [0, 0] on span "Location Appointment" at bounding box center [0, 0] width 0 height 0
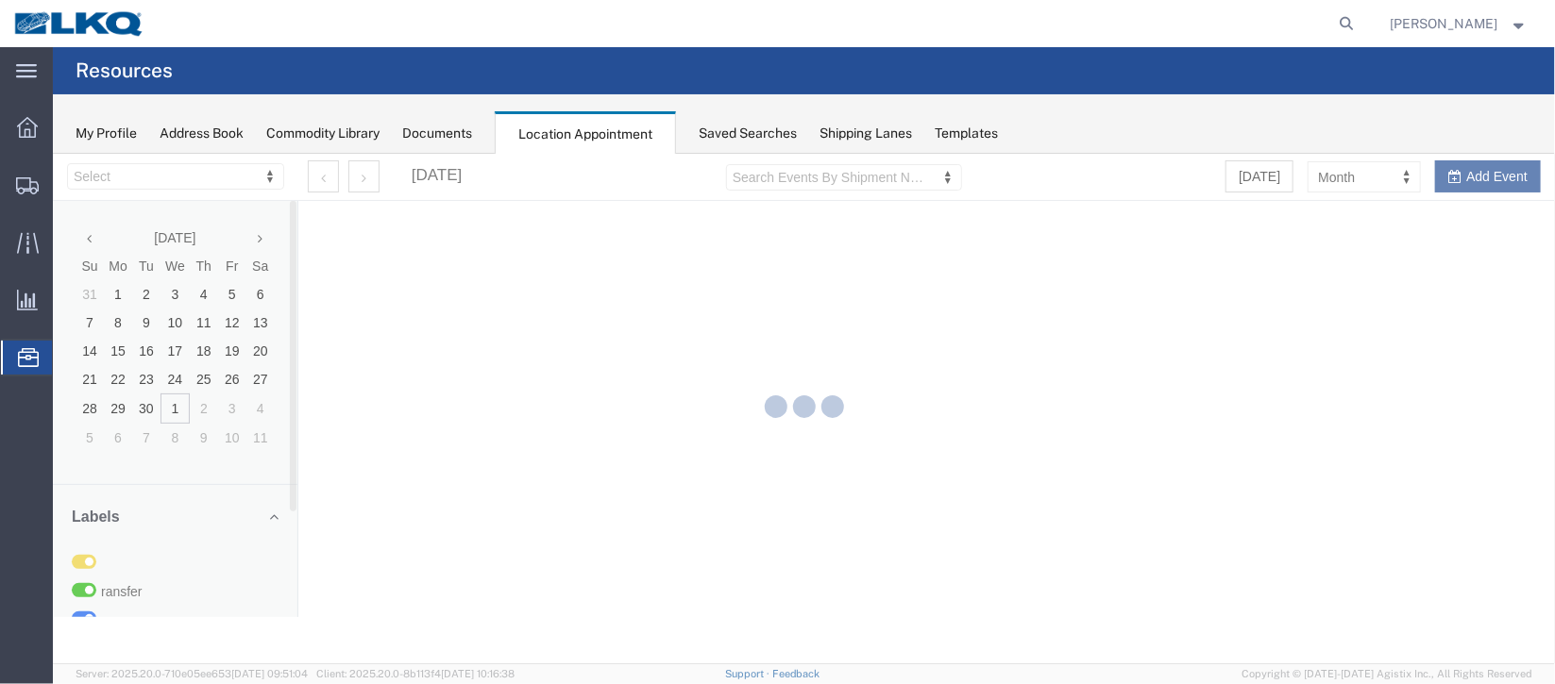
select select "27634"
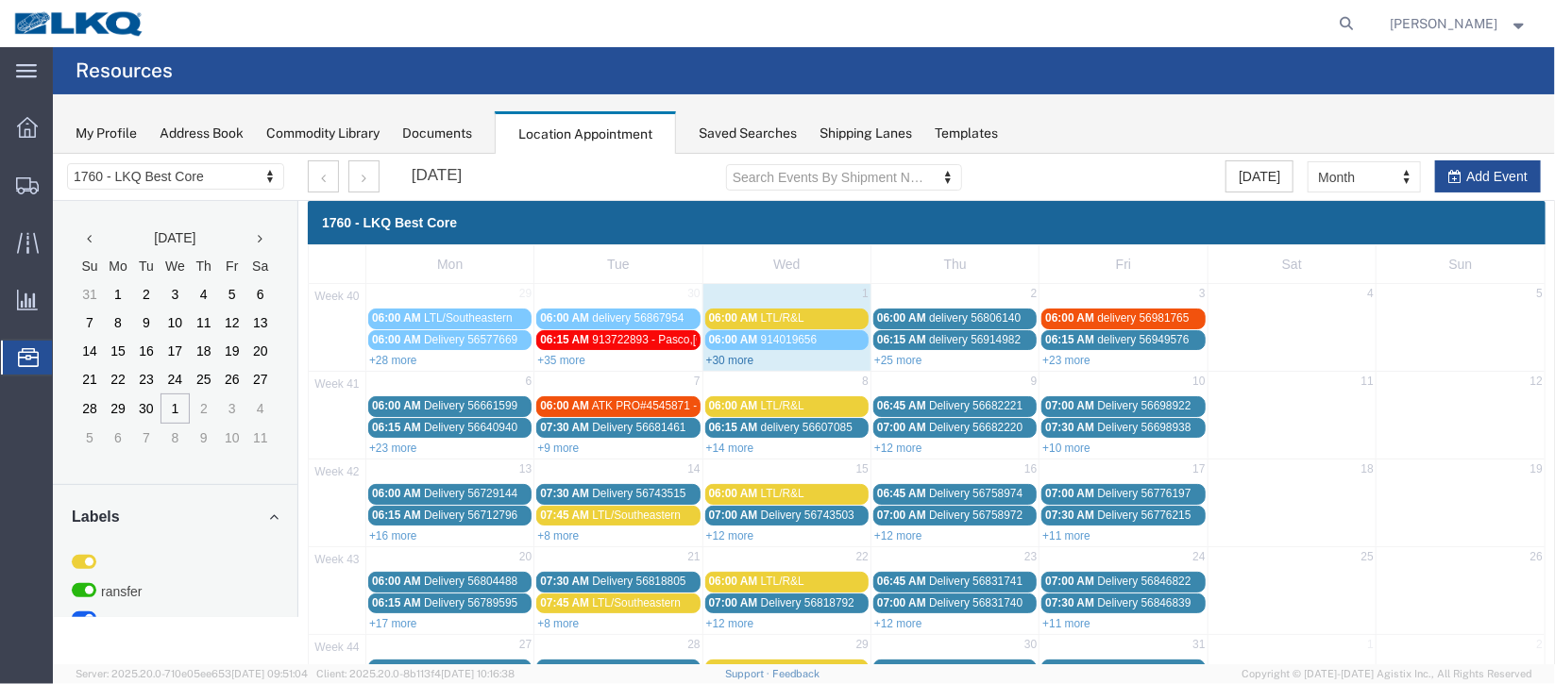
click at [729, 359] on link "+30 more" at bounding box center [729, 359] width 48 height 13
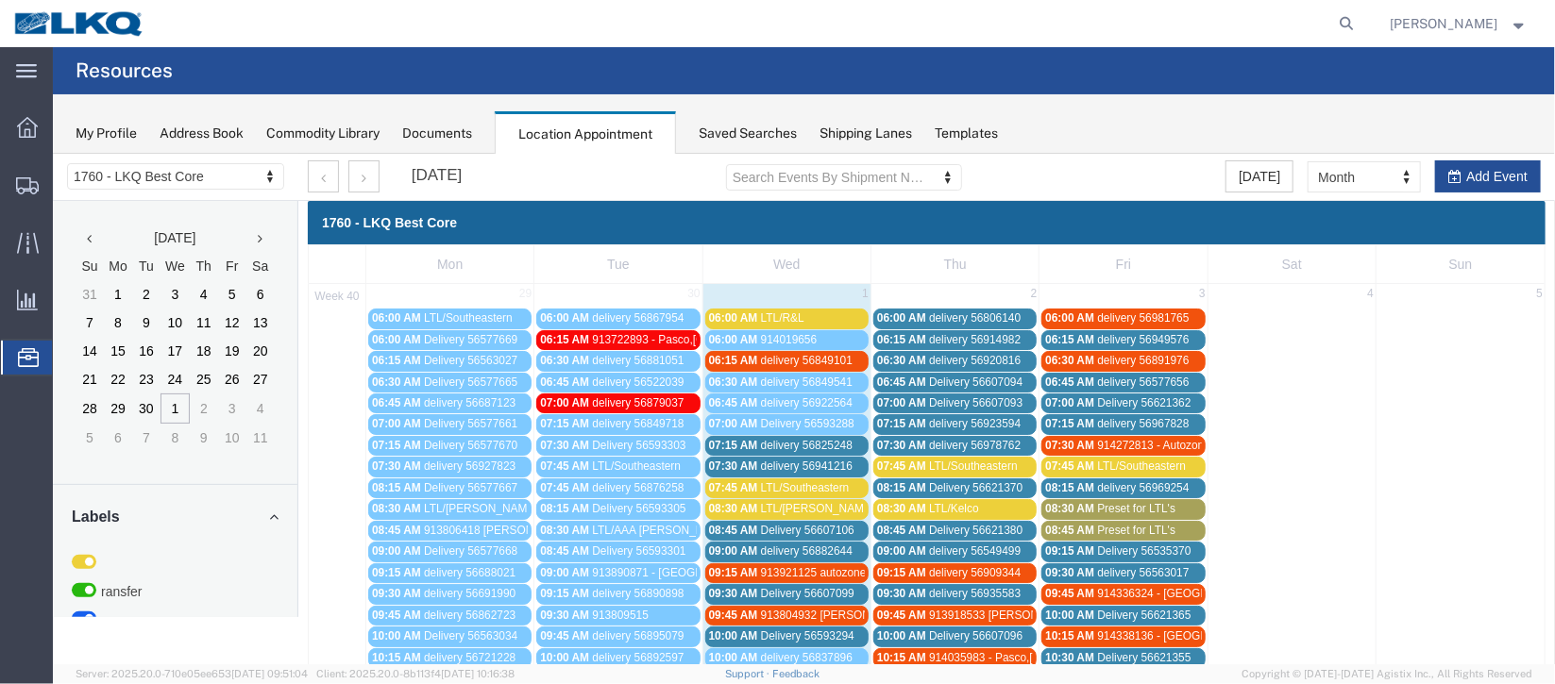
click at [754, 464] on div "07:30 AM delivery 56941216" at bounding box center [786, 466] width 156 height 14
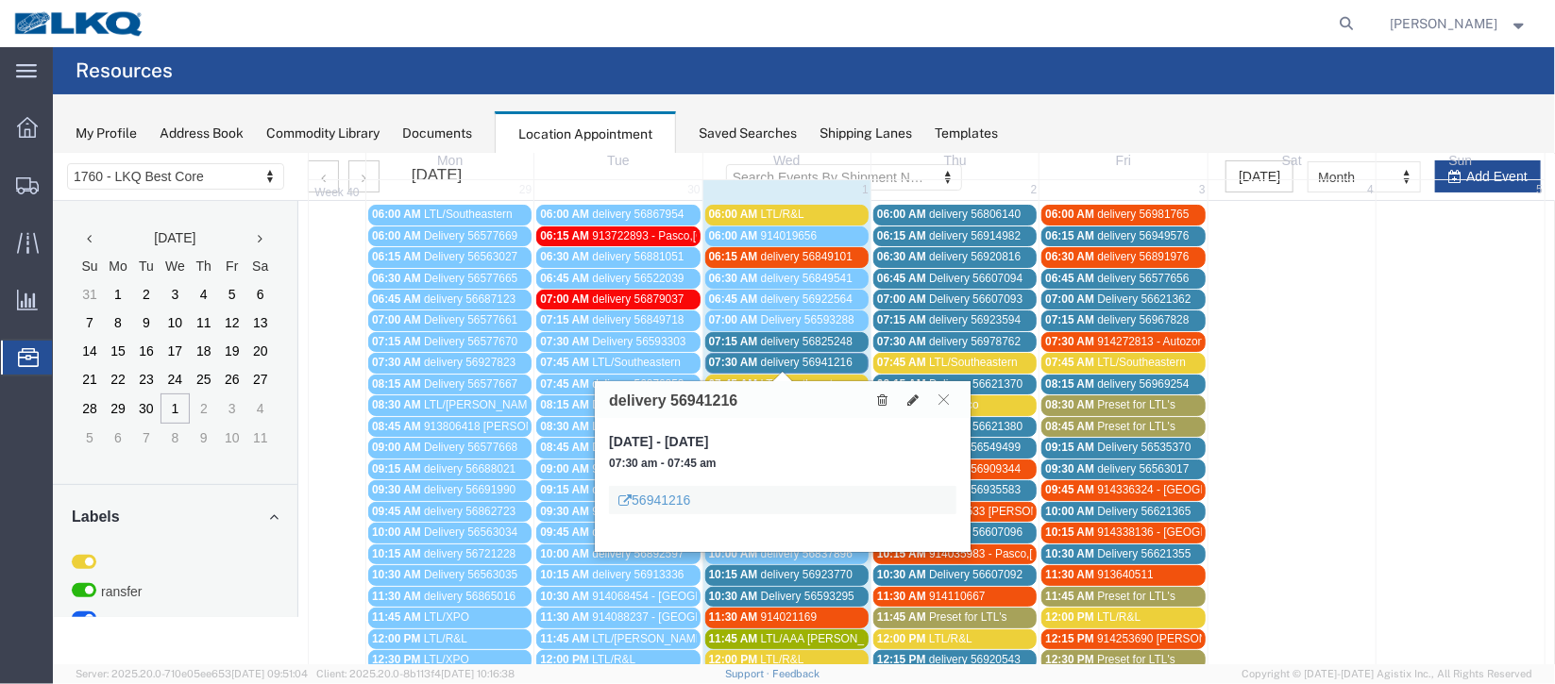
scroll to position [141, 0]
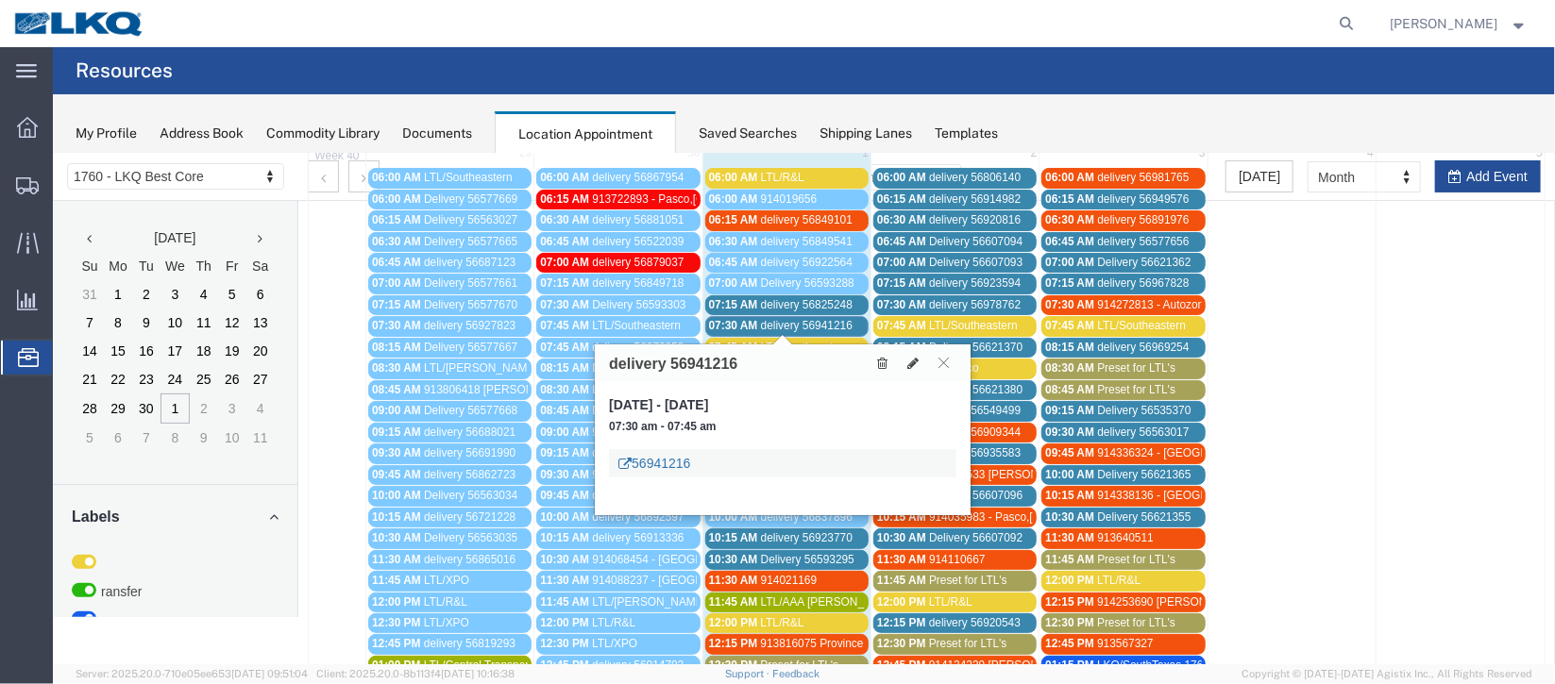
click at [665, 462] on link "56941216" at bounding box center [653, 462] width 72 height 19
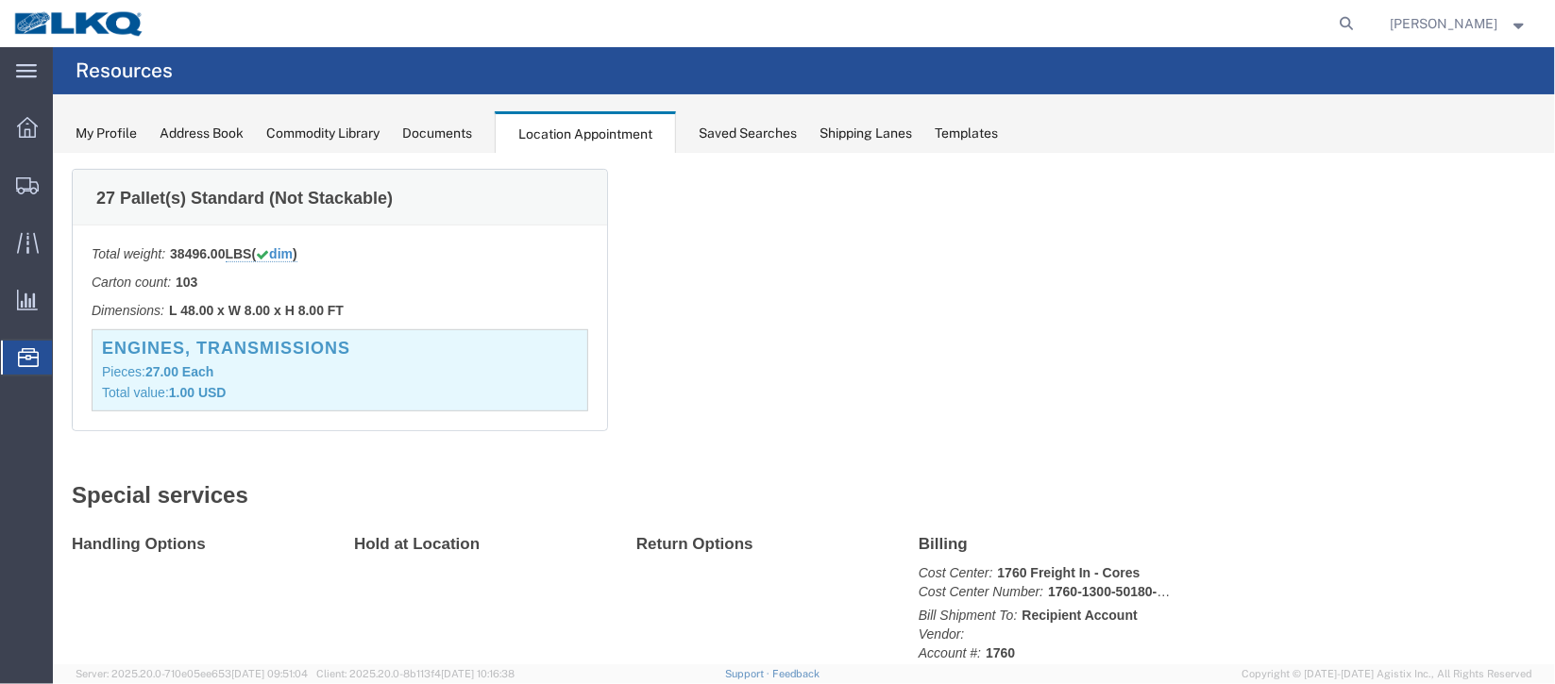
scroll to position [0, 0]
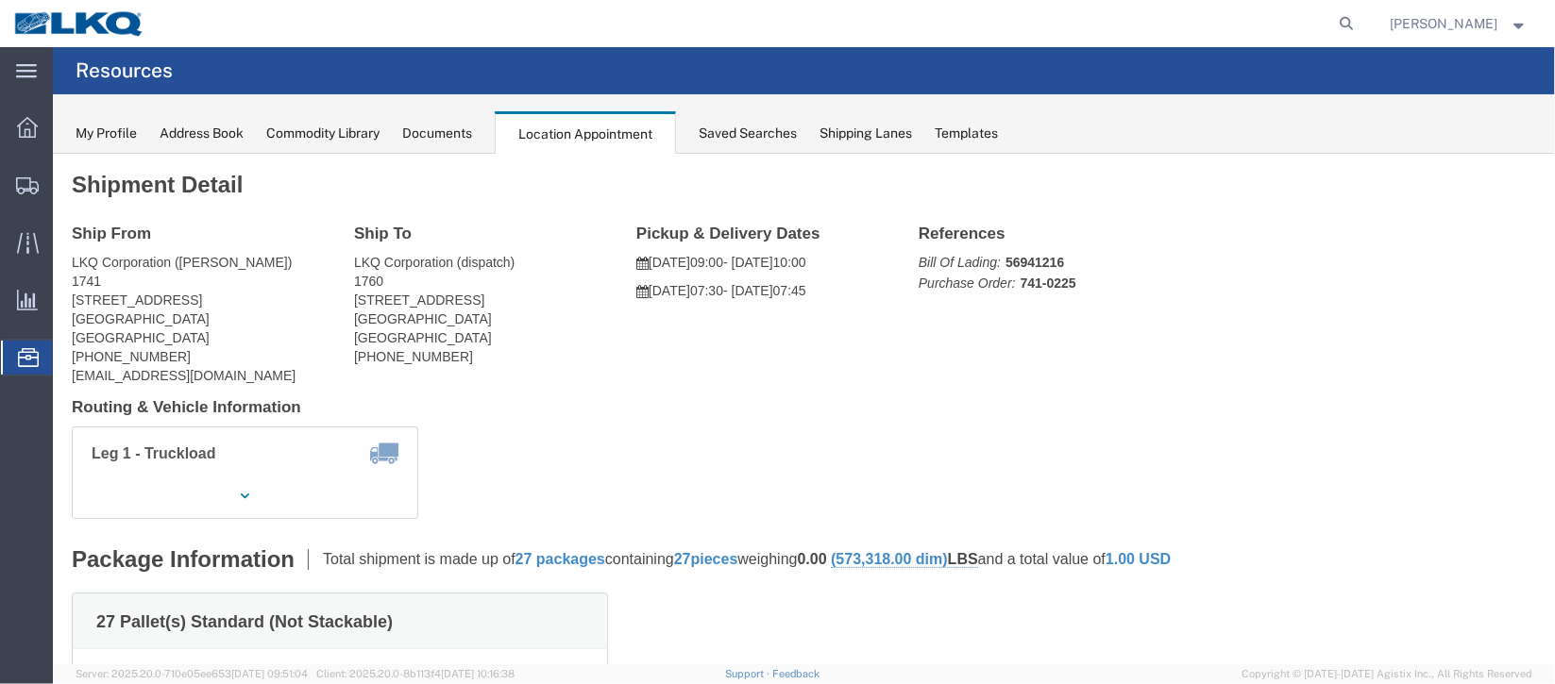
click at [0, 0] on span "Documents" at bounding box center [0, 0] width 0 height 0
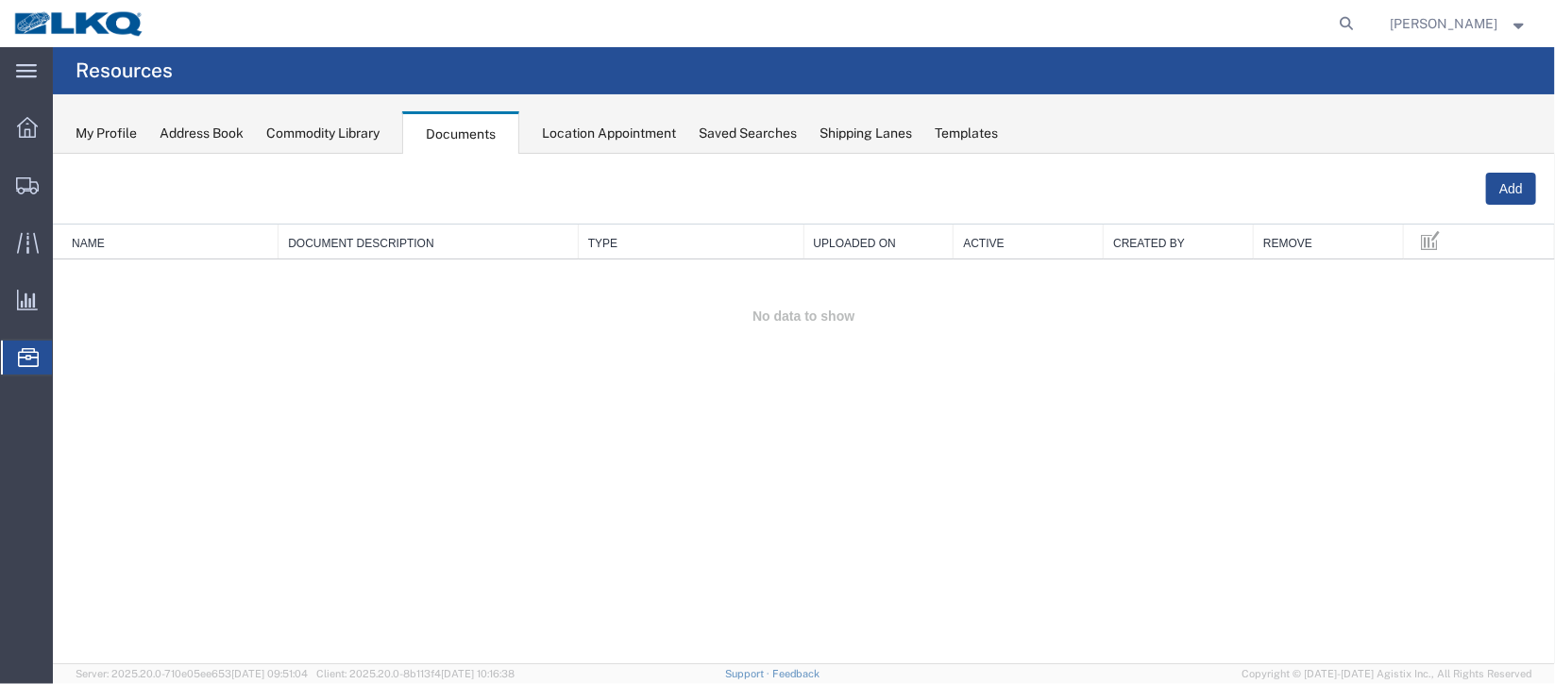
click at [0, 0] on span "Location Appointment" at bounding box center [0, 0] width 0 height 0
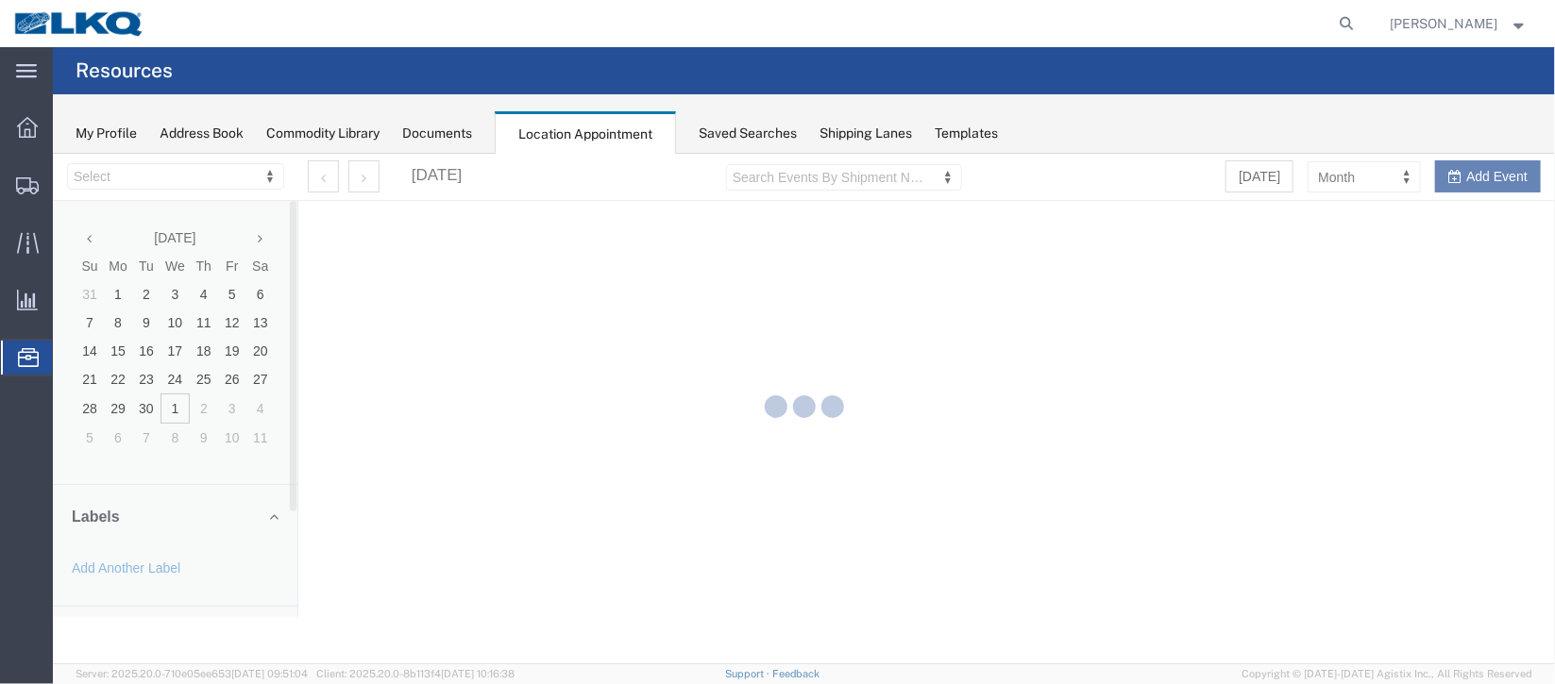
select select "27634"
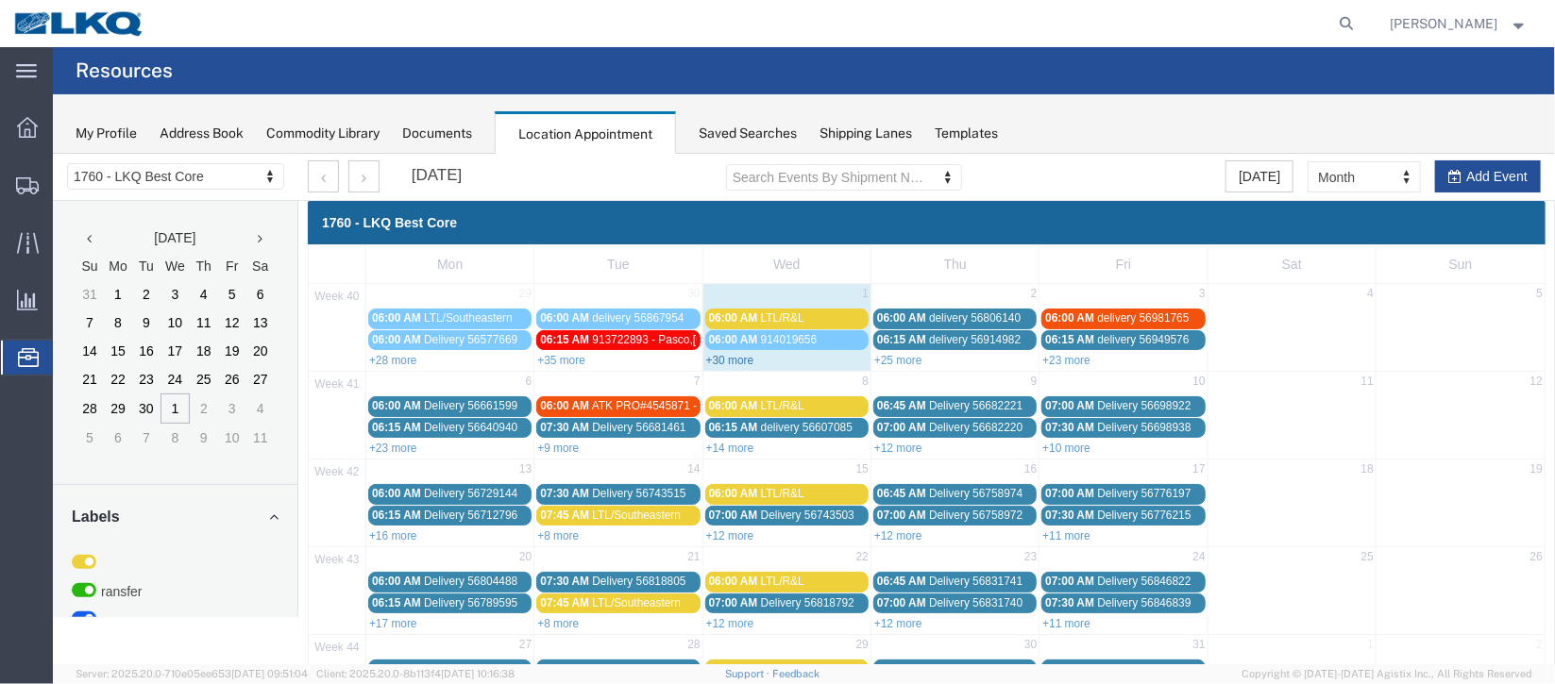
click at [728, 353] on link "+30 more" at bounding box center [729, 359] width 48 height 13
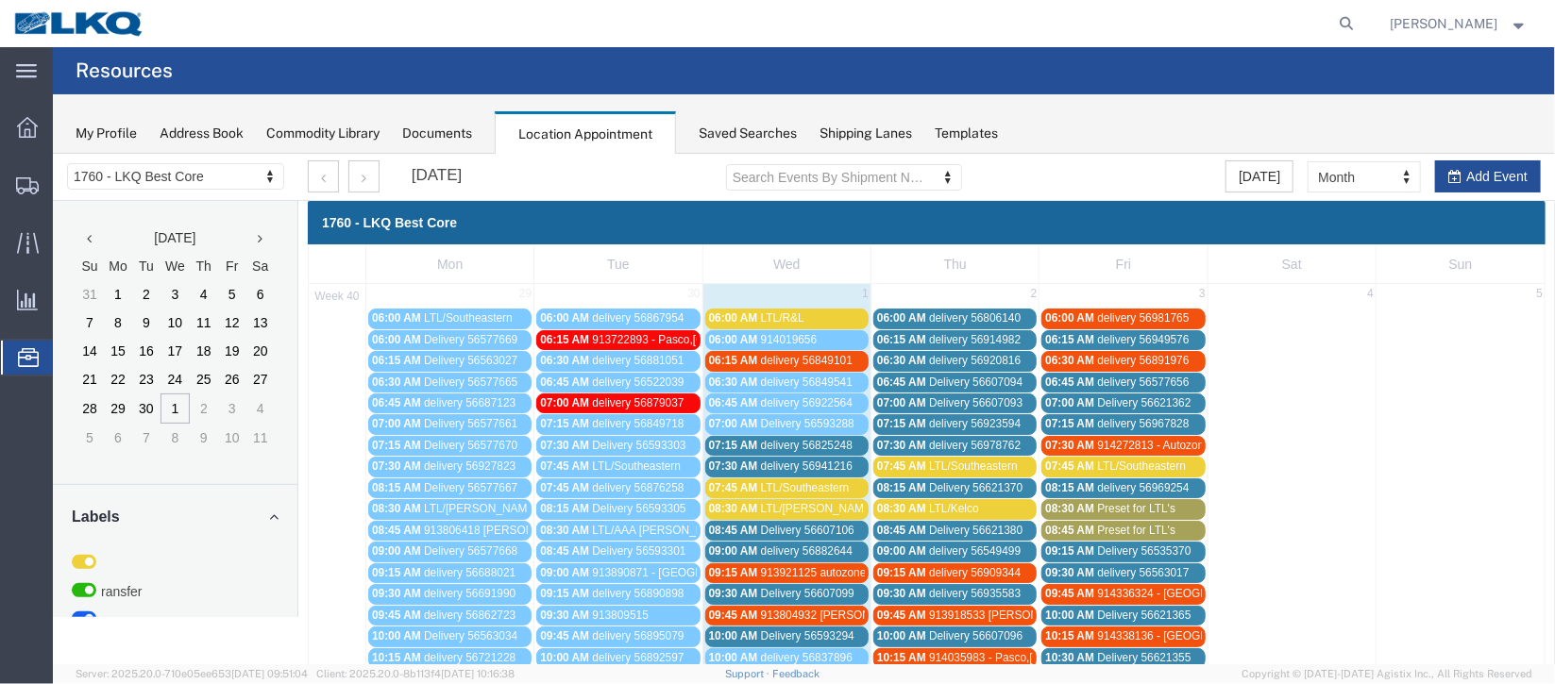
scroll to position [141, 0]
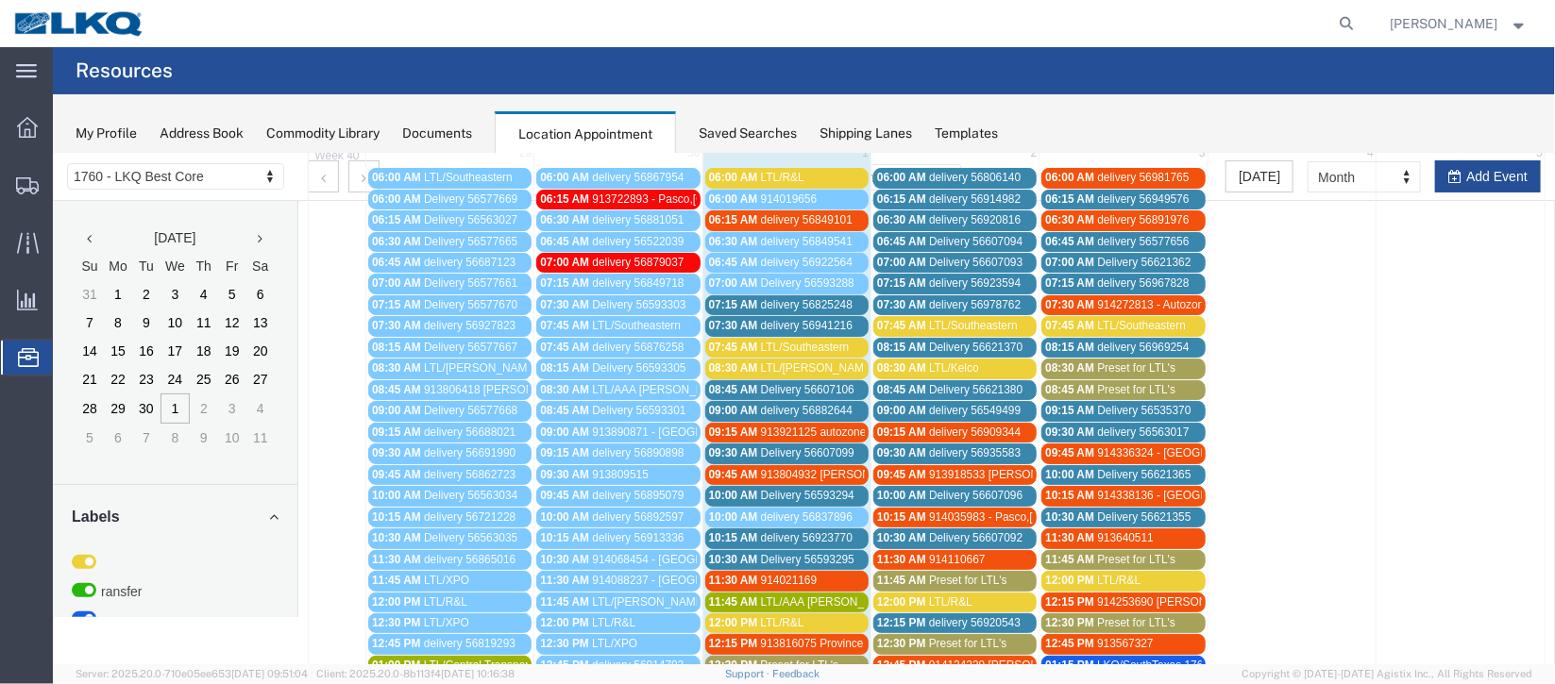
click at [770, 382] on span "Delivery 56607106" at bounding box center [806, 388] width 93 height 13
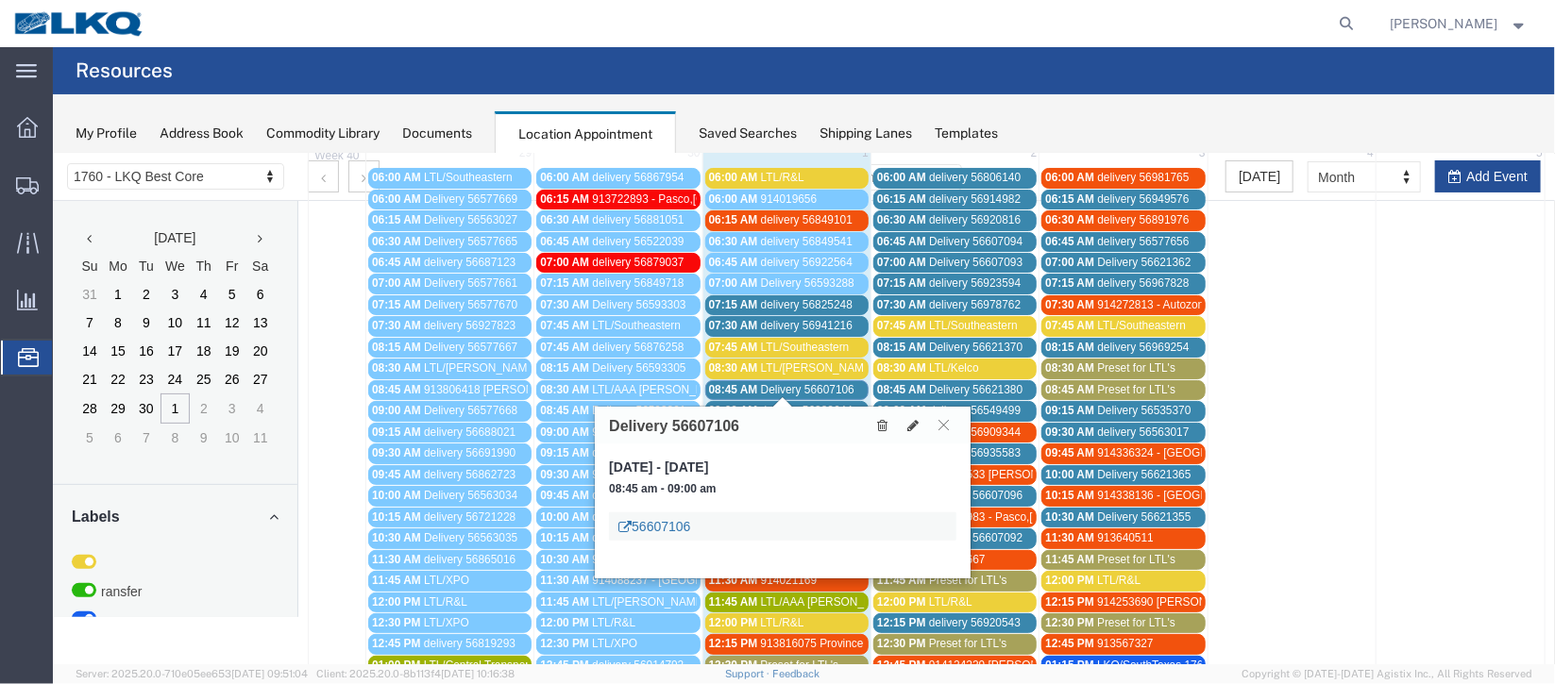
click at [660, 522] on link "56607106" at bounding box center [653, 525] width 72 height 19
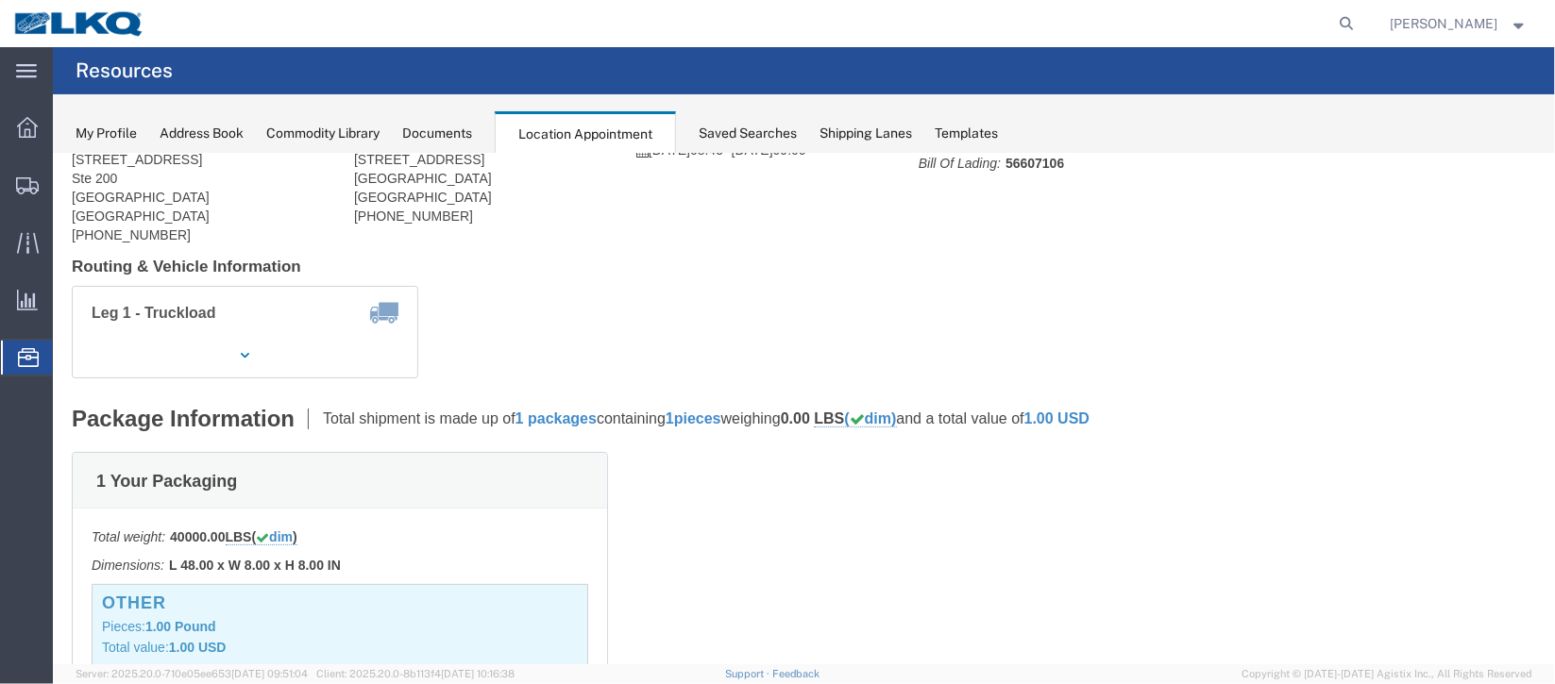
scroll to position [0, 0]
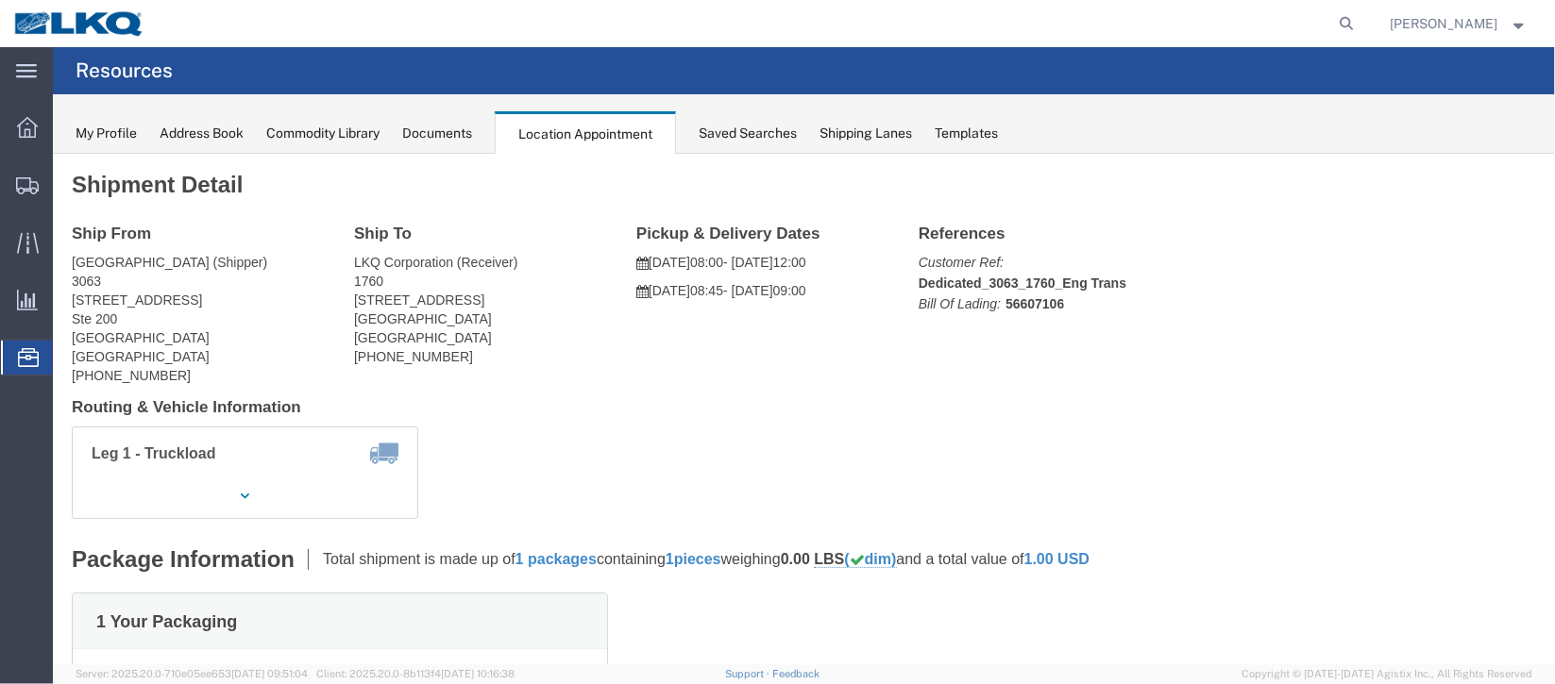
click at [0, 0] on span "Documents" at bounding box center [0, 0] width 0 height 0
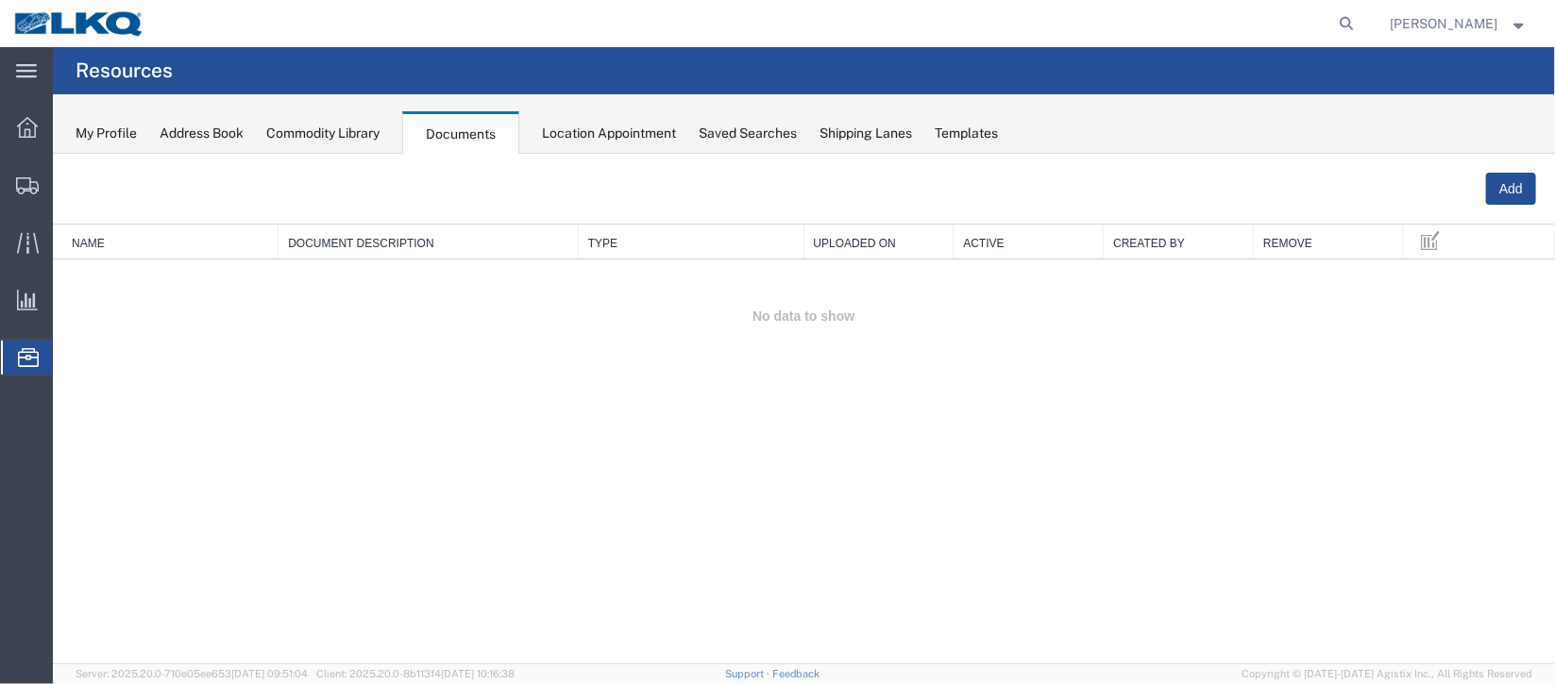
click at [0, 0] on span "Location Appointment" at bounding box center [0, 0] width 0 height 0
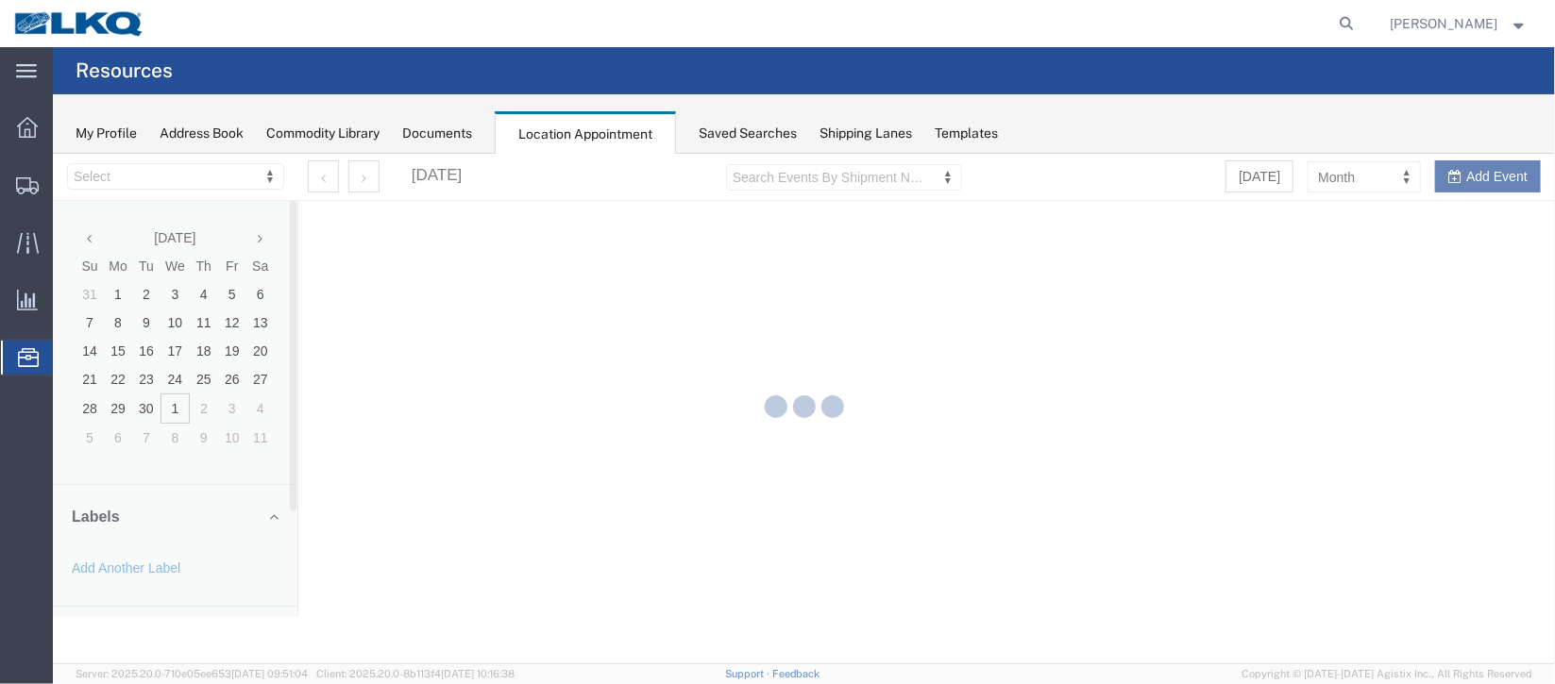
select select "27634"
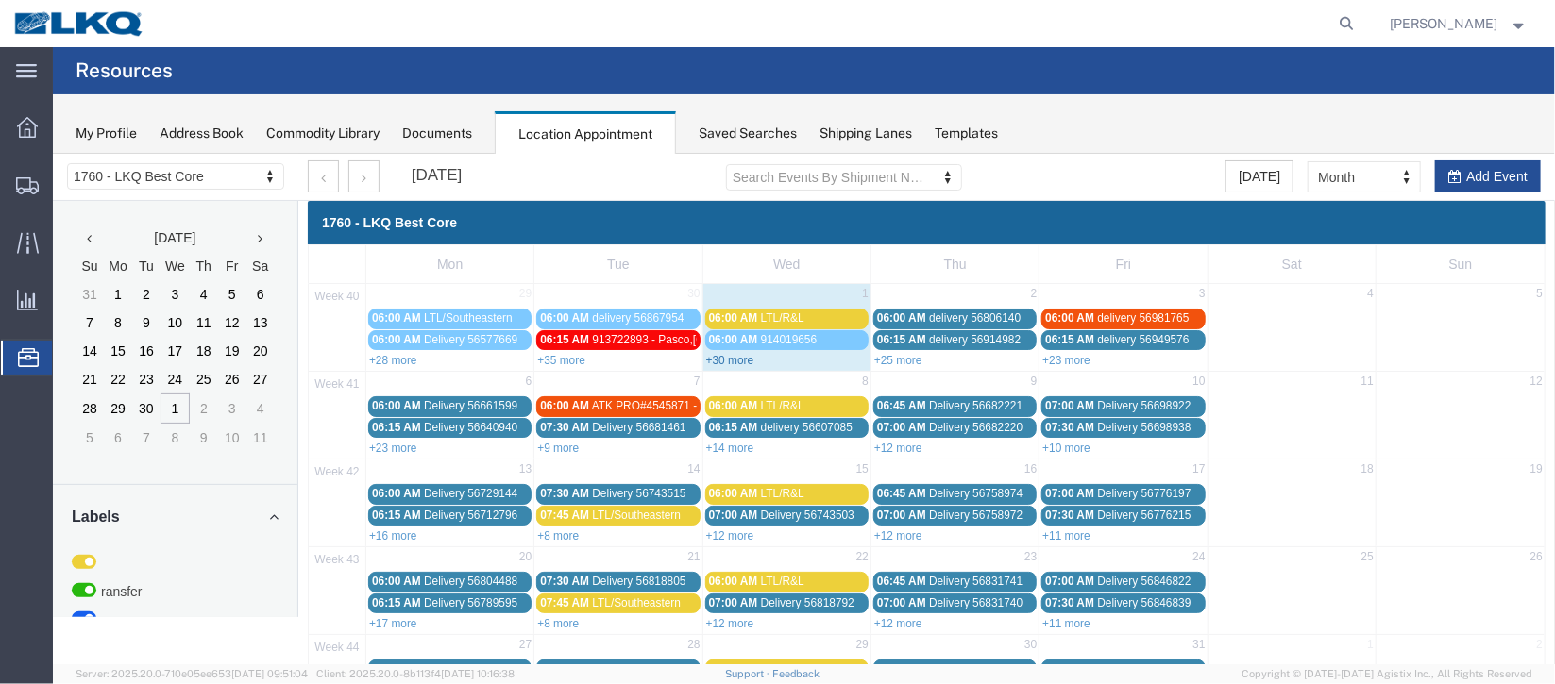
click at [735, 356] on link "+30 more" at bounding box center [729, 359] width 48 height 13
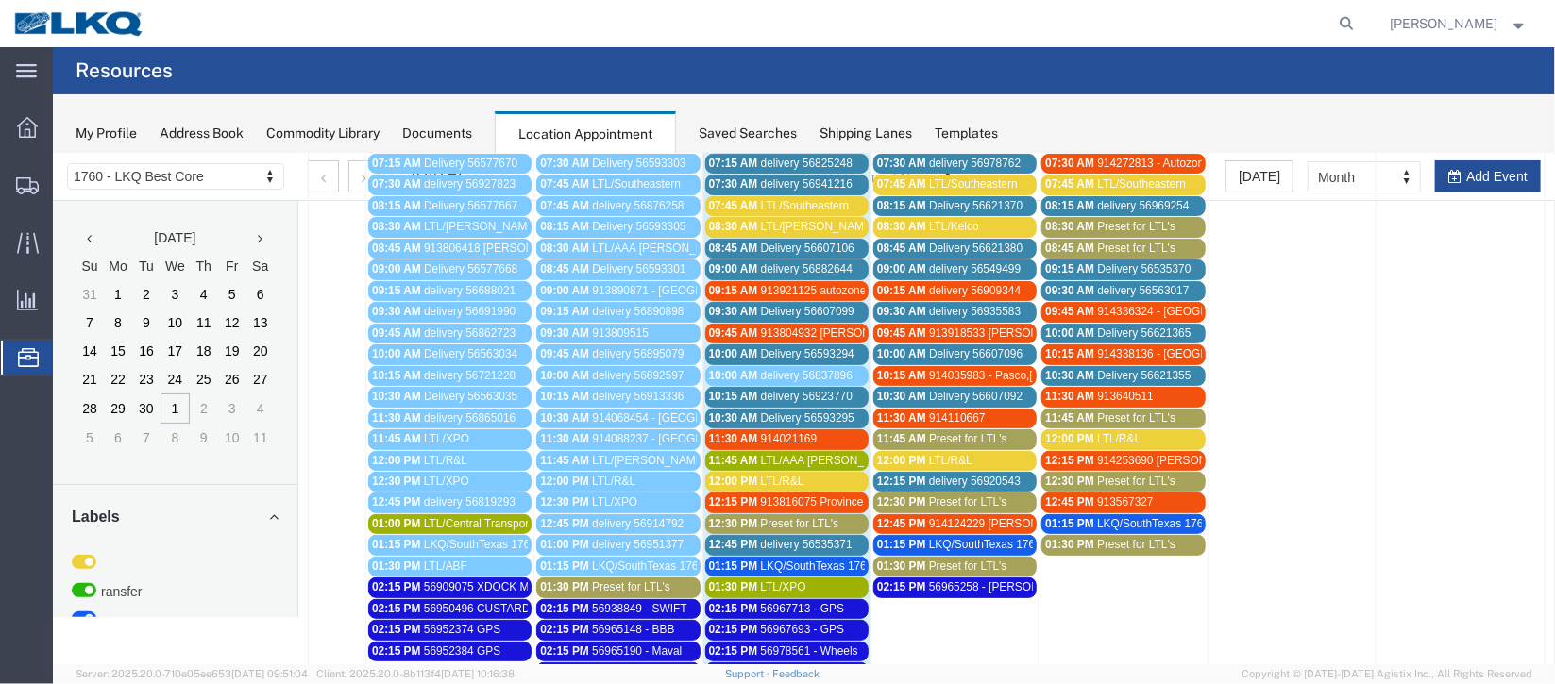
scroll to position [282, 0]
click at [751, 263] on span "09:00 AM" at bounding box center [732, 268] width 49 height 13
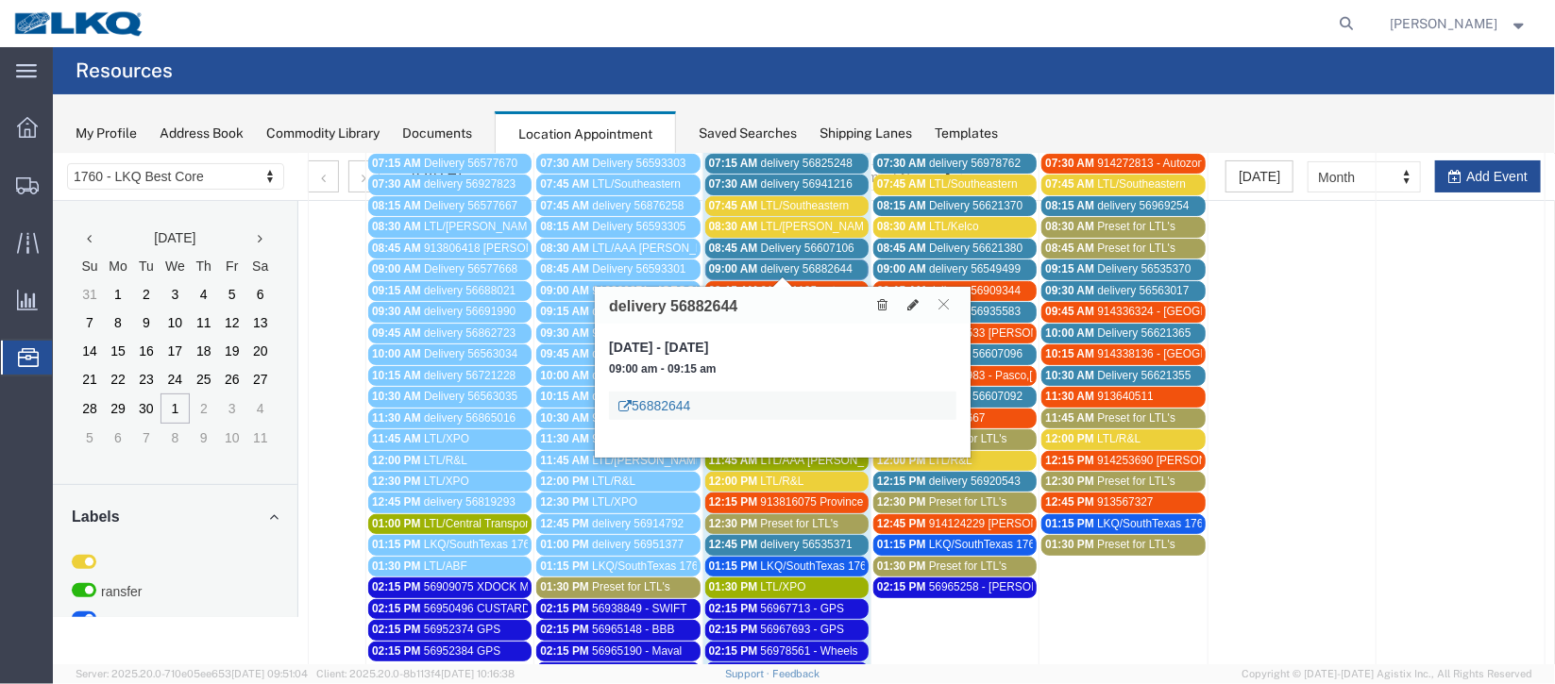
click at [670, 406] on link "56882644" at bounding box center [653, 405] width 72 height 19
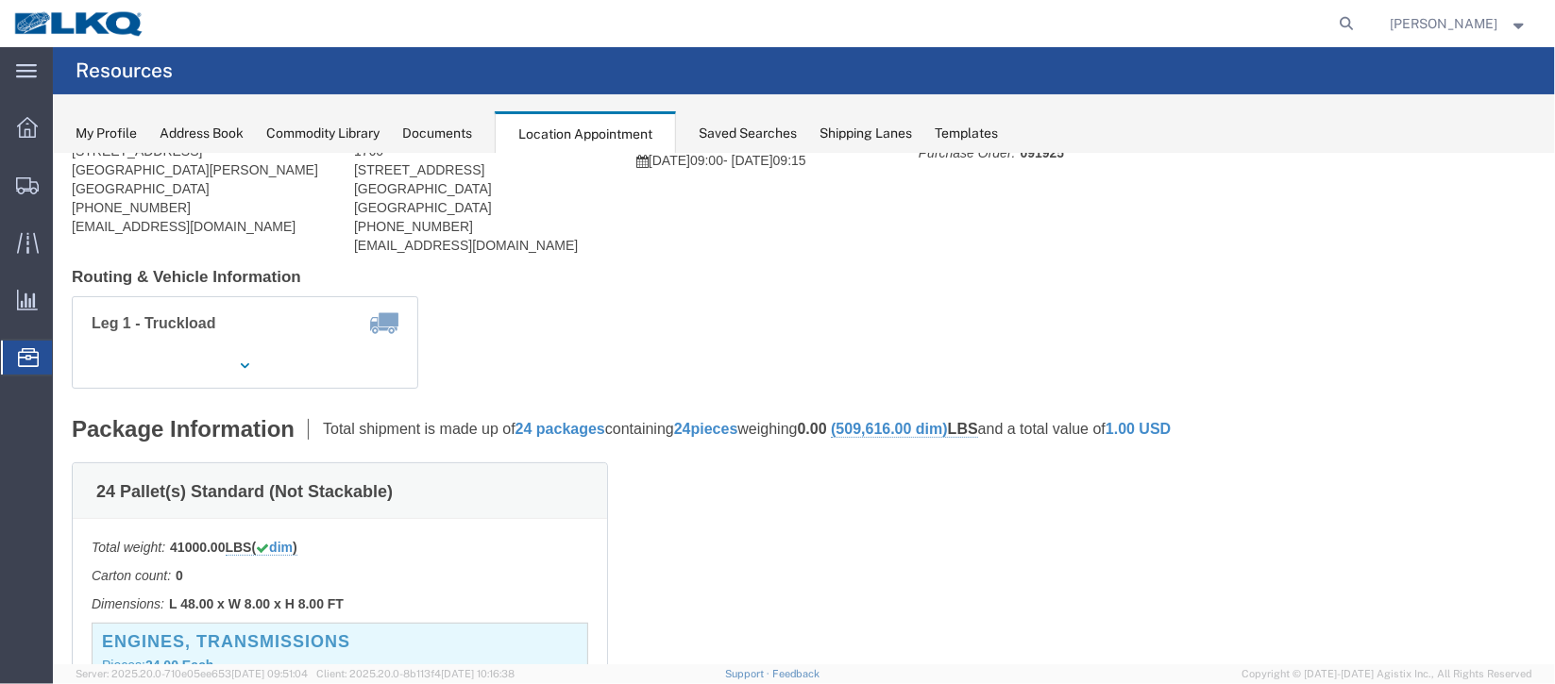
scroll to position [0, 0]
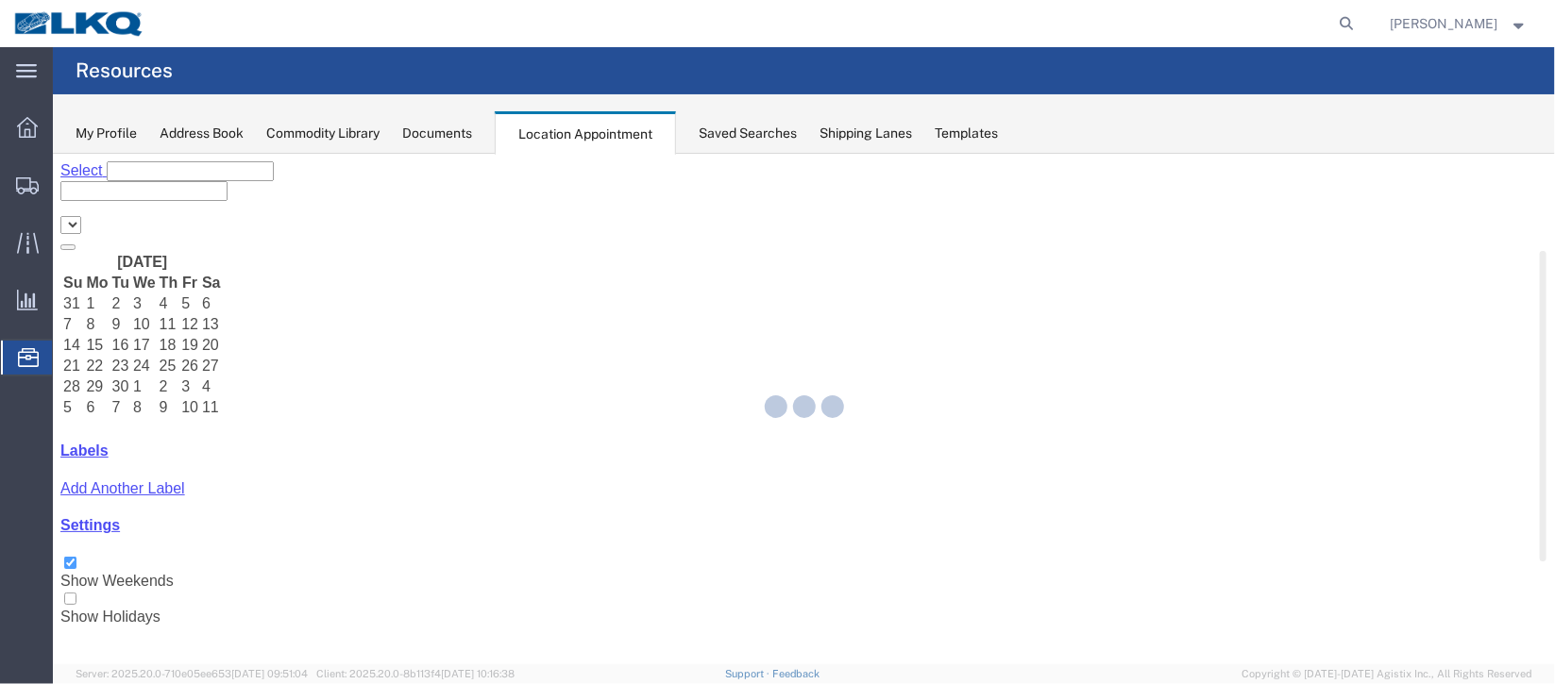
select select "27634"
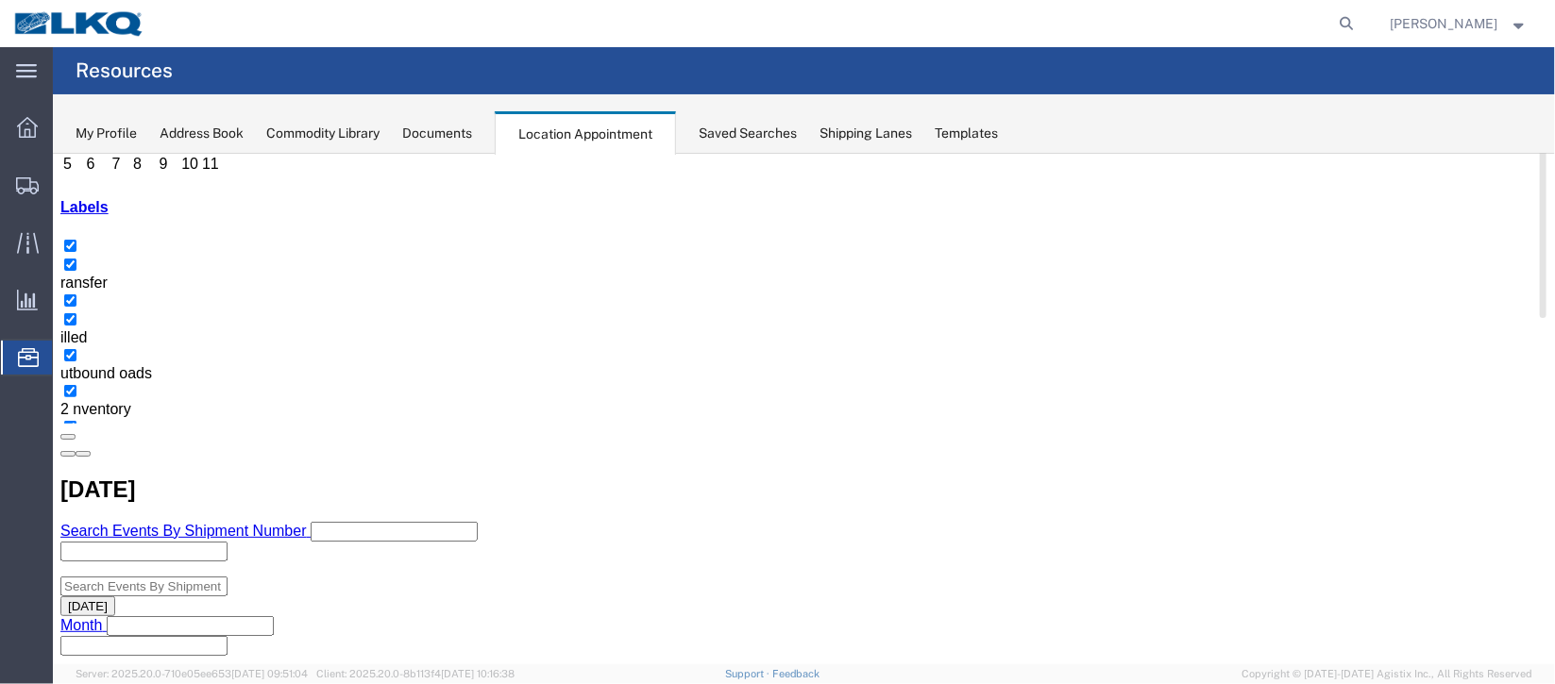
scroll to position [282, 0]
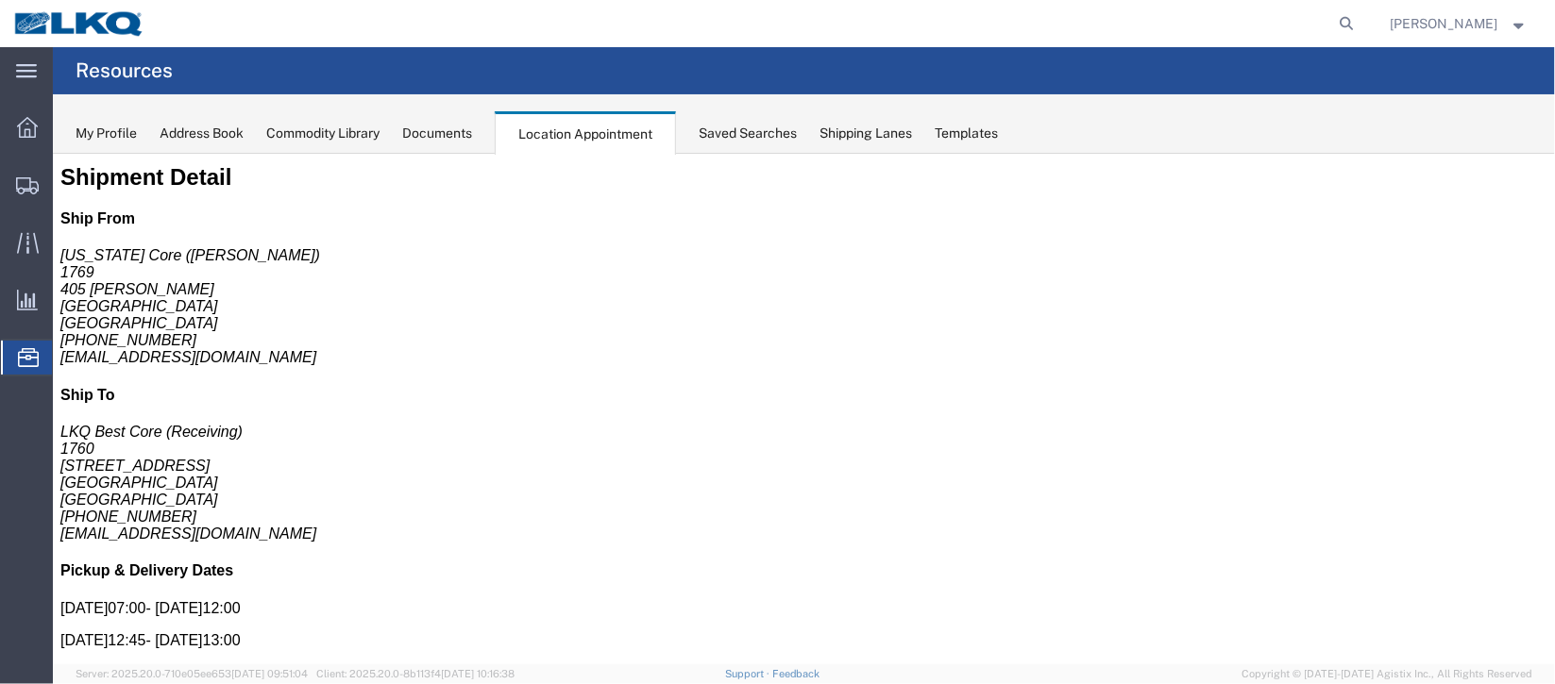
scroll to position [0, 0]
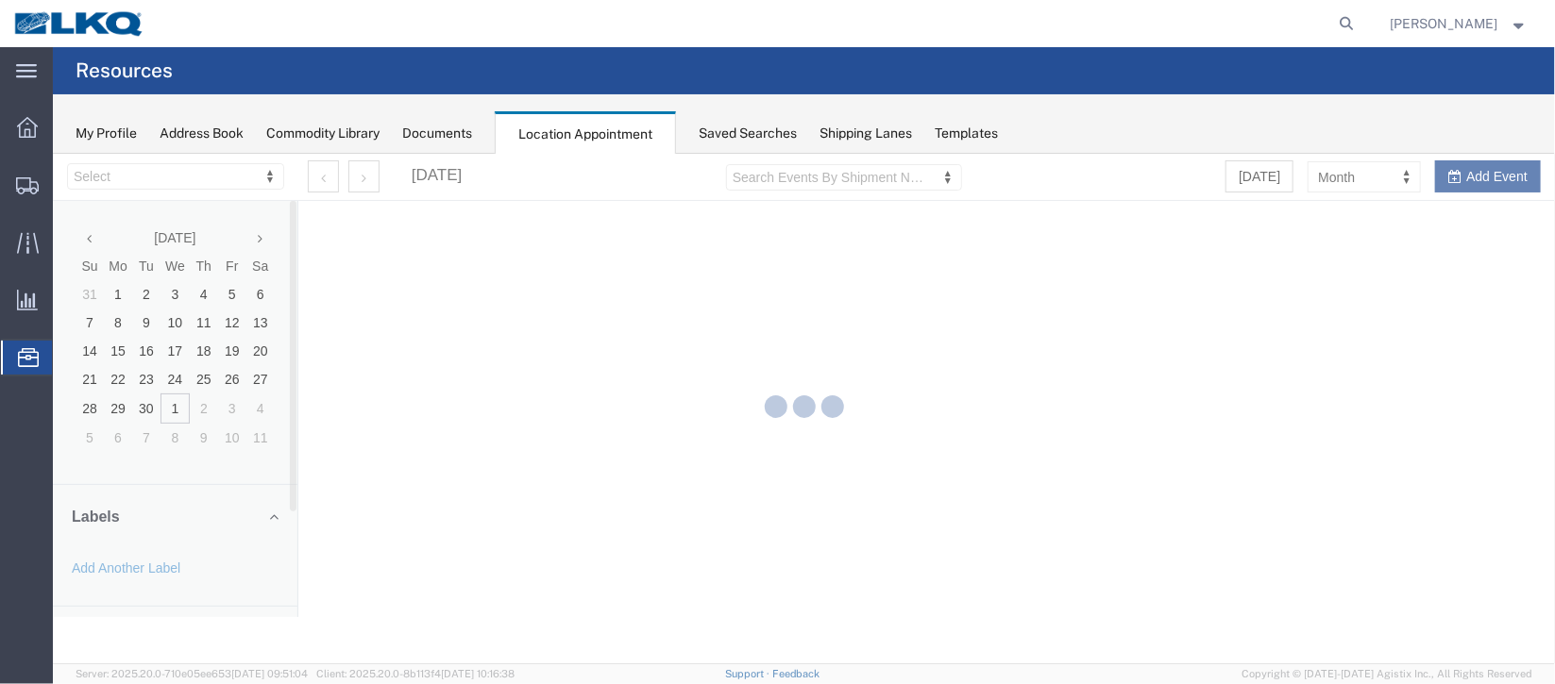
select select "27634"
